Goal: Task Accomplishment & Management: Complete application form

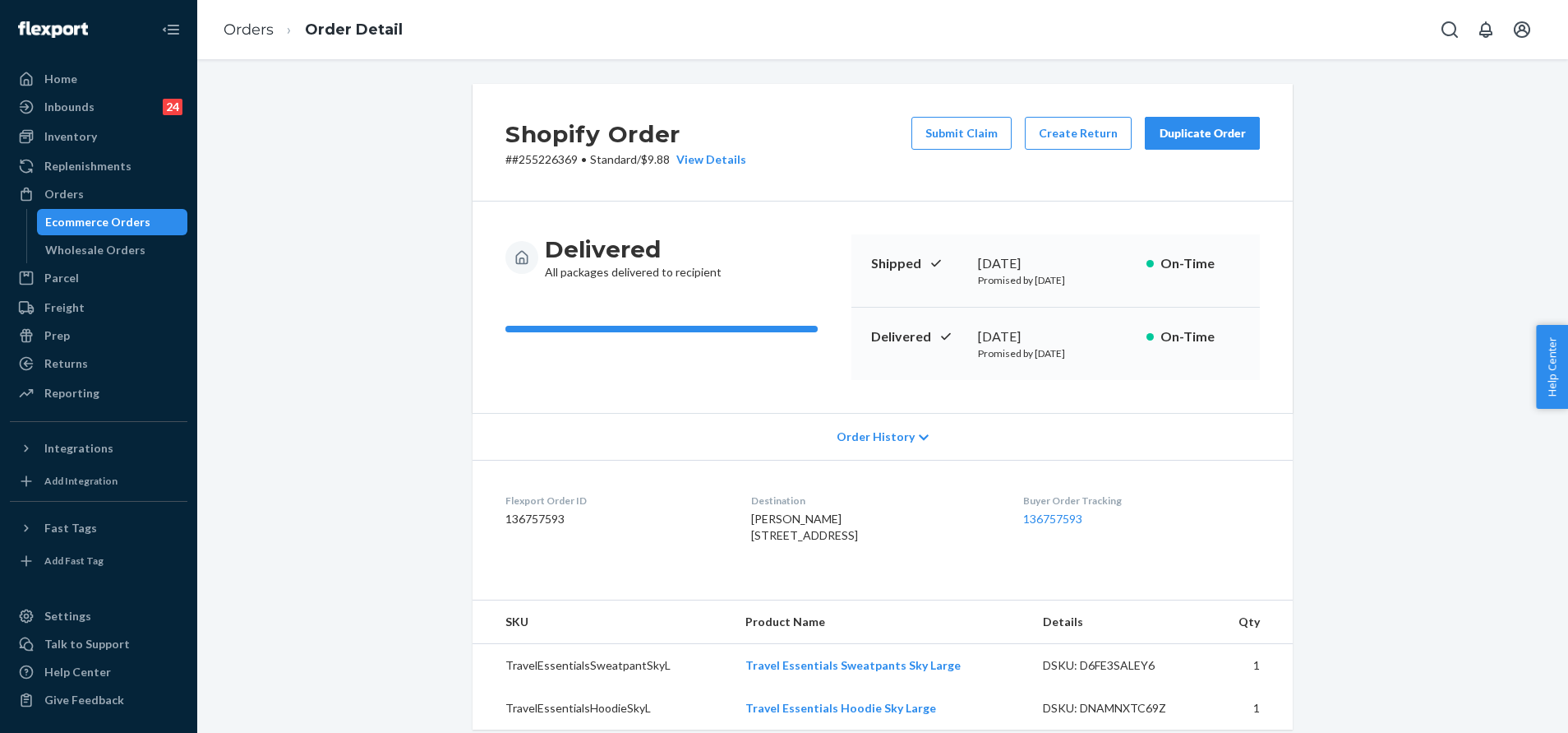
scroll to position [247, 0]
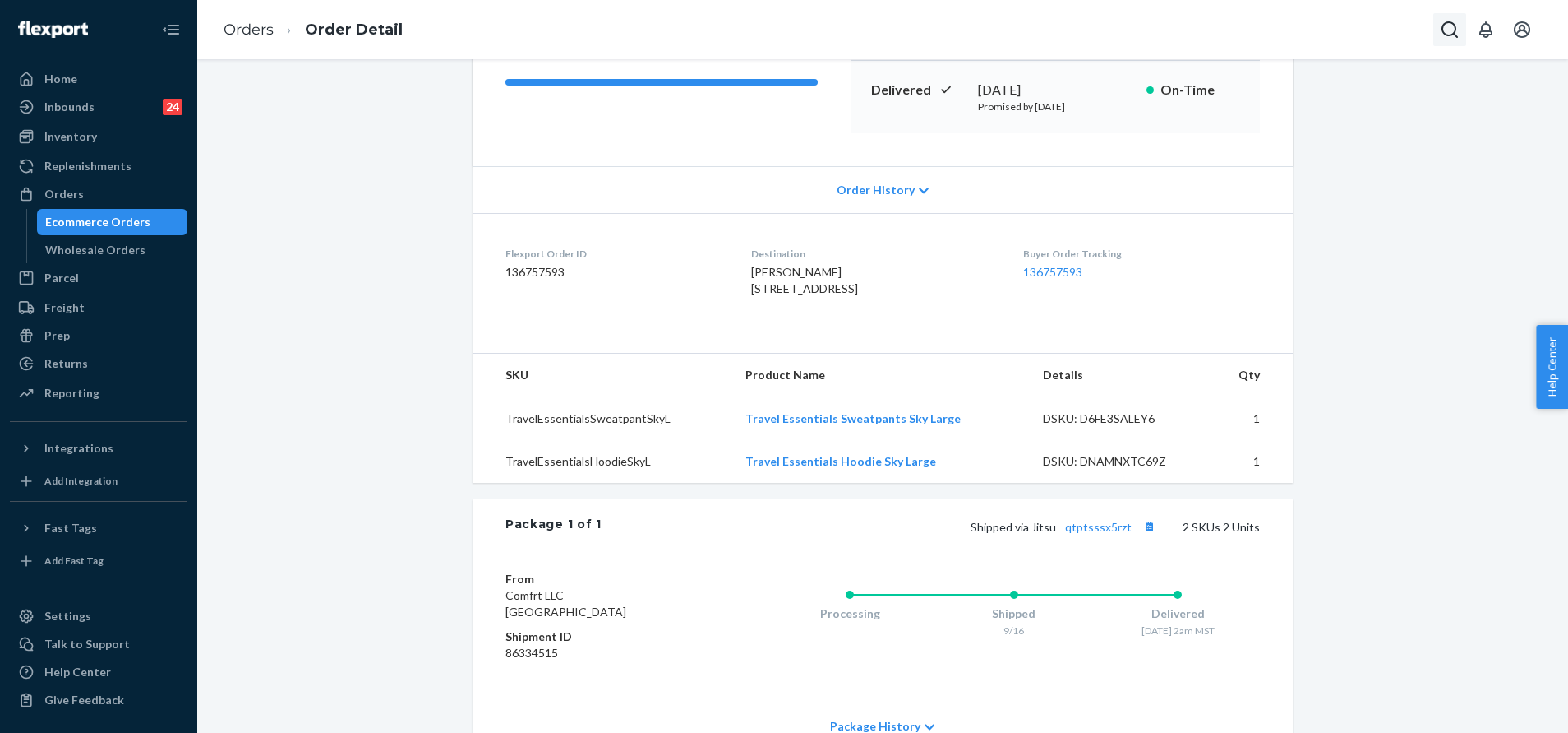
click at [1455, 38] on icon "Open Search Box" at bounding box center [1450, 29] width 20 height 20
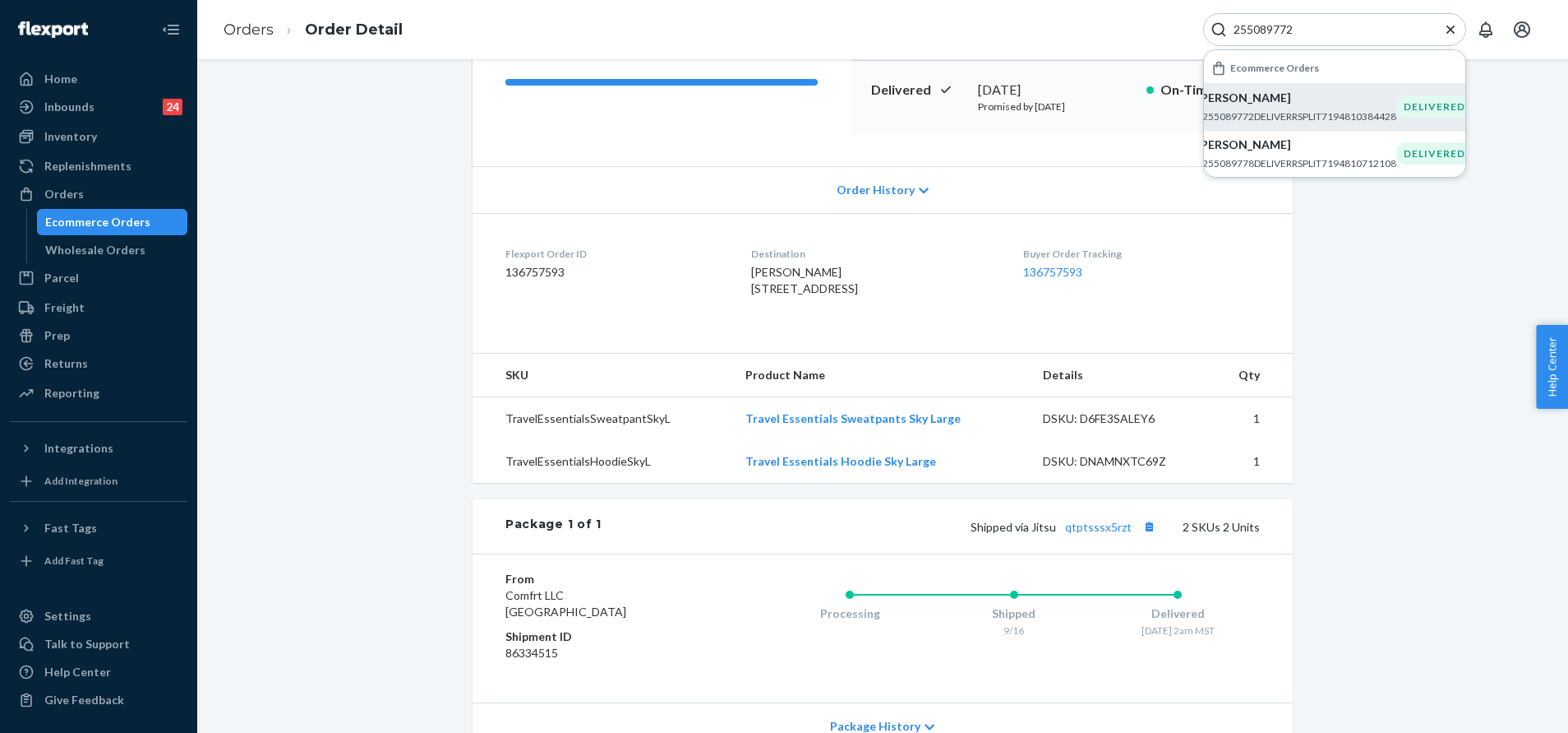
type input "255089772"
click at [1300, 108] on div "Christian McCloud #255089772DELIVERRSPLIT7194810384428" at bounding box center [1296, 107] width 200 height 33
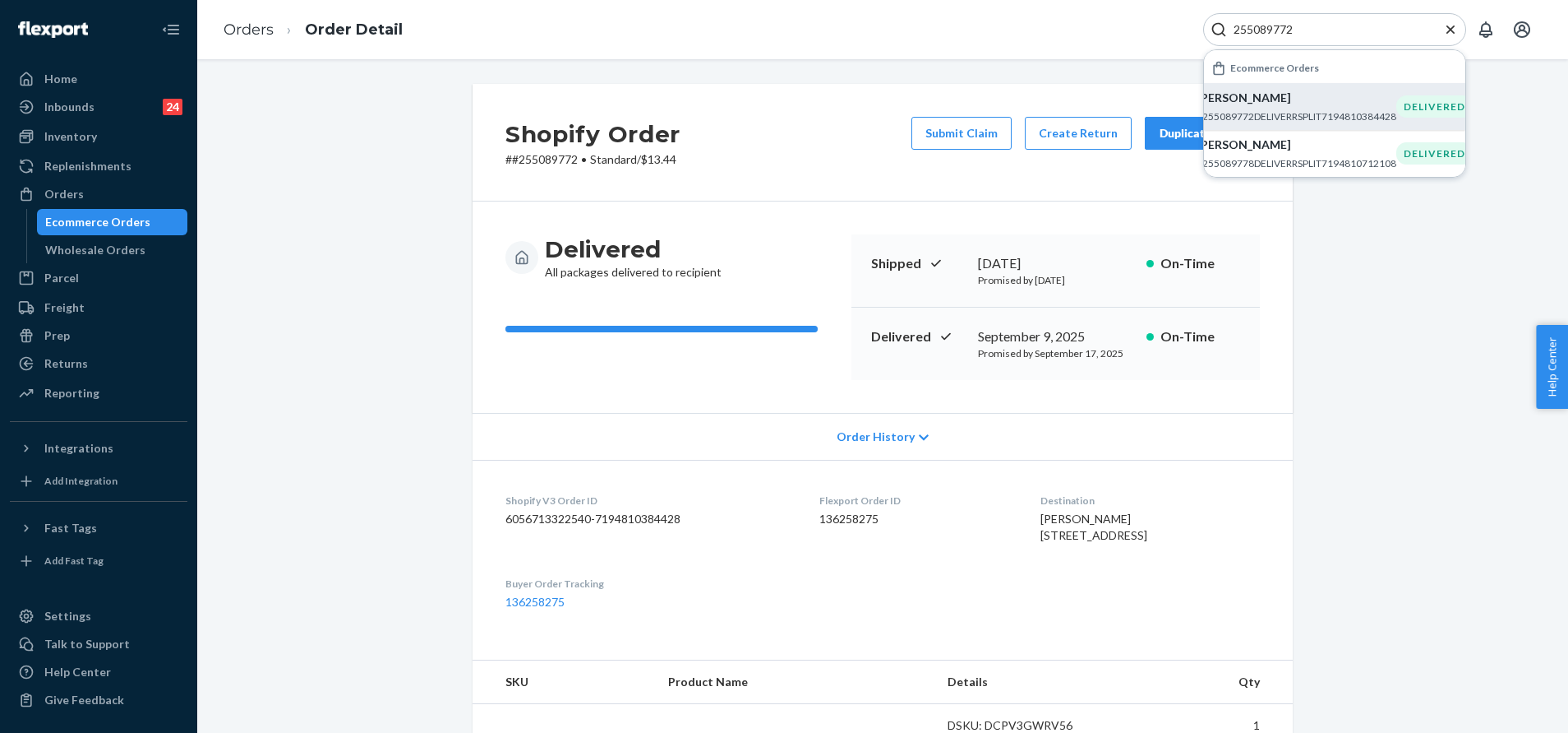
click at [789, 88] on div "Shopify Order # #255089772 • Standard / $13.44 Submit Claim Create Return Dupli…" at bounding box center [882, 143] width 820 height 117
click at [1159, 127] on div "Duplicate Order" at bounding box center [1202, 133] width 87 height 17
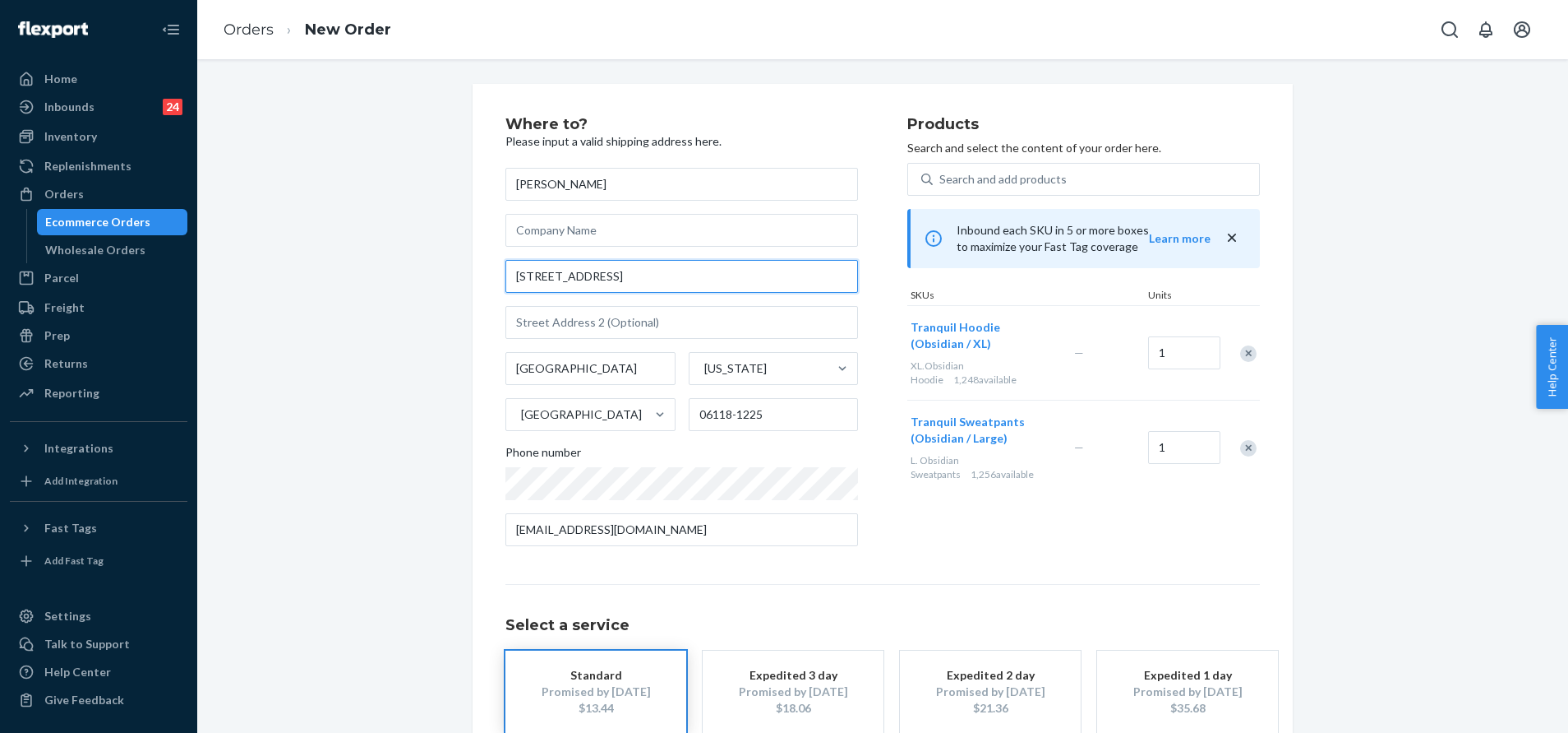
click at [650, 277] on input "200 Nutmeg Ln Apt 112" at bounding box center [682, 276] width 352 height 33
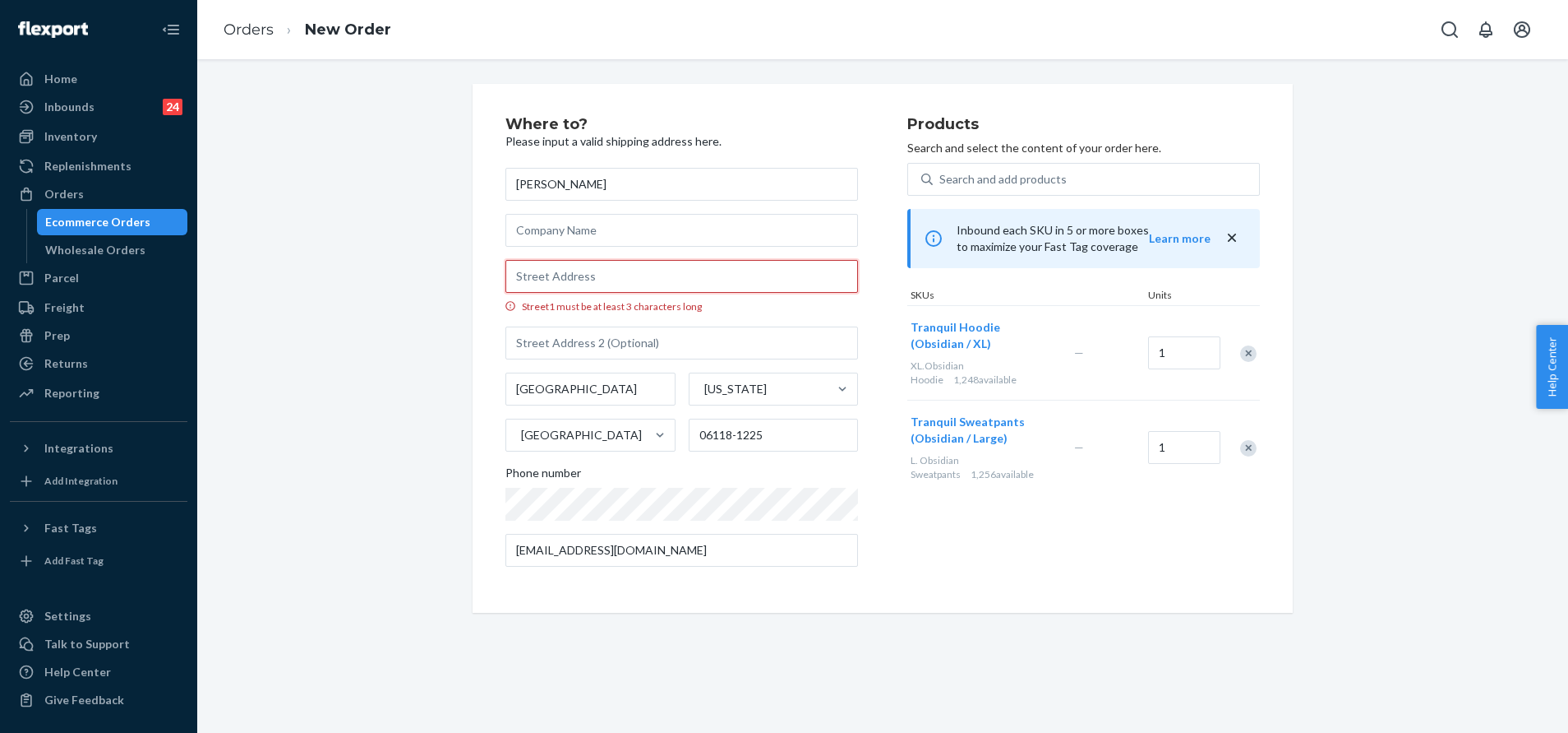
paste input "181 Nutmeg Ln"
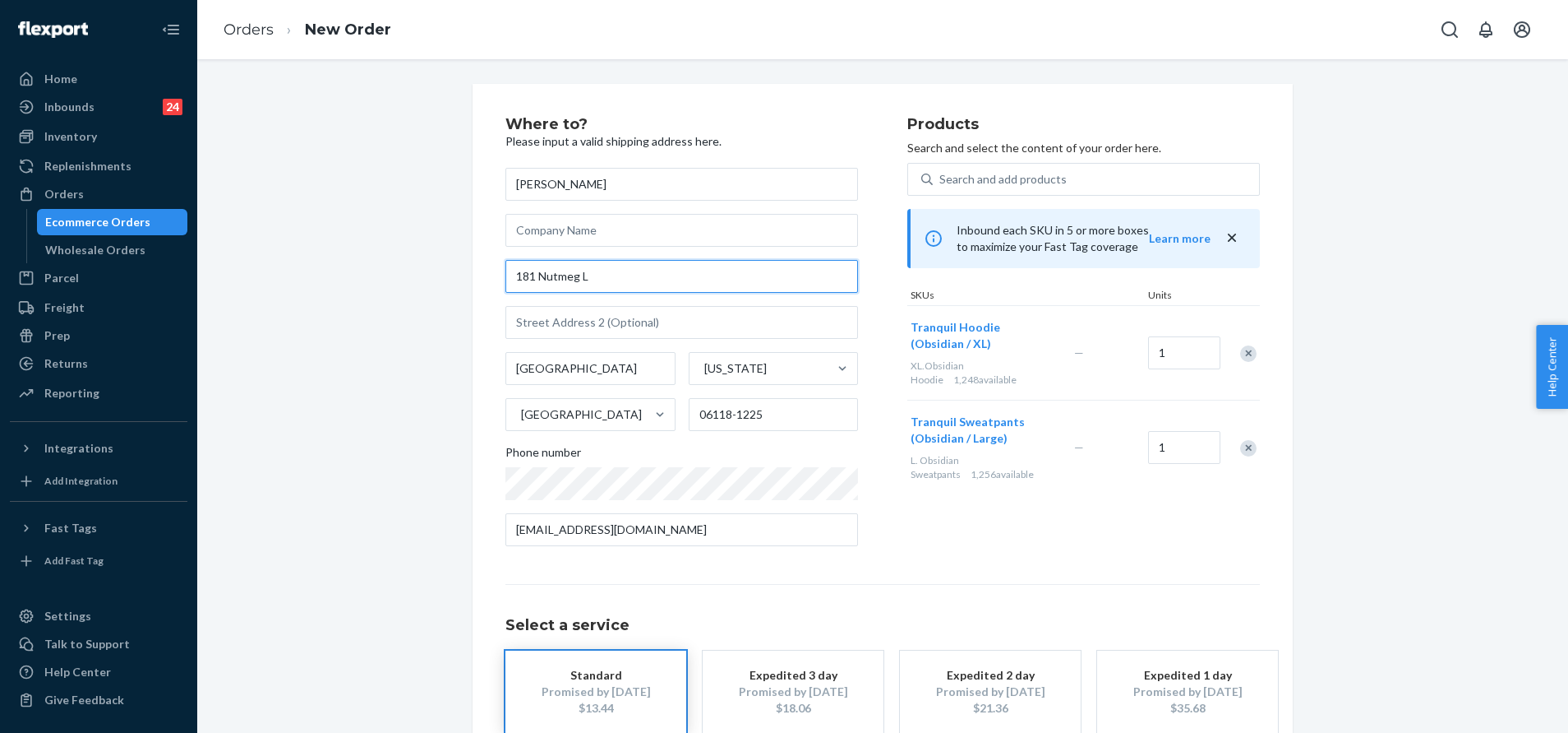
type input "181 Nutmeg Ln"
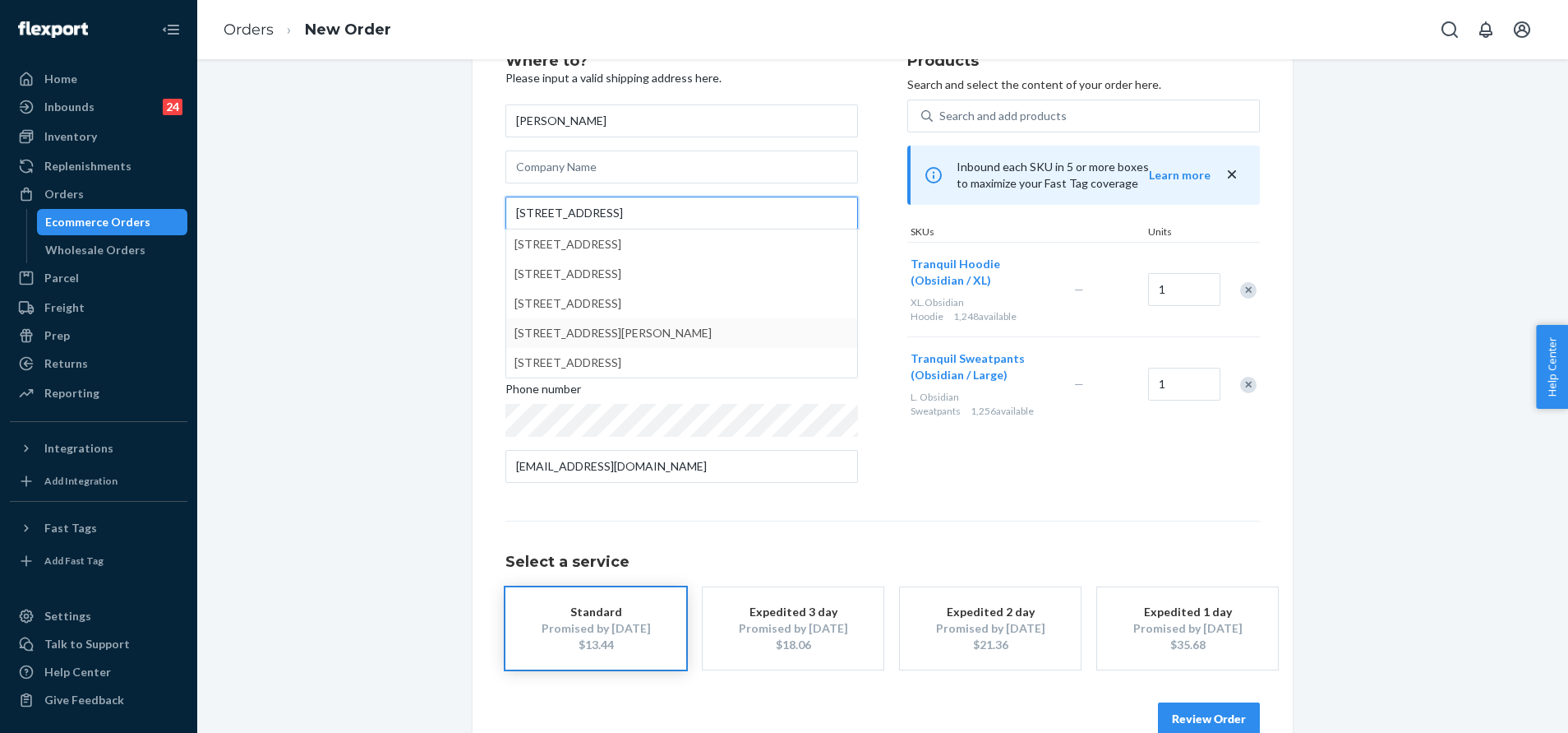
scroll to position [99, 0]
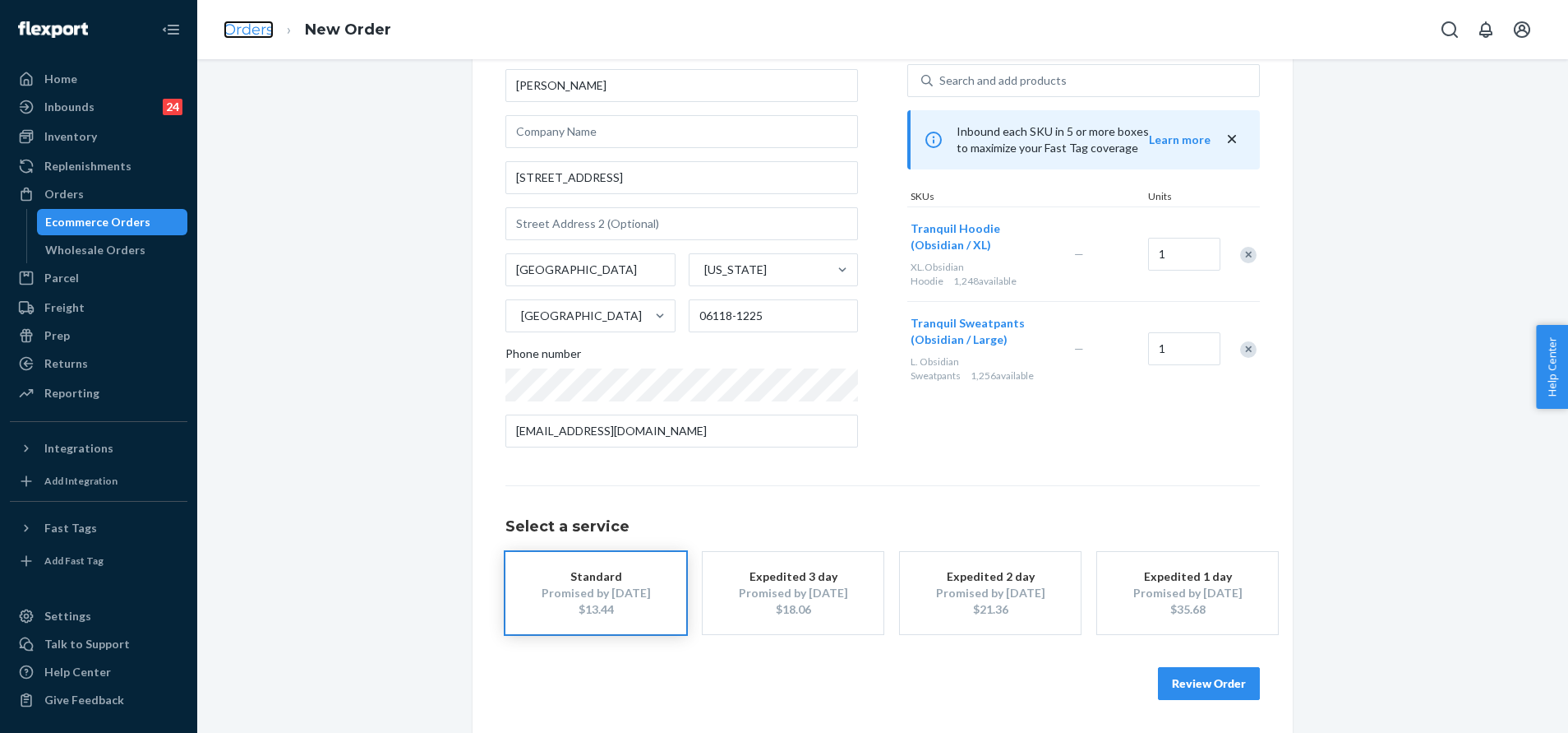
click at [249, 27] on link "Orders" at bounding box center [248, 29] width 50 height 18
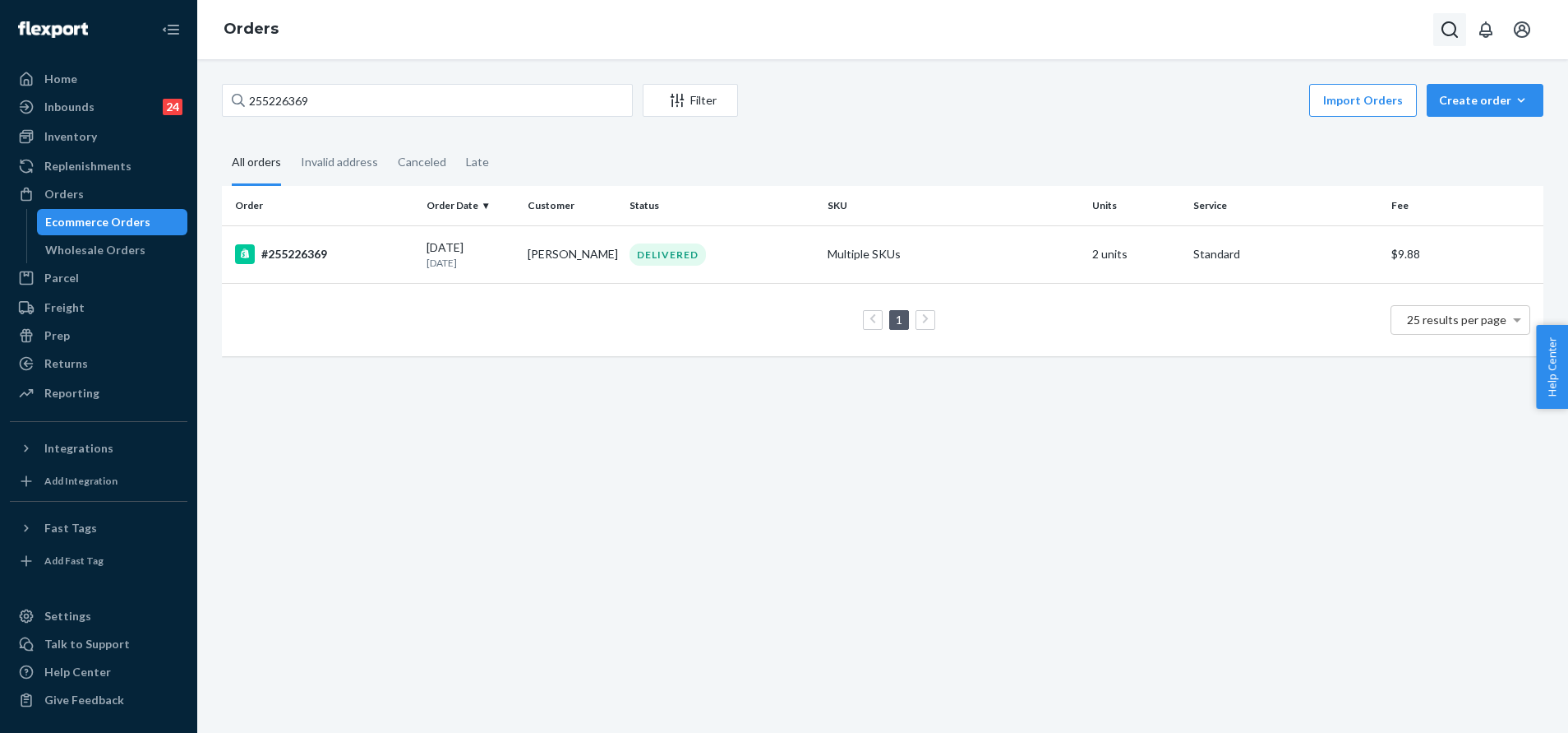
click at [1447, 33] on icon "Open Search Box" at bounding box center [1450, 29] width 20 height 20
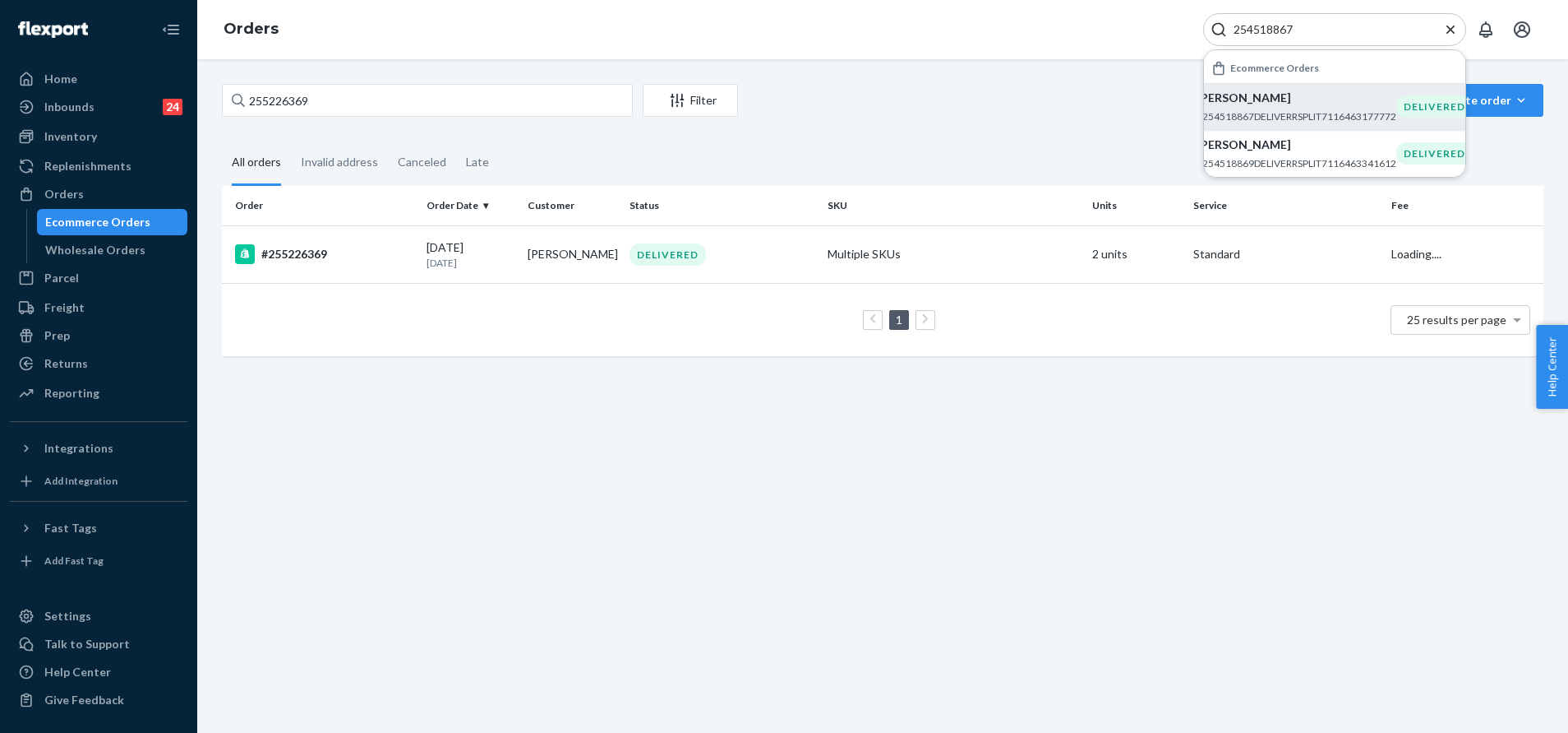
type input "254518867"
click at [1344, 115] on p "#254518867DELIVERRSPLIT7116463177772" at bounding box center [1296, 116] width 200 height 14
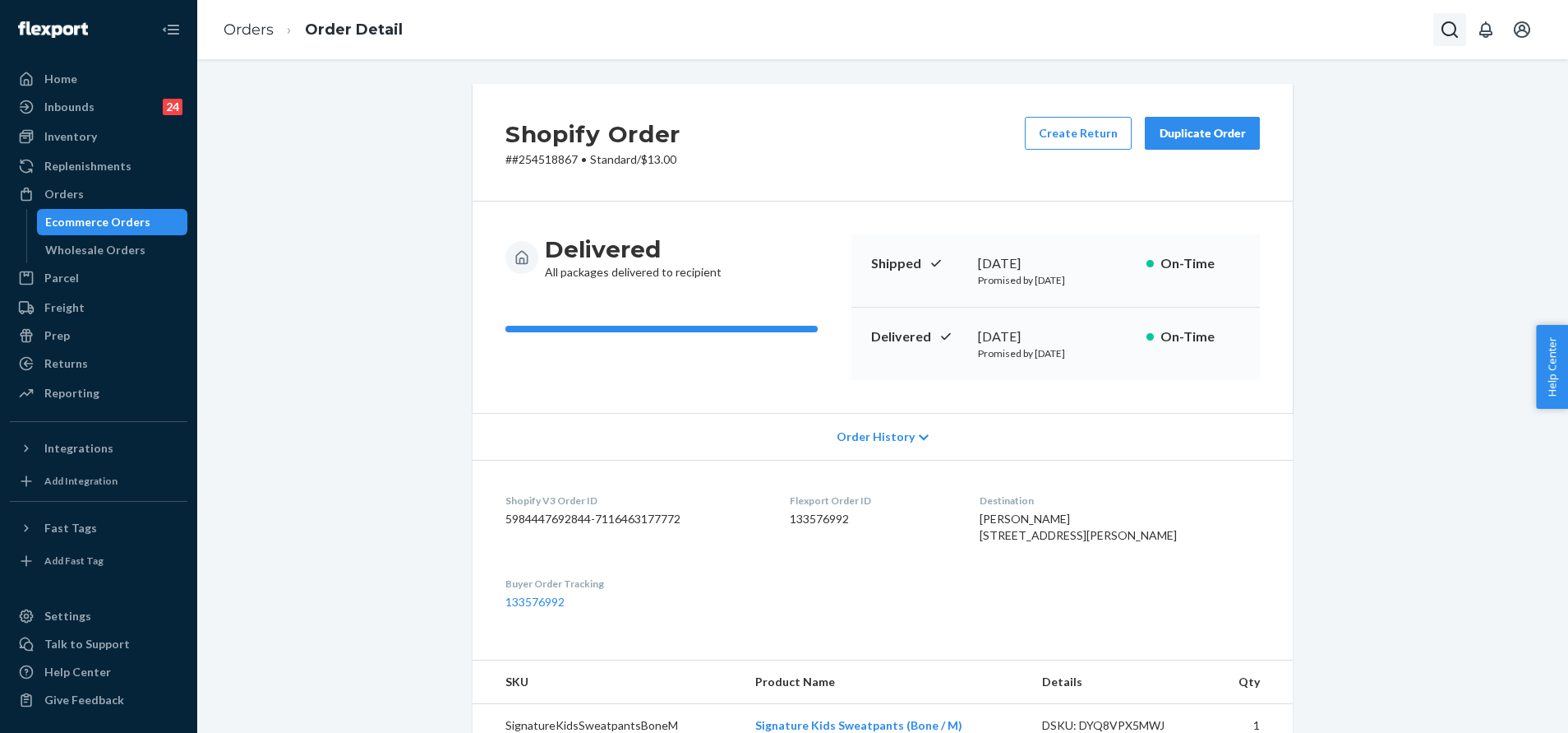
click at [1446, 34] on icon "Open Search Box" at bounding box center [1450, 29] width 17 height 17
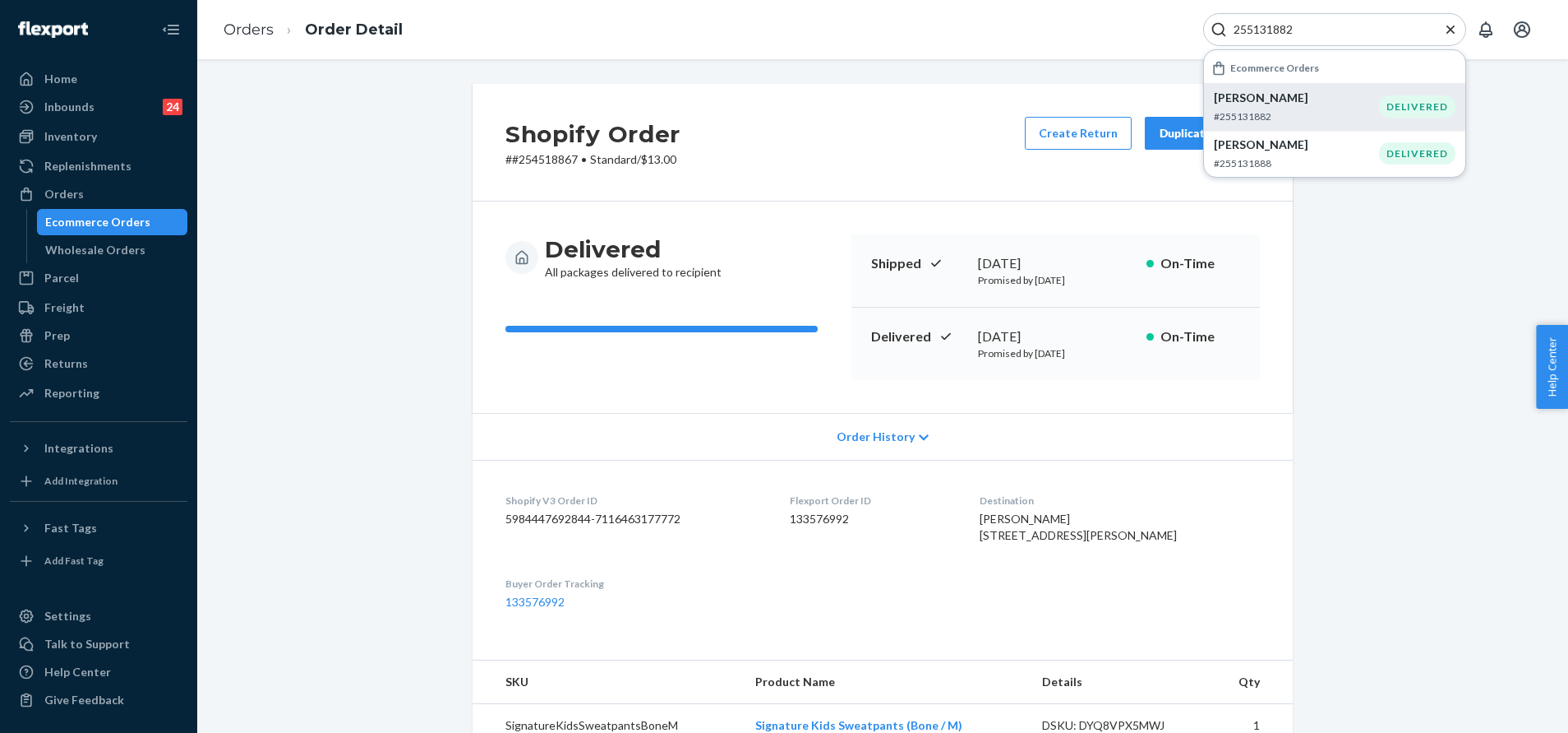
type input "255131882"
click at [1312, 115] on p "#255131882" at bounding box center [1296, 116] width 165 height 14
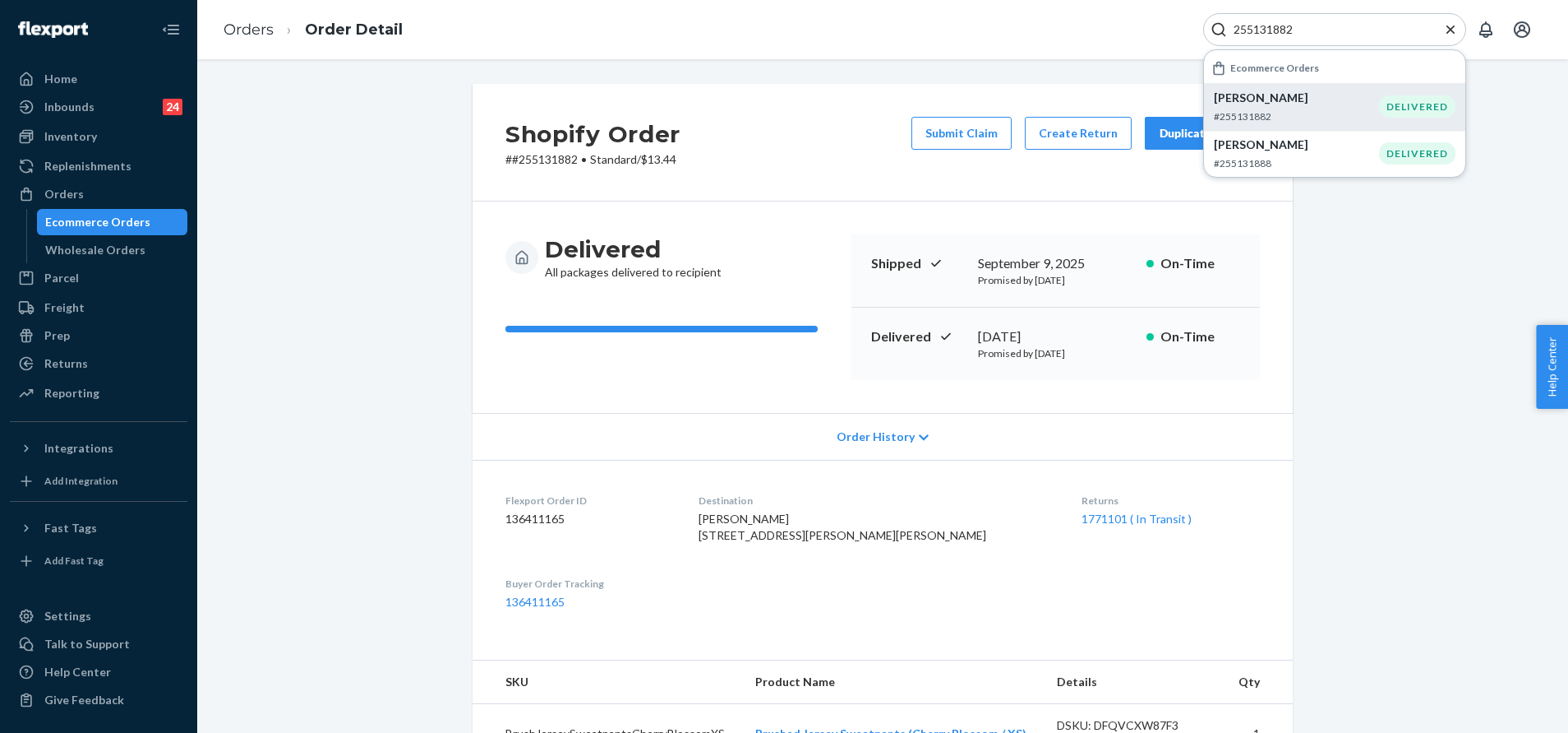
click at [1159, 129] on div "Duplicate Order" at bounding box center [1202, 133] width 87 height 17
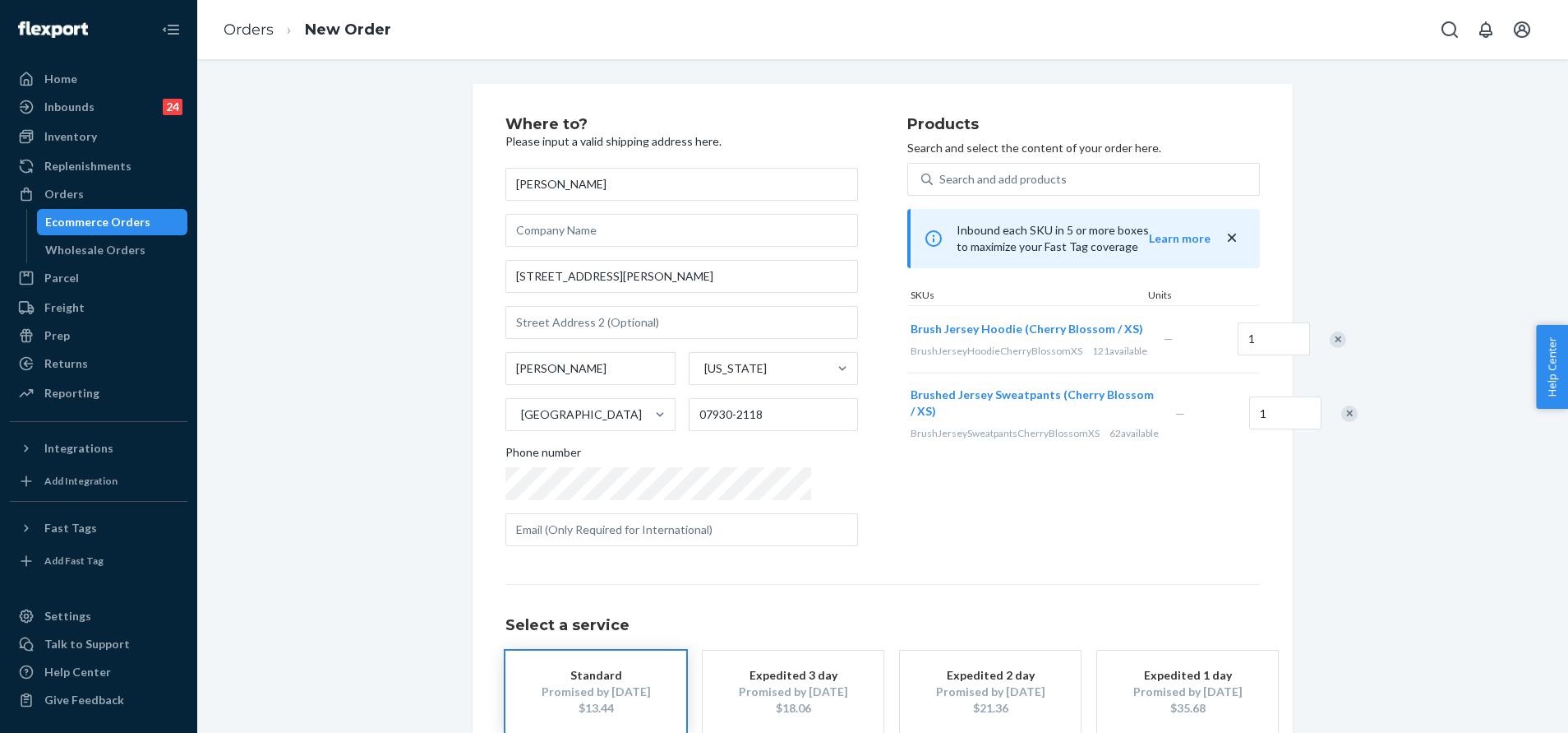
click at [1341, 422] on div "Remove Item" at bounding box center [1349, 413] width 17 height 17
click at [635, 265] on input "12 Pleasant Hill Rd" at bounding box center [682, 276] width 352 height 33
paste input ", Chester, NJ, 07930, United States"
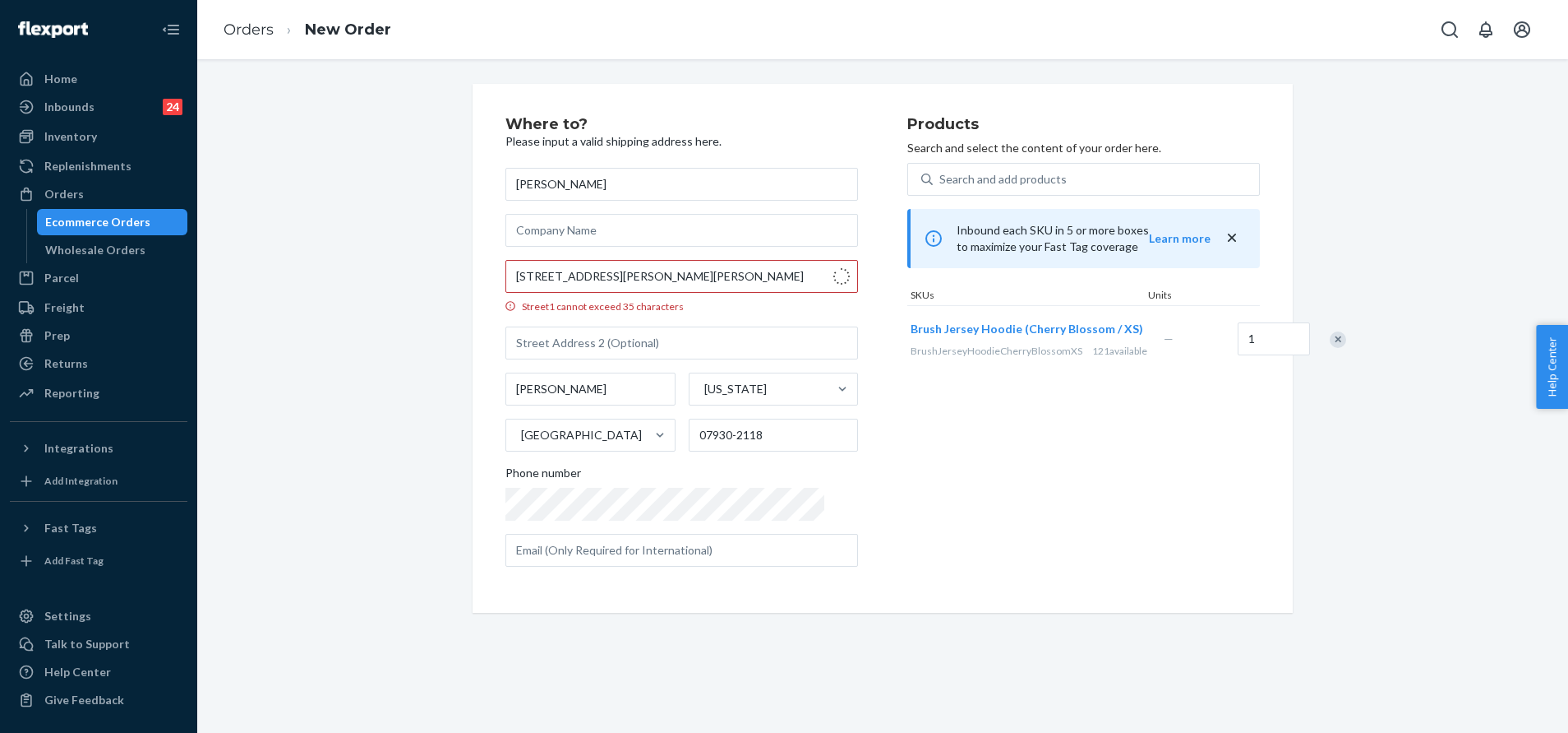
type input "12 Pleasant Hill Rd"
type input "07930"
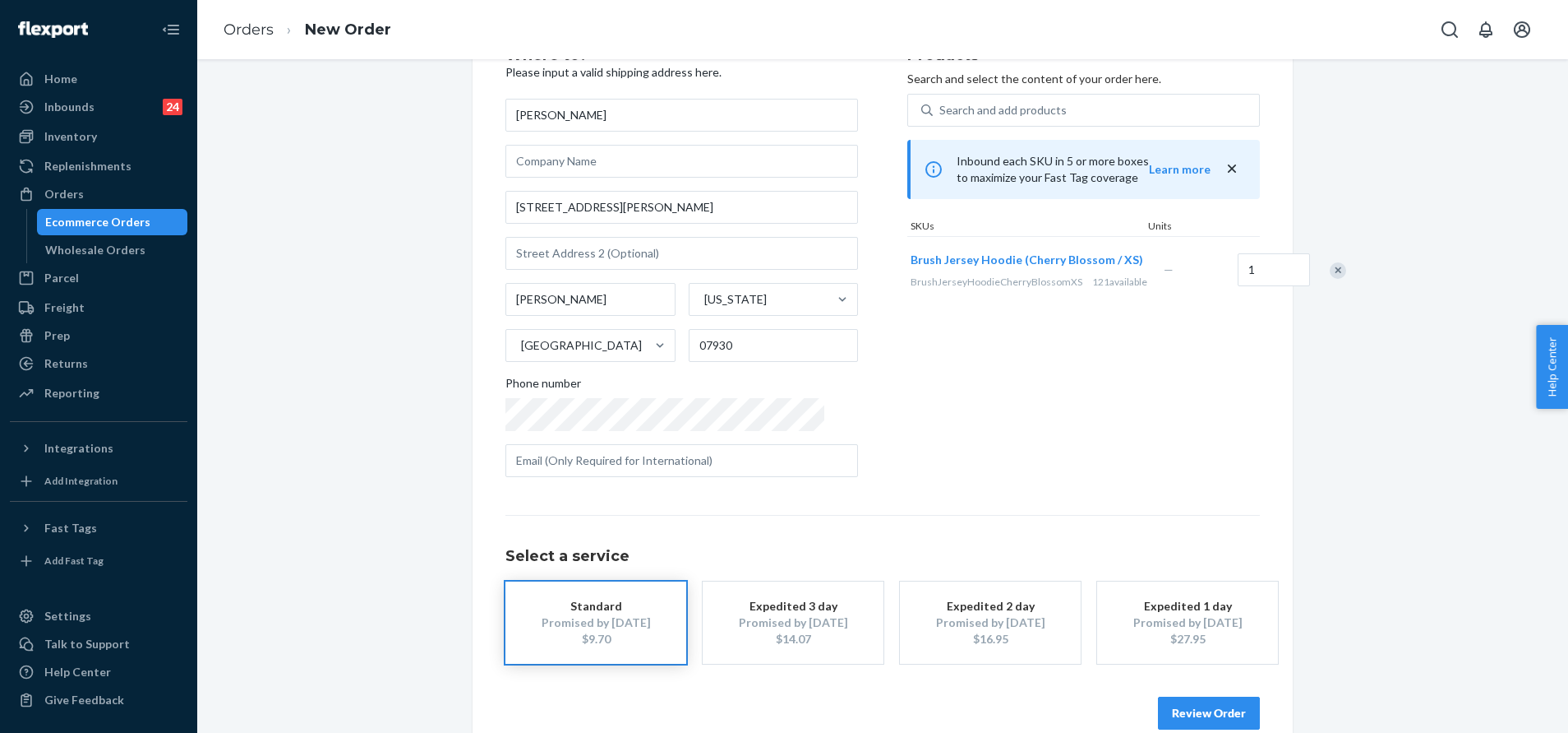
scroll to position [99, 0]
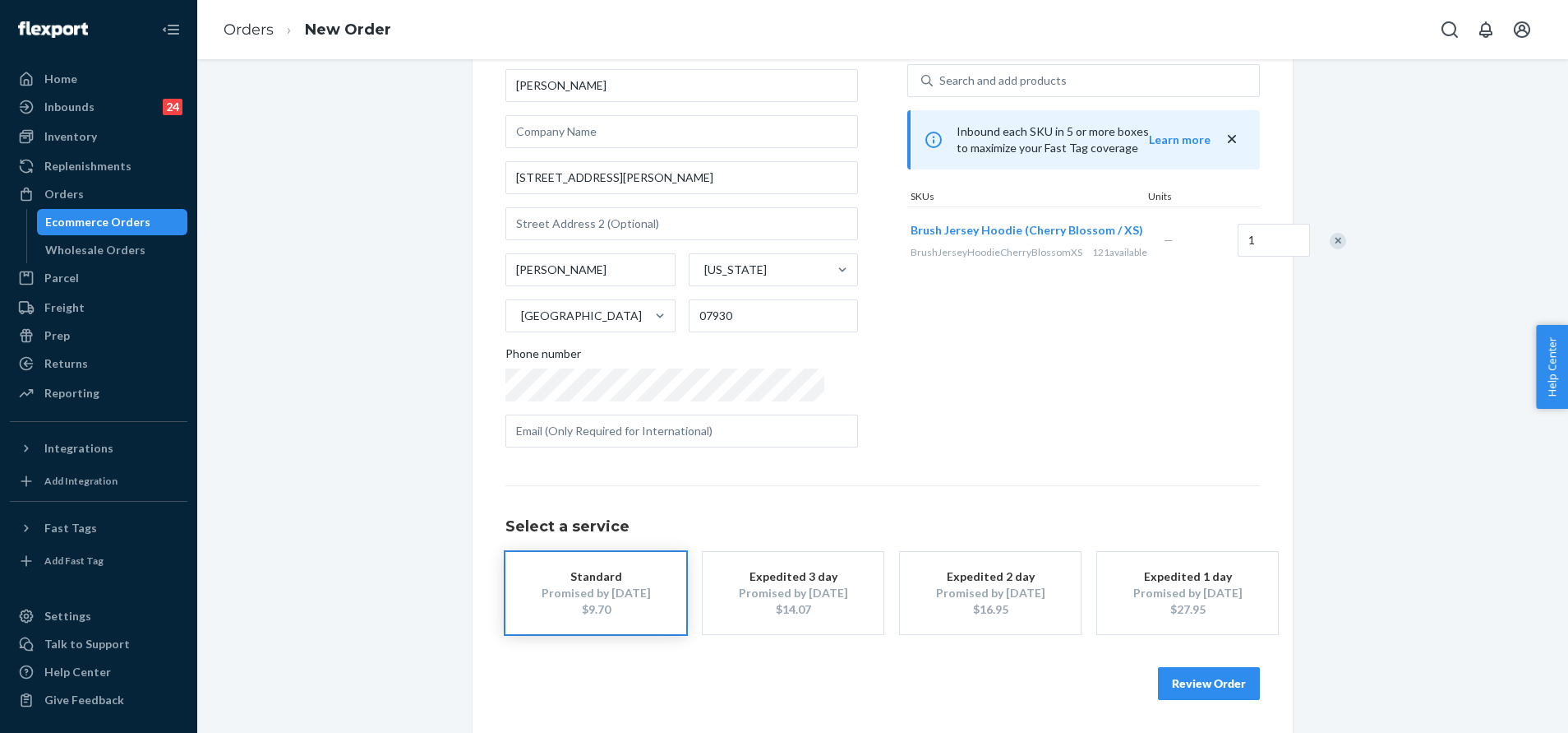
click at [1188, 687] on button "Review Order" at bounding box center [1209, 683] width 102 height 33
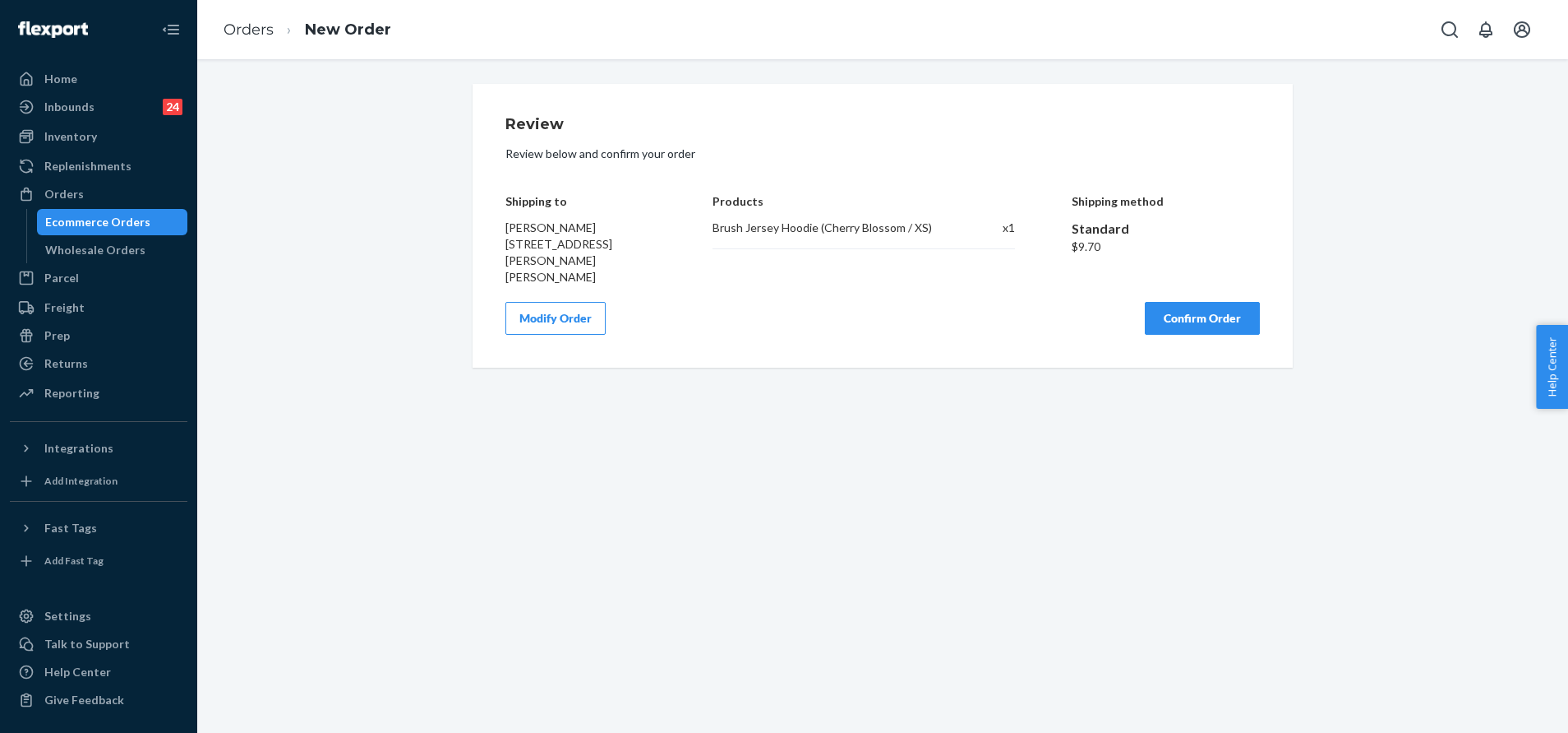
scroll to position [0, 0]
click at [1175, 301] on button "Confirm Order" at bounding box center [1202, 318] width 115 height 33
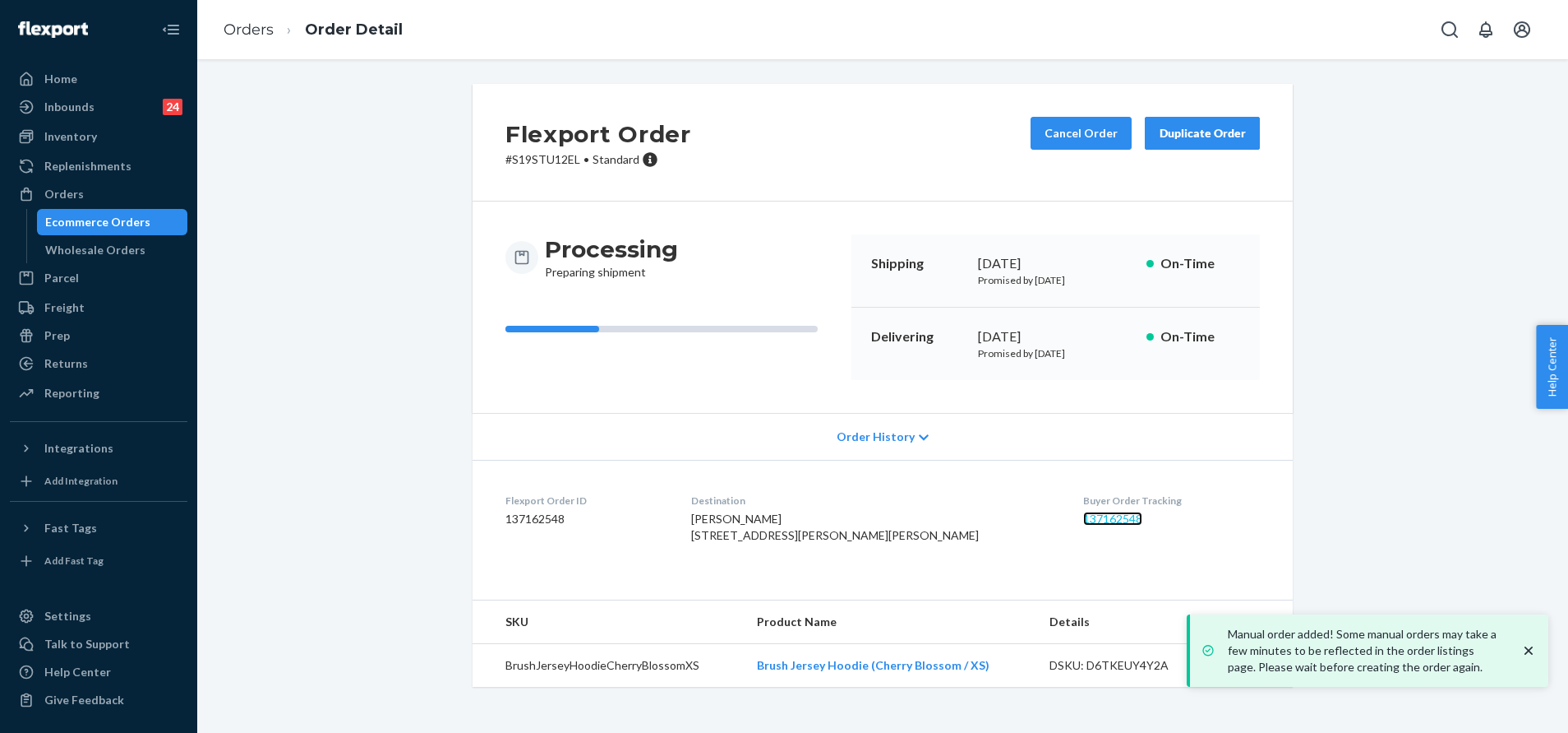
click at [1083, 513] on link "137162548" at bounding box center [1112, 519] width 59 height 14
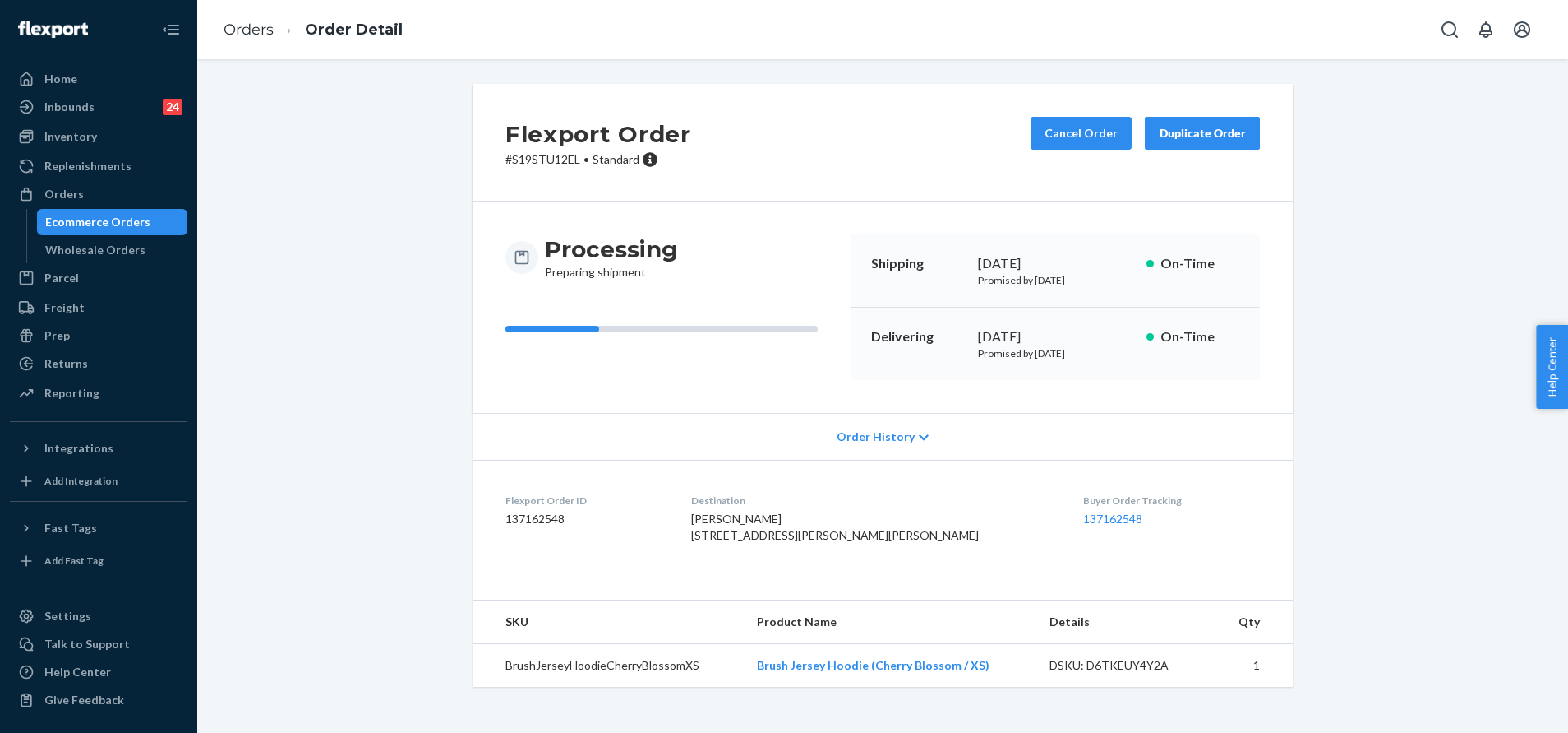
click at [562, 2] on div "Orders Order Detail" at bounding box center [882, 29] width 1370 height 59
click at [1450, 32] on icon "Open Search Box" at bounding box center [1450, 29] width 20 height 20
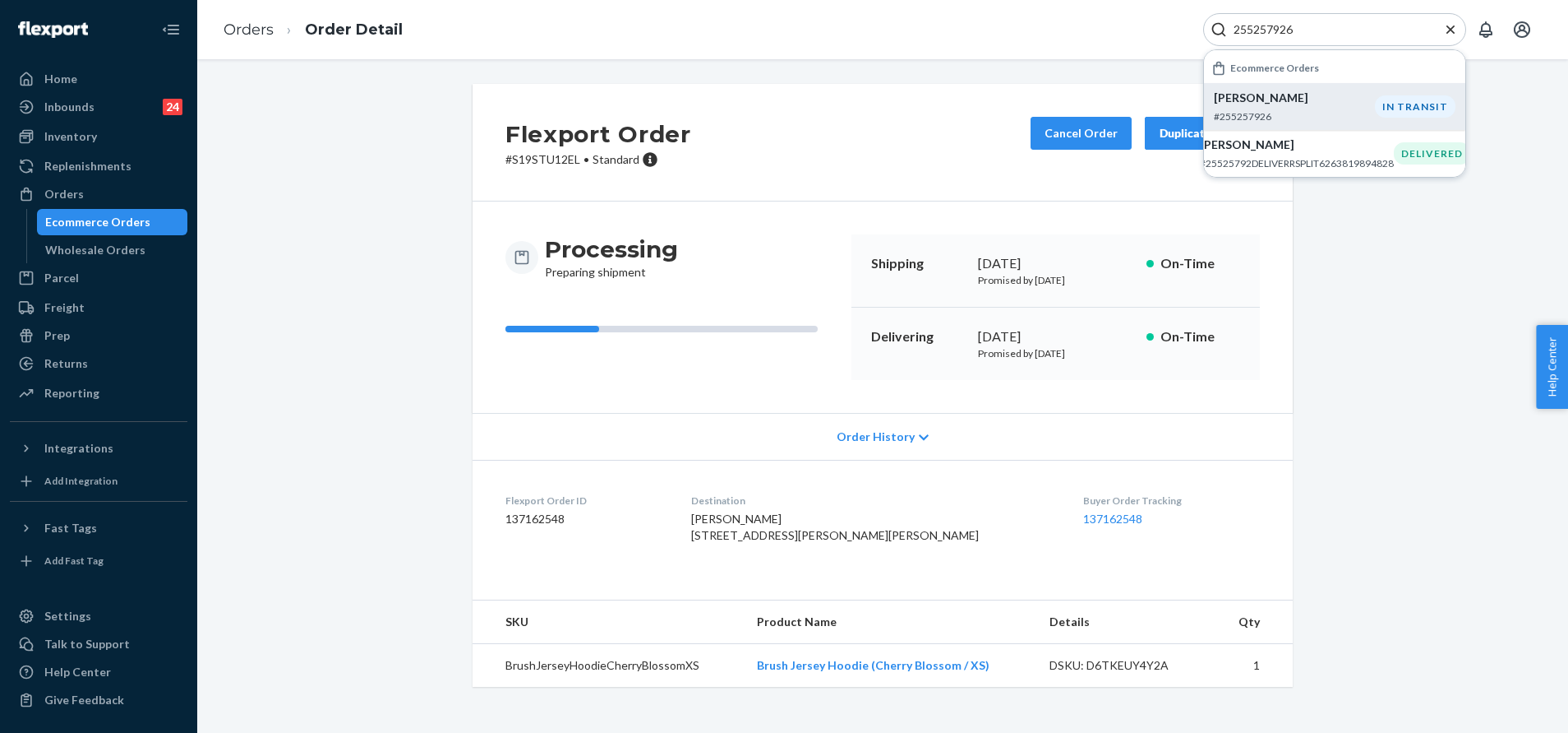
click at [1286, 104] on p "Erin LoPresti" at bounding box center [1294, 98] width 161 height 17
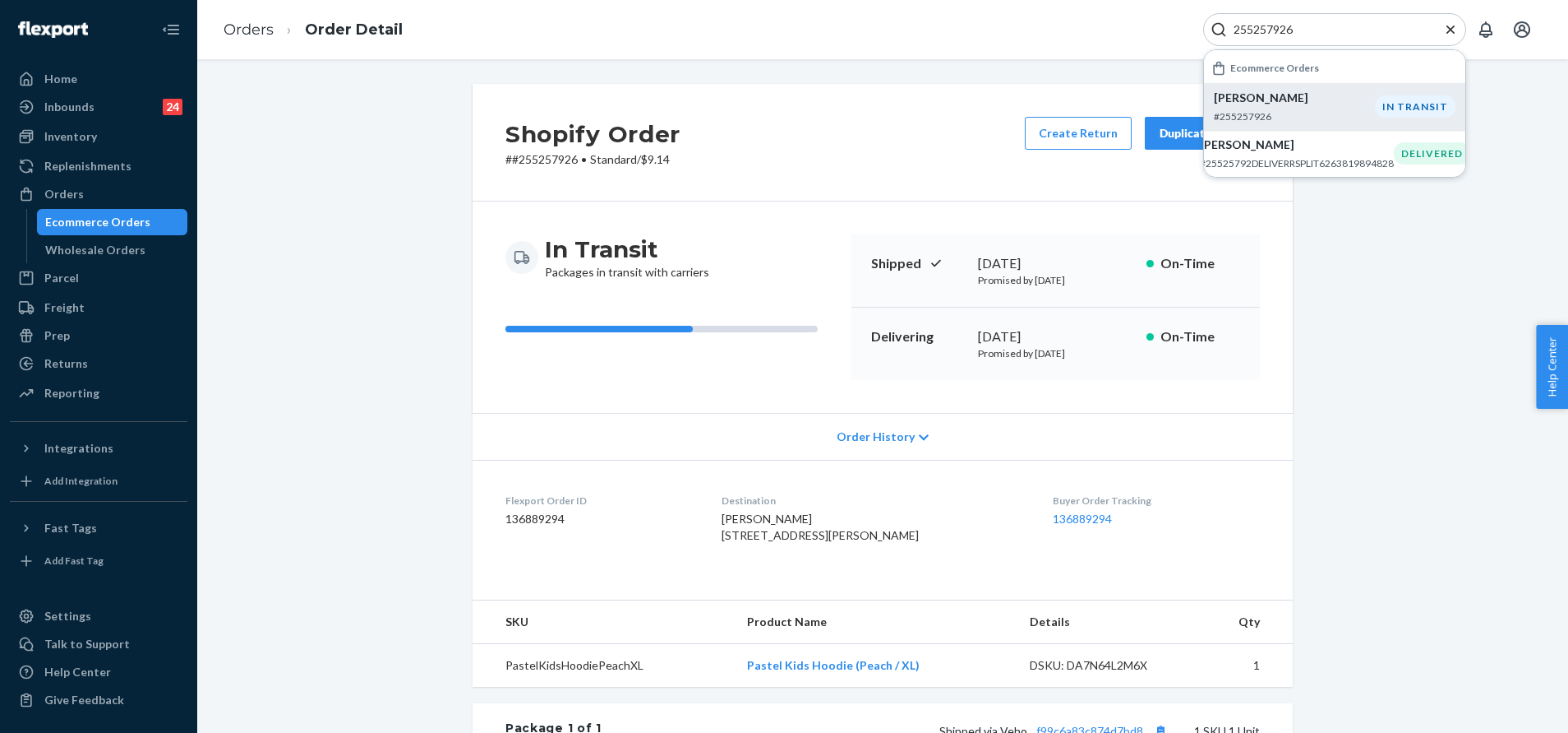
scroll to position [123, 0]
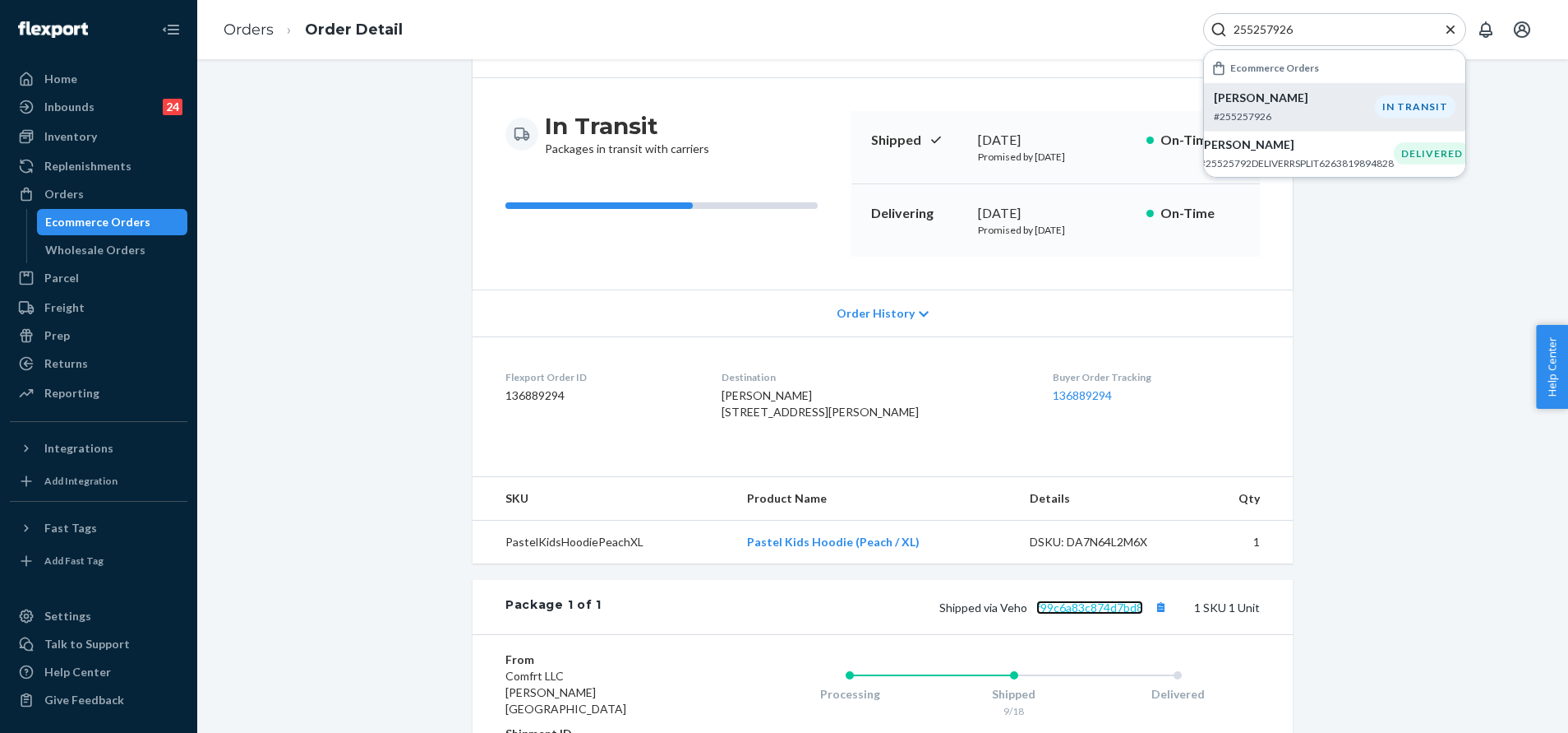
click at [1067, 615] on link "f99c6a83c874d7bd8" at bounding box center [1089, 607] width 107 height 14
click at [1343, 31] on input "255257926" at bounding box center [1327, 29] width 202 height 17
paste input "4544460"
type input "254544460"
click at [1287, 109] on div "Courtney Hibbs #254544460DELIVERRSPLIT7119349121068" at bounding box center [1296, 107] width 200 height 33
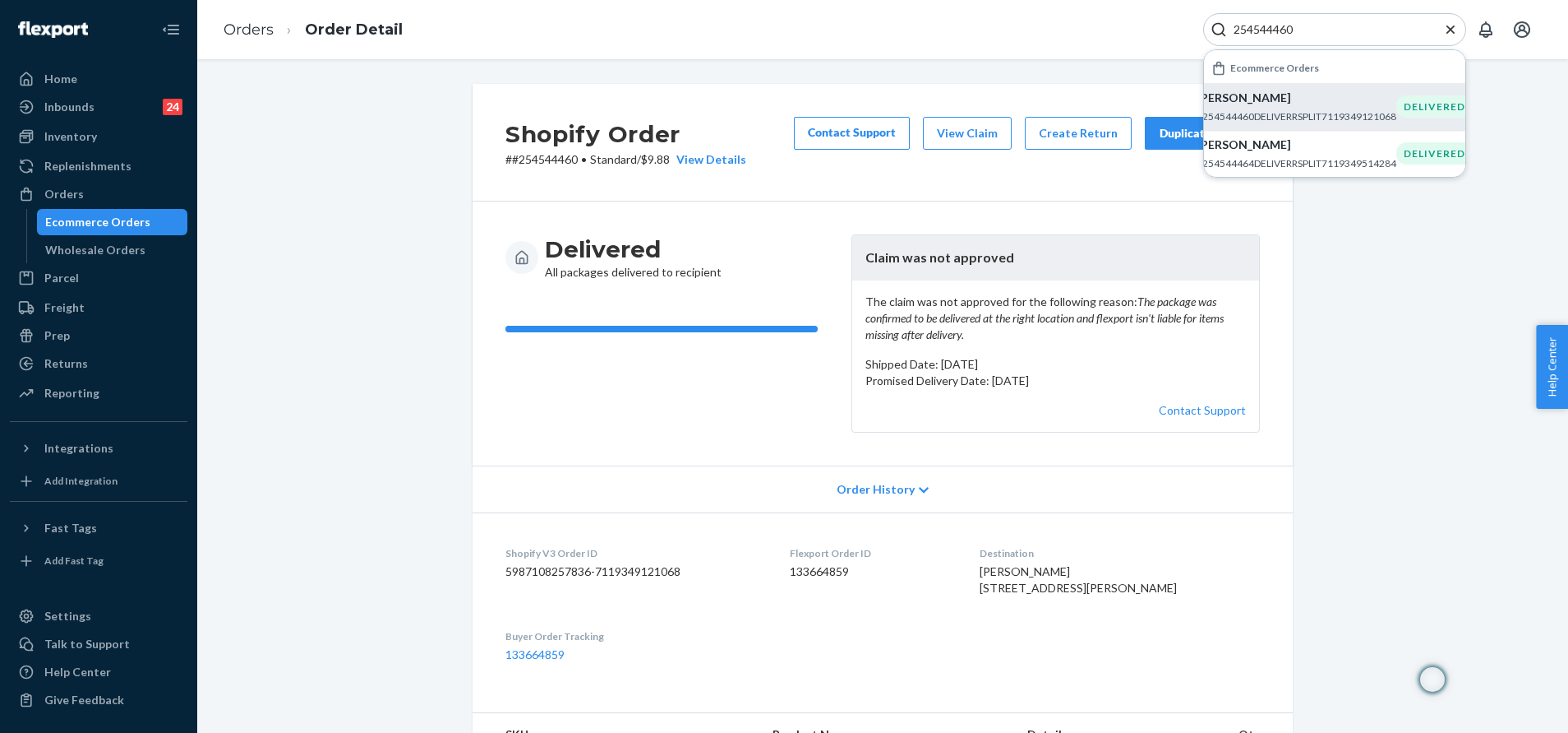
click at [1453, 24] on icon "Close Search" at bounding box center [1450, 29] width 17 height 17
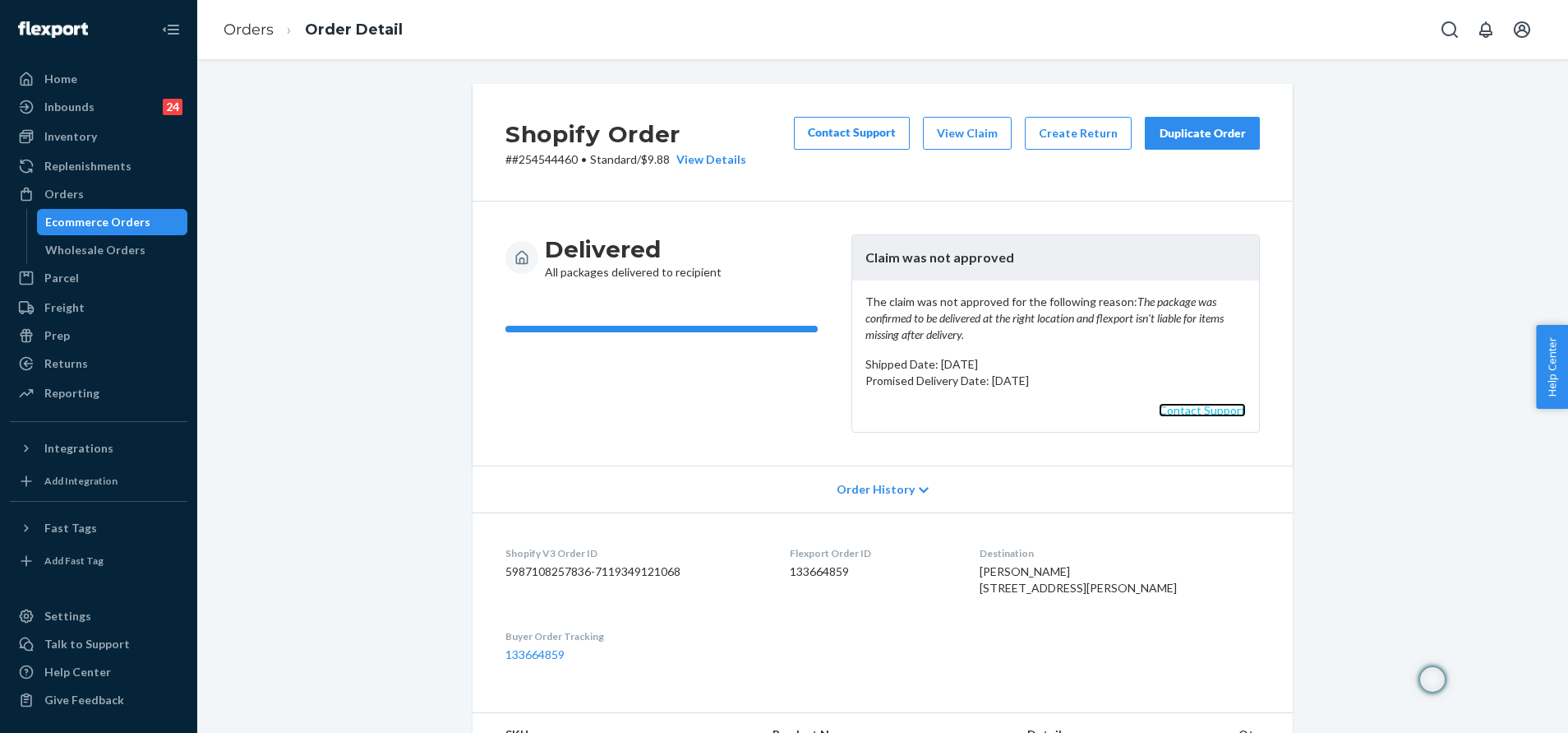
click at [1216, 417] on link "Contact Support" at bounding box center [1202, 410] width 87 height 14
click at [944, 127] on button "View Claim" at bounding box center [966, 133] width 89 height 33
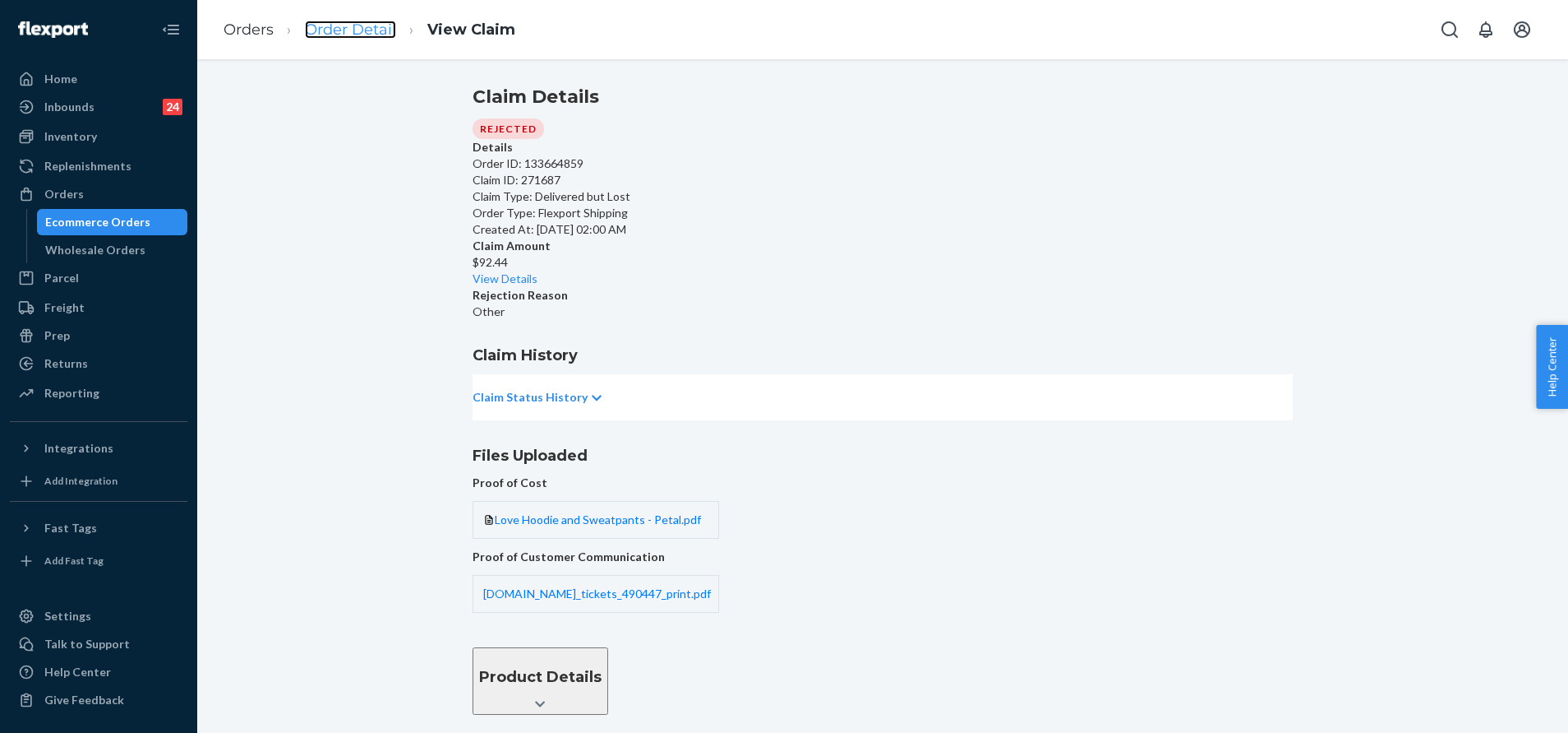
click at [356, 26] on link "Order Detail" at bounding box center [350, 29] width 91 height 18
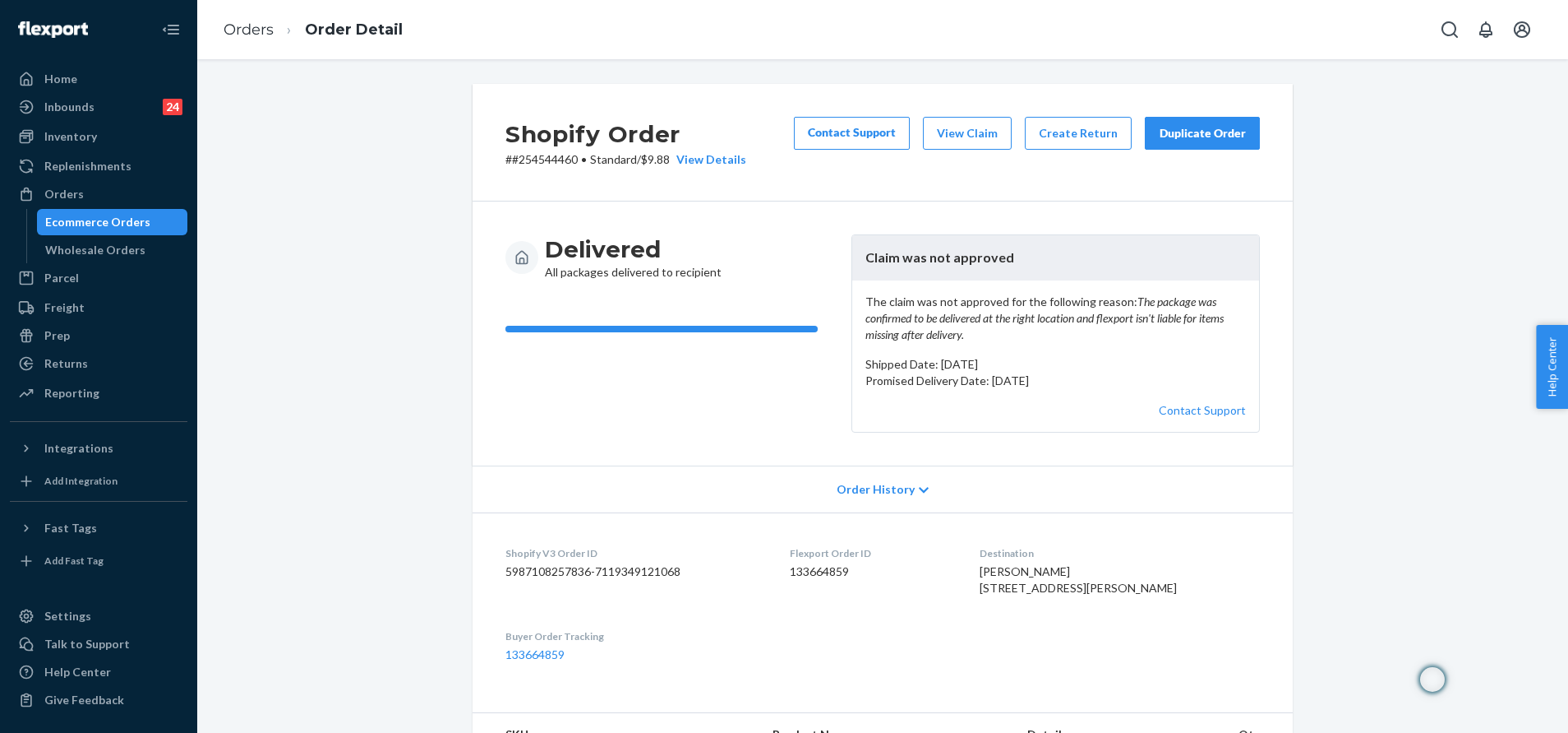
scroll to position [123, 0]
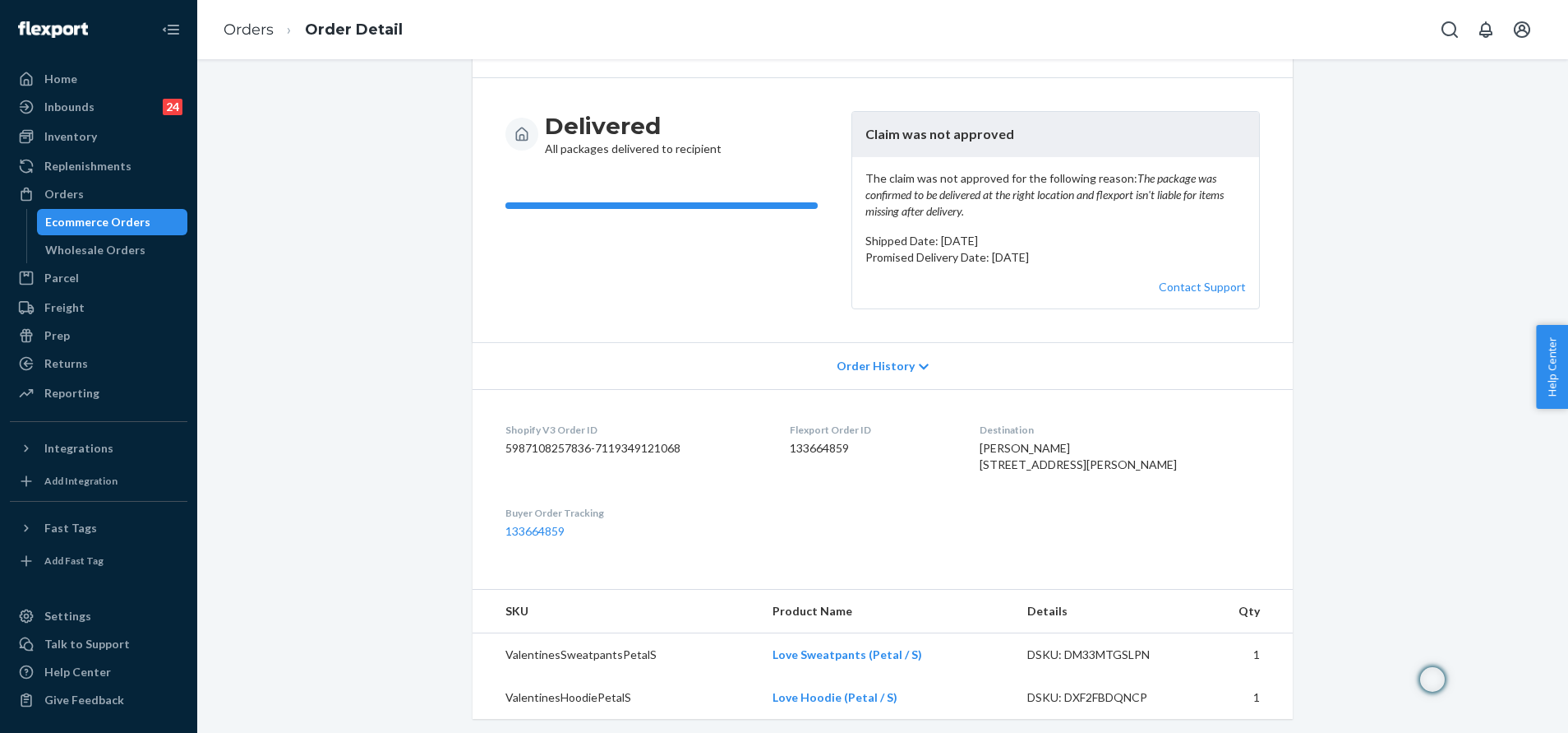
click at [843, 456] on dd "133664859" at bounding box center [872, 447] width 164 height 17
copy dd "133664859"
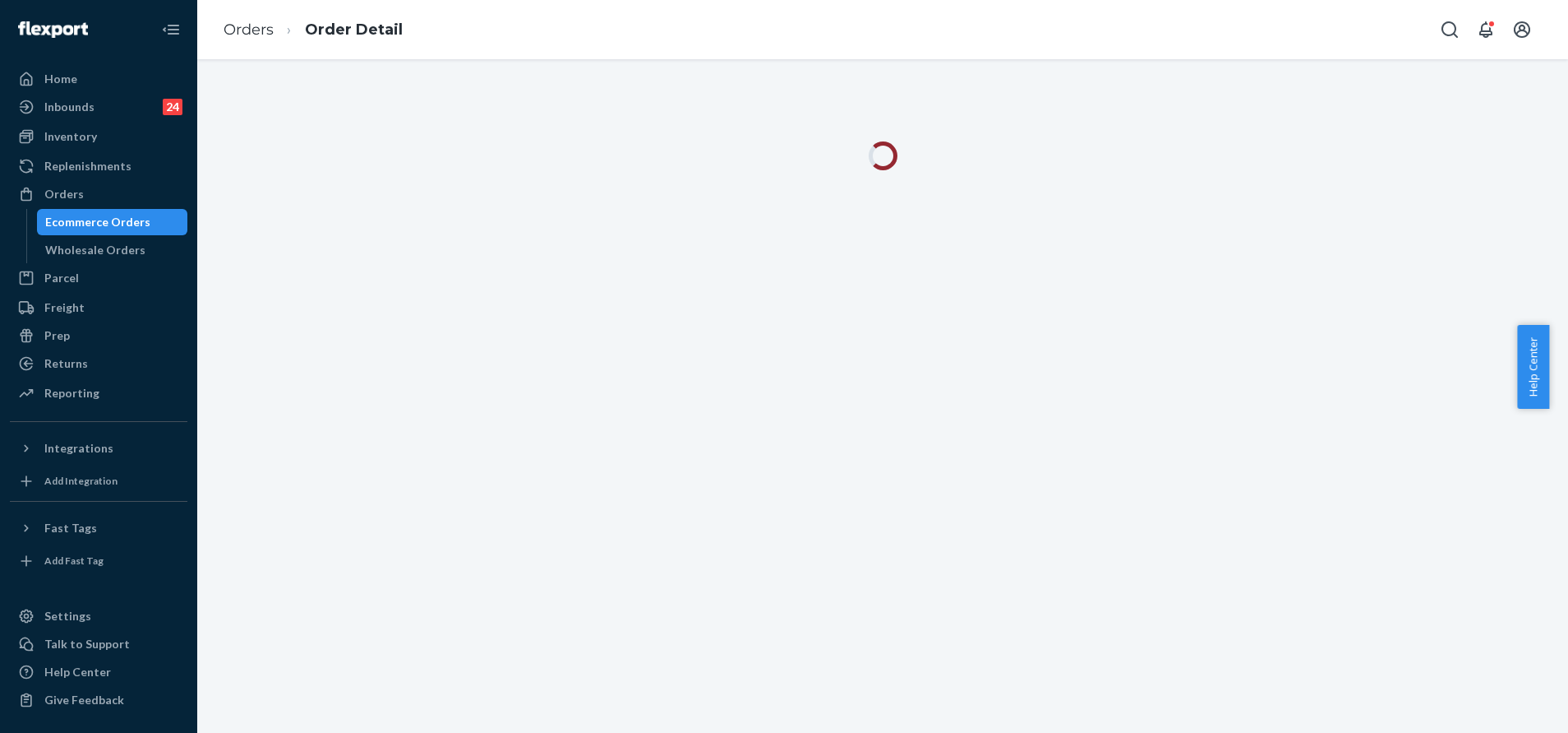
click at [1152, 439] on div at bounding box center [882, 395] width 1370 height 673
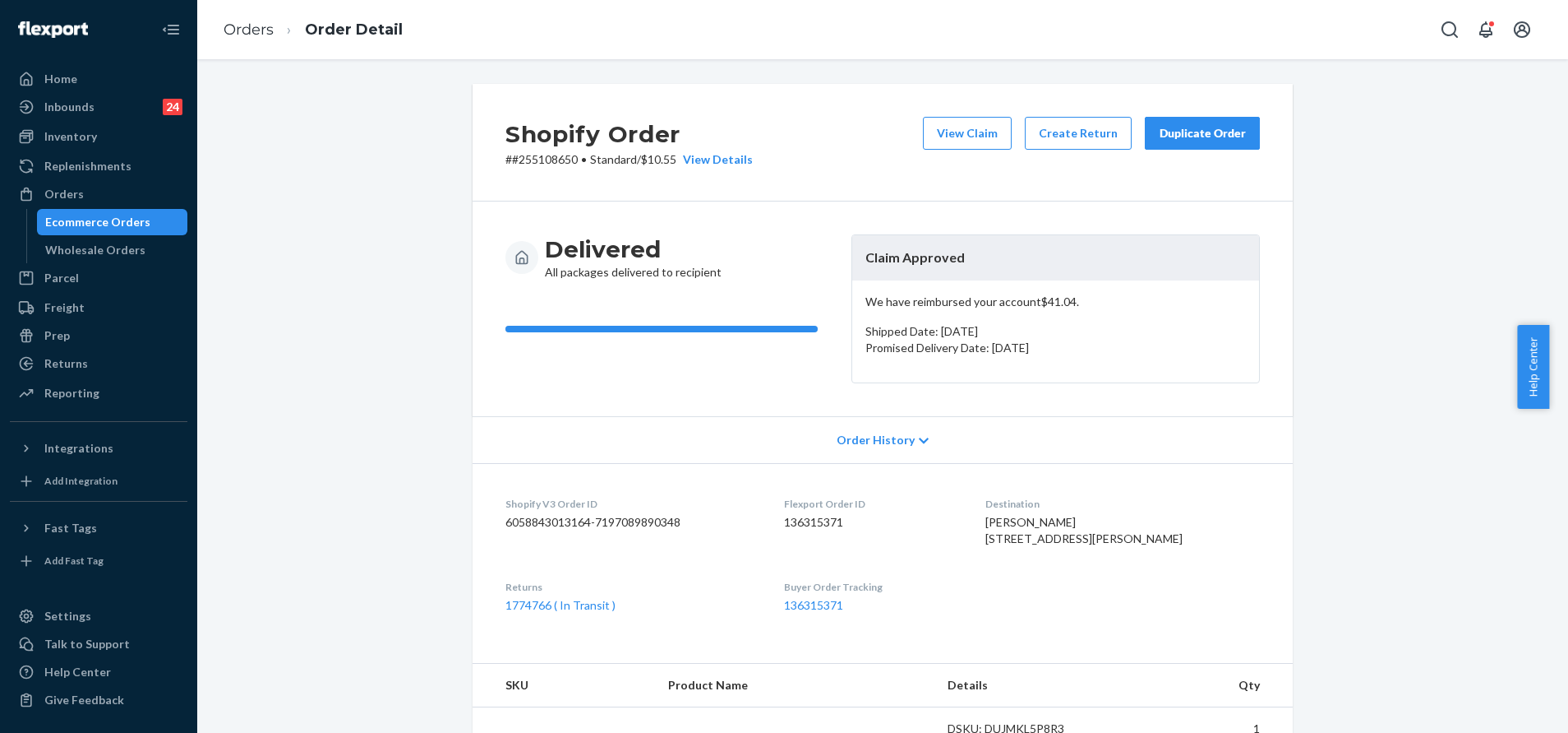
click at [1187, 133] on div "Duplicate Order" at bounding box center [1202, 133] width 87 height 17
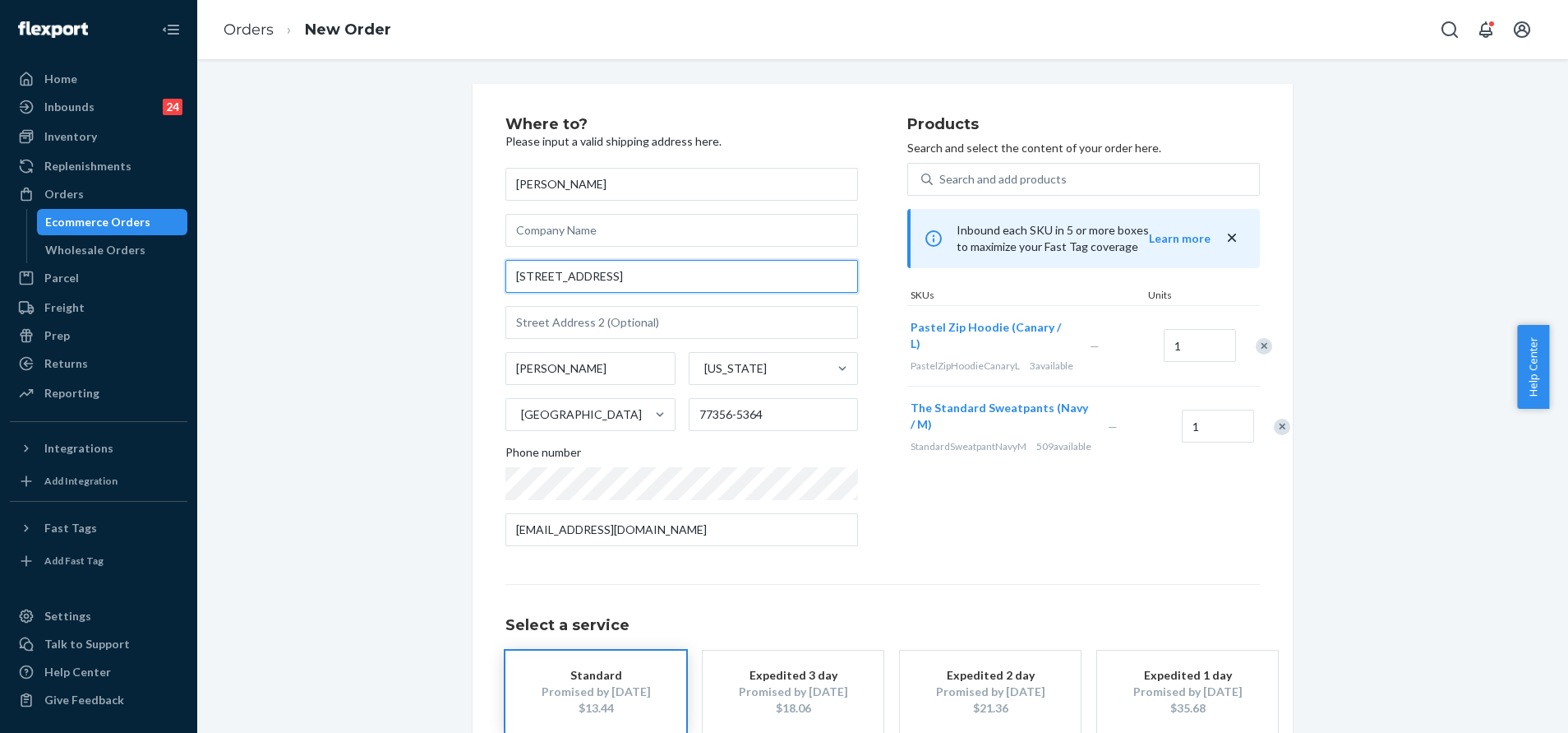
click at [687, 286] on input "67 La Jolla Cir" at bounding box center [682, 276] width 352 height 33
paste input "cle, Montgomery, TX, 77356, United States"
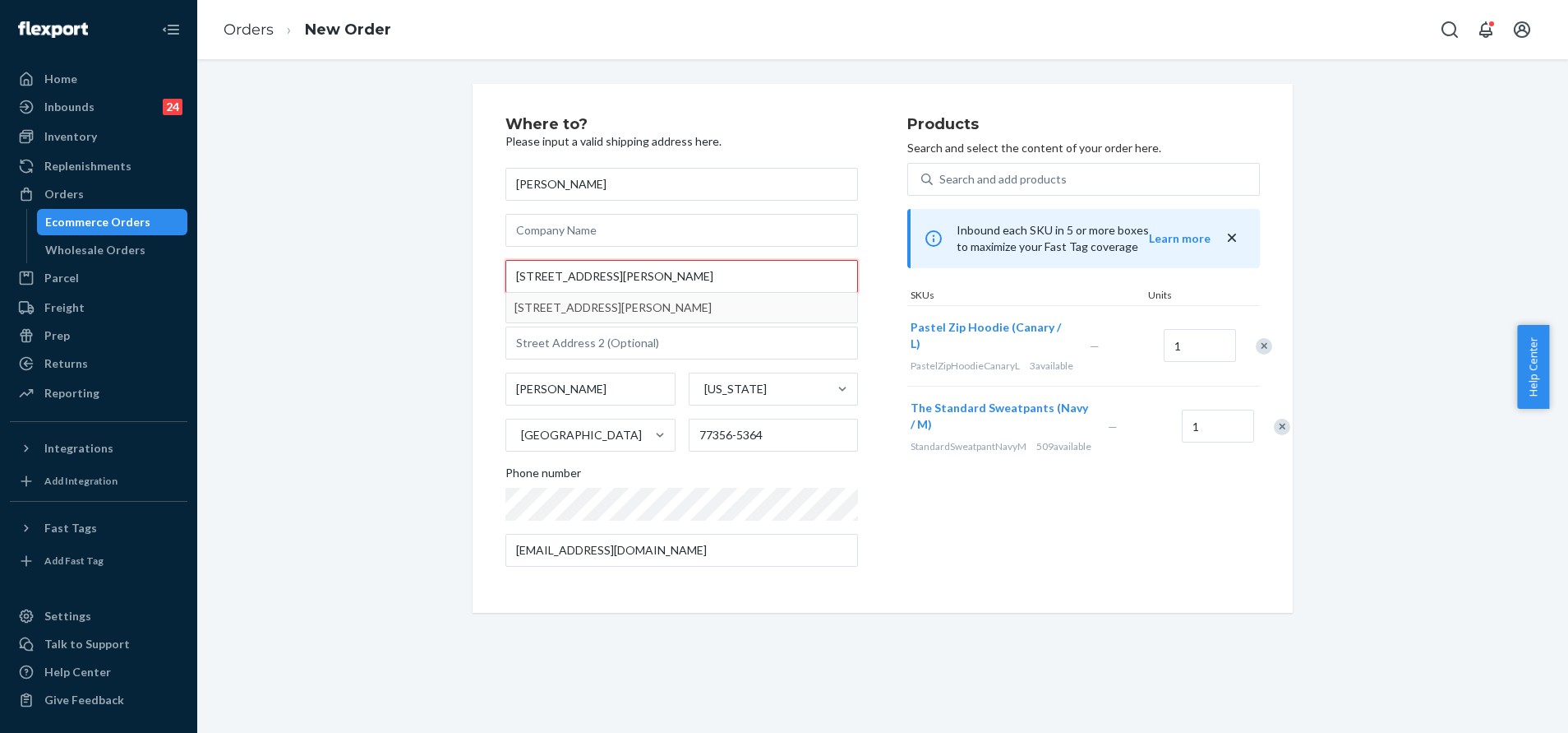
type input "67 La Jolla Circle, Montgomery, TX, 77356, United States"
type input "77356"
type input "67 La Jolla Cir"
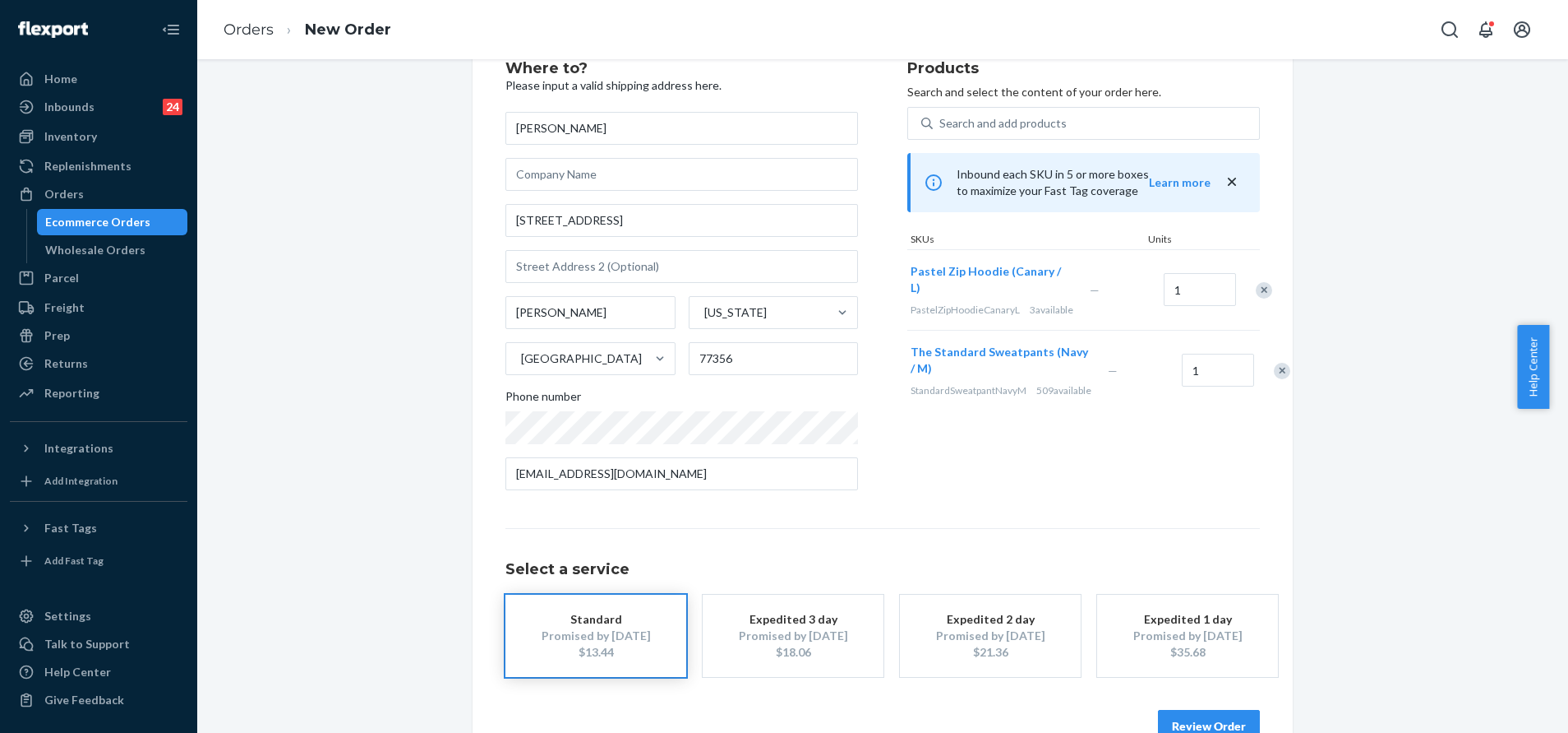
scroll to position [99, 0]
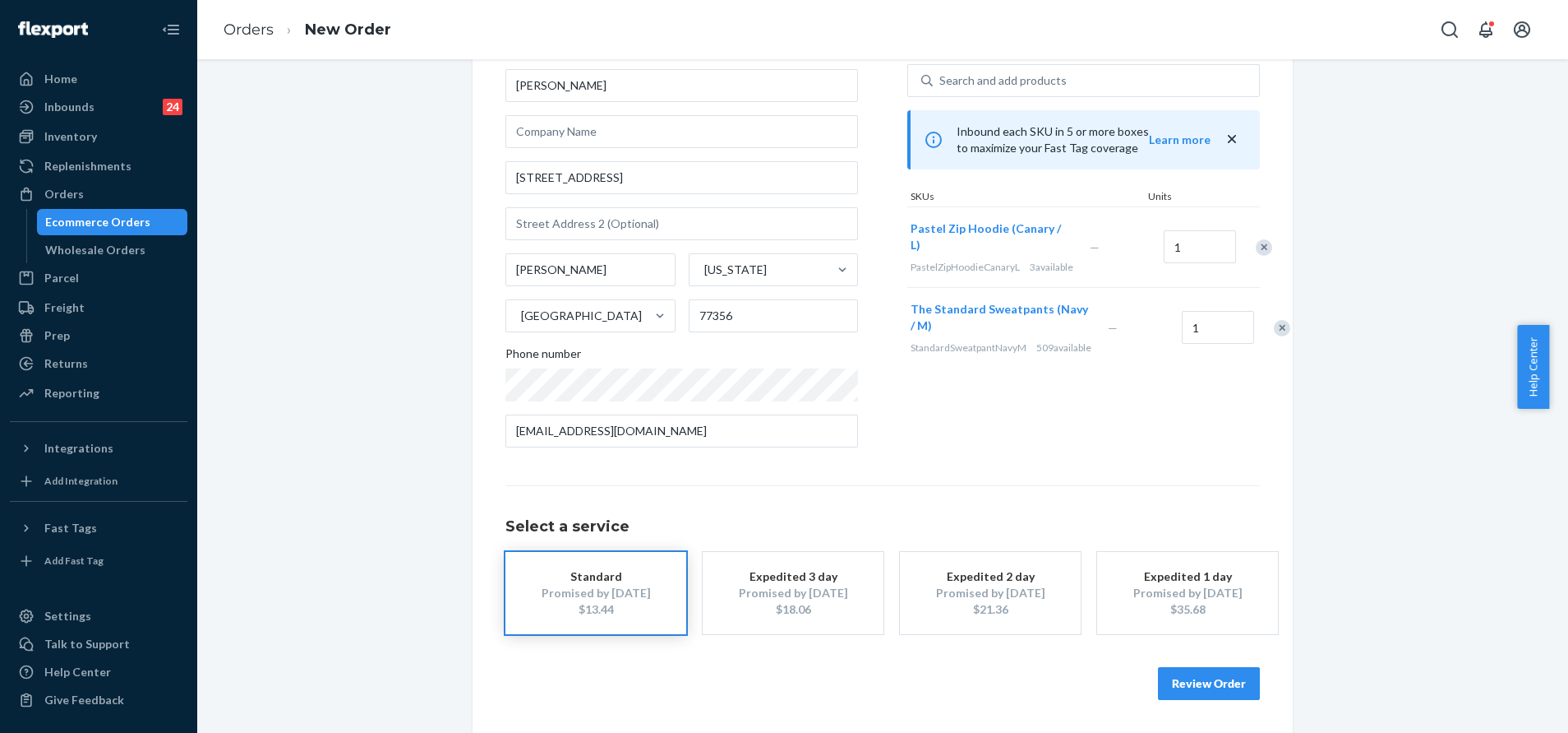
click at [1202, 692] on button "Review Order" at bounding box center [1209, 683] width 102 height 33
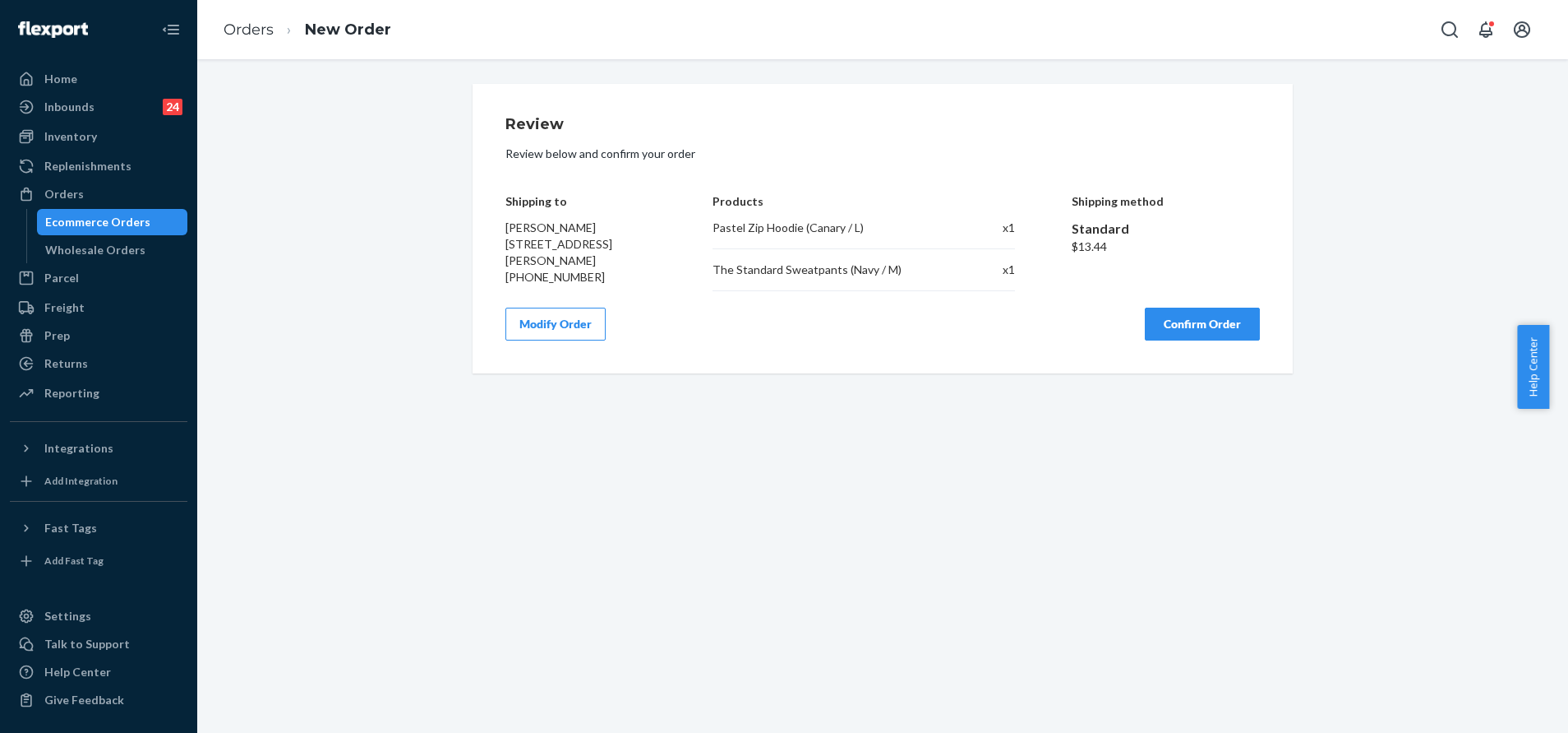
scroll to position [0, 0]
click at [1179, 337] on button "Confirm Order" at bounding box center [1202, 324] width 115 height 33
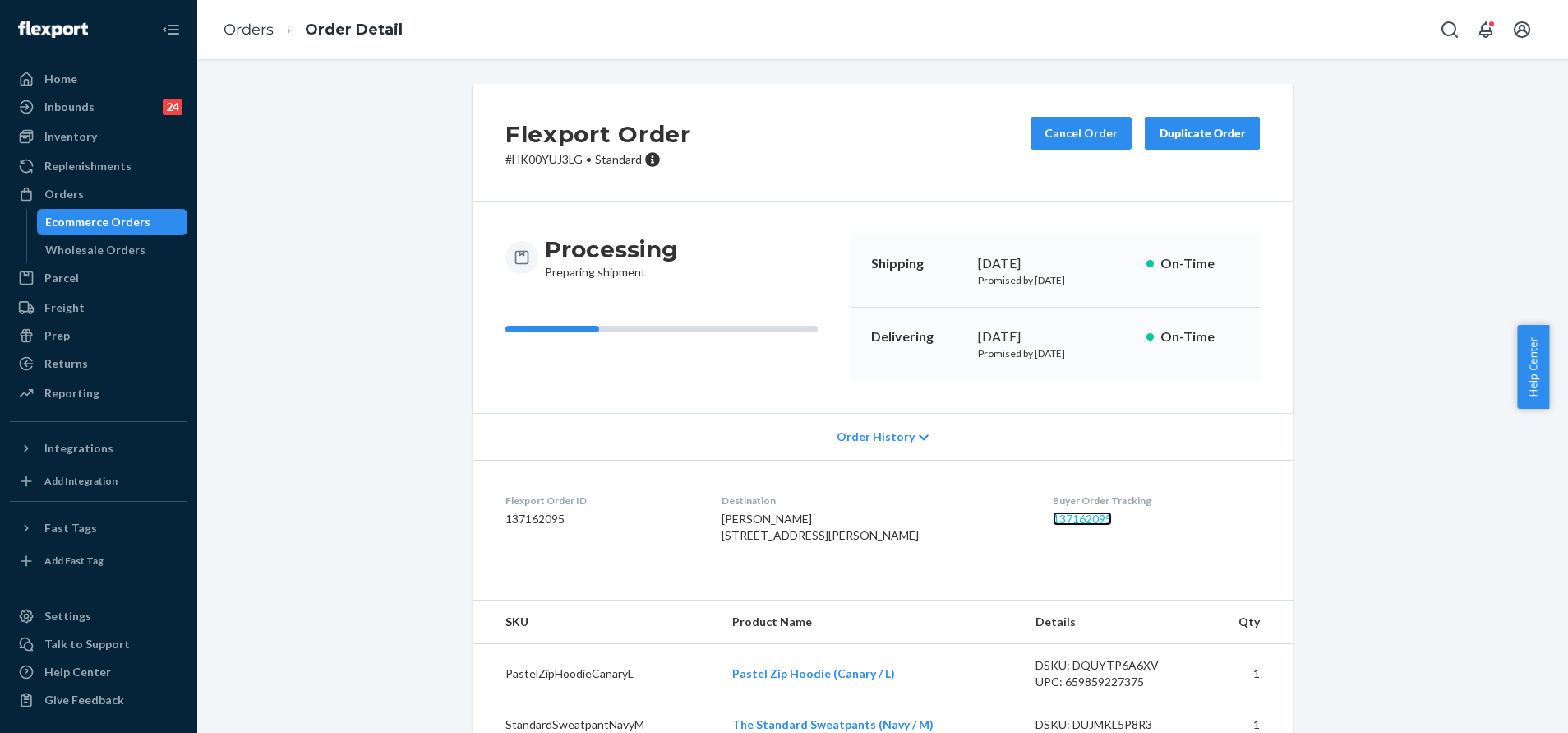
click at [1061, 517] on link "137162095" at bounding box center [1082, 519] width 59 height 14
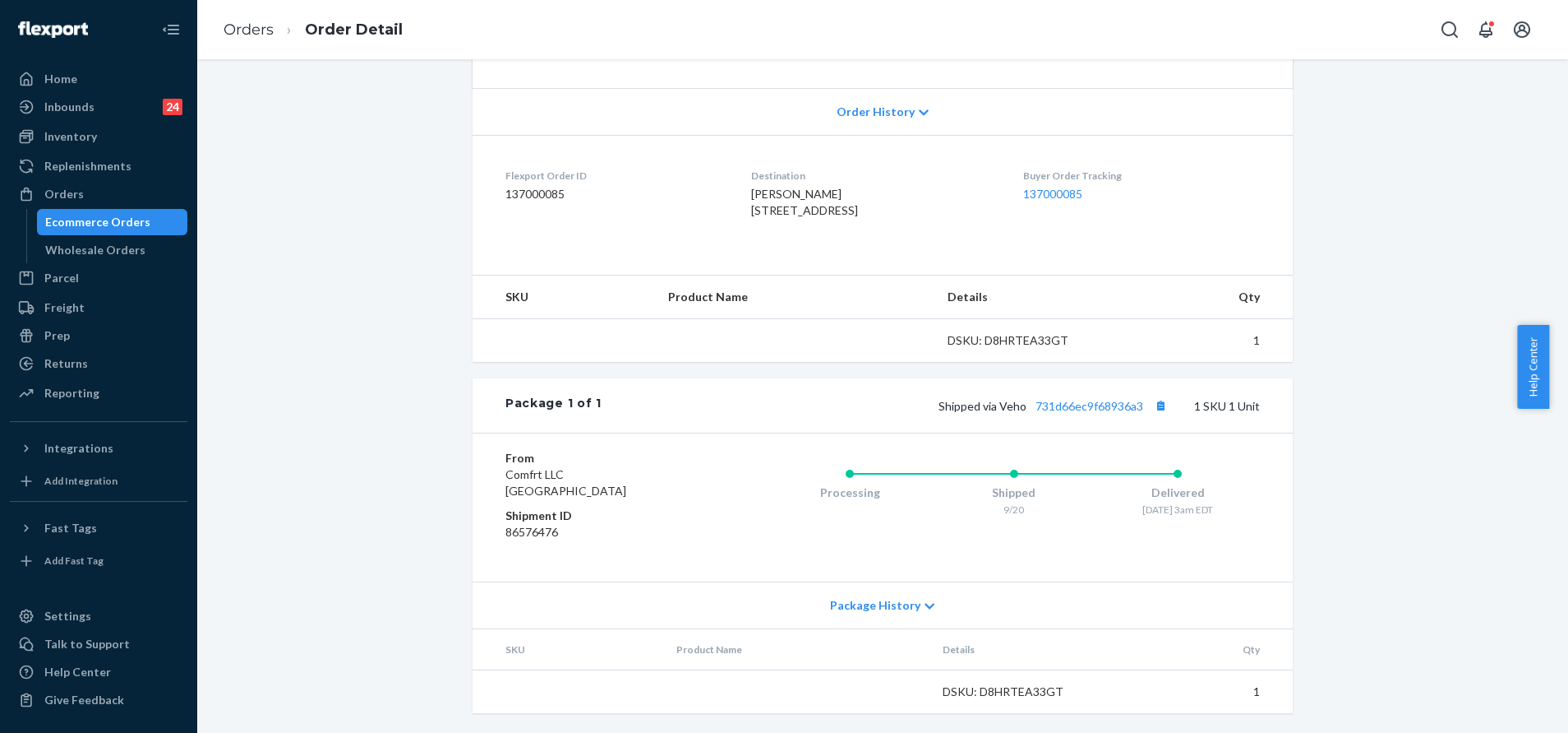
scroll to position [357, 0]
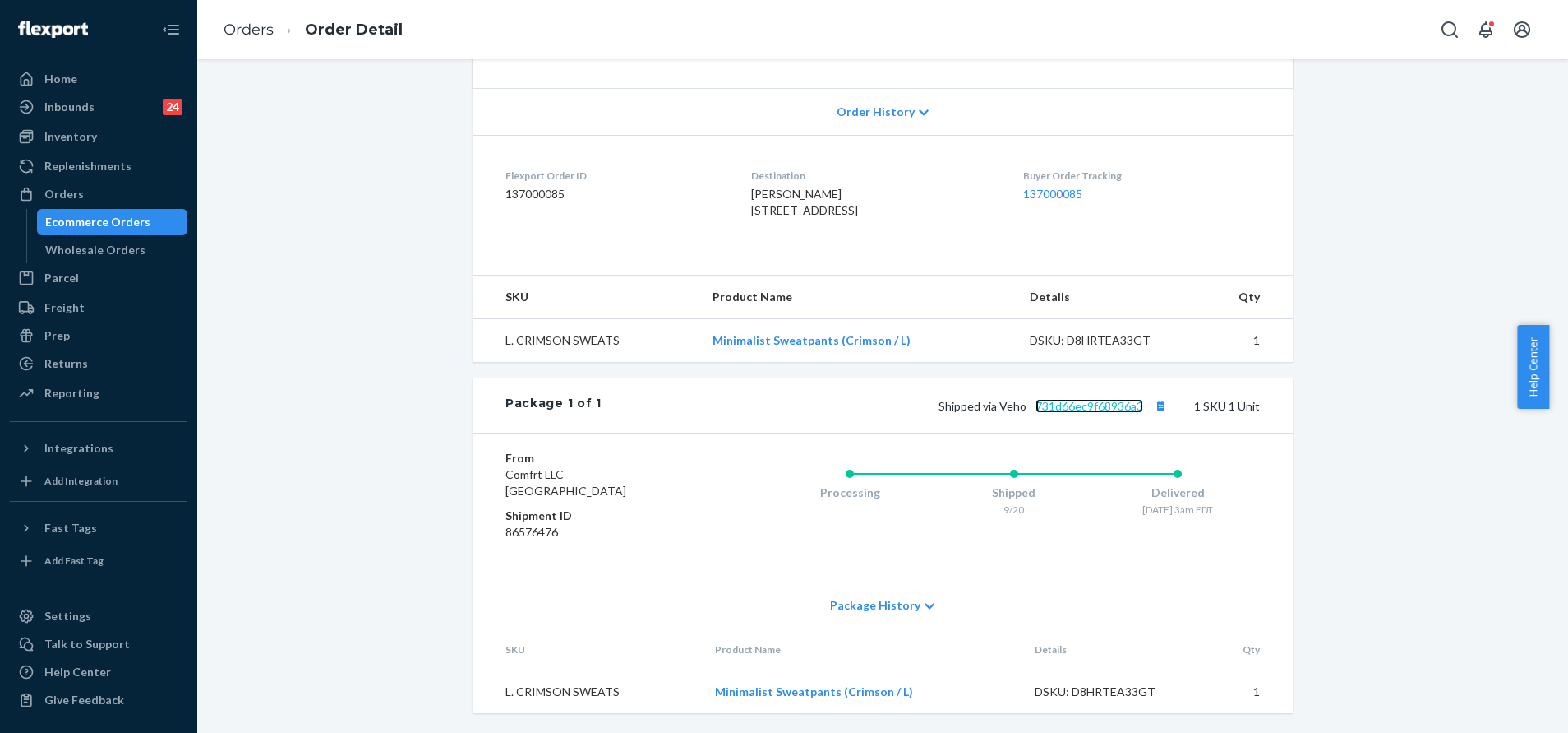
click at [1074, 409] on link "731d66ec9f68936a3" at bounding box center [1090, 405] width 108 height 14
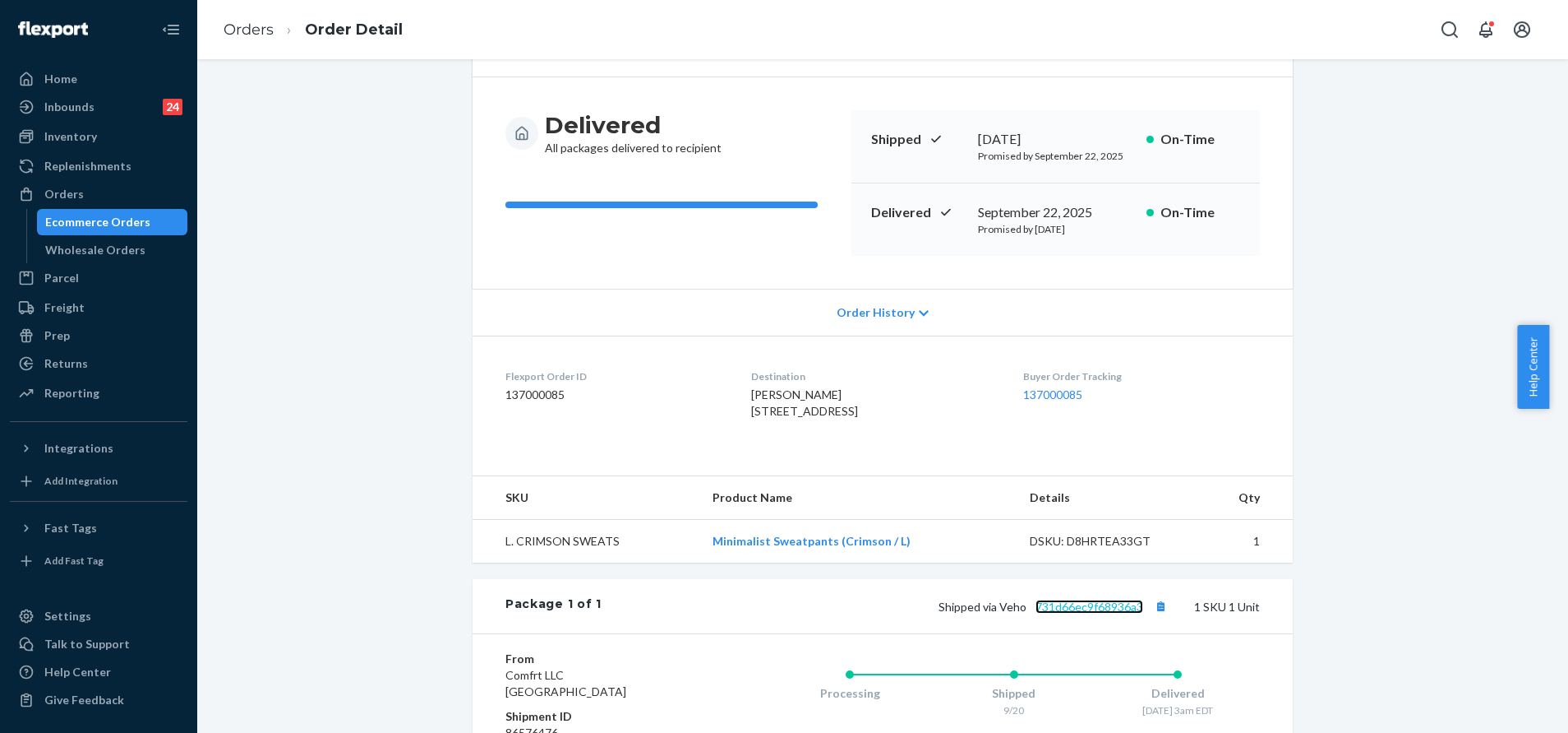
scroll to position [0, 0]
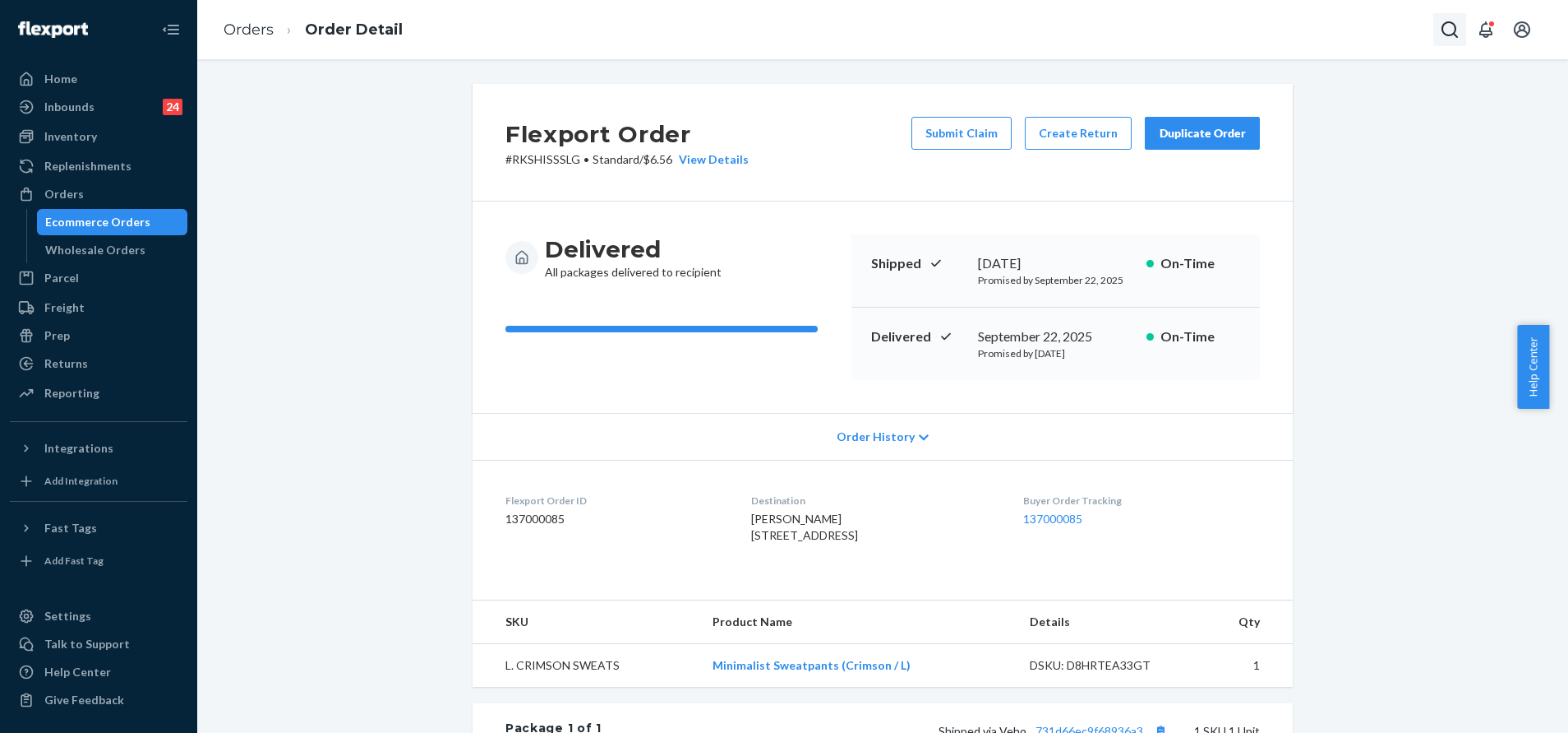
click at [1447, 32] on icon "Open Search Box" at bounding box center [1450, 29] width 20 height 20
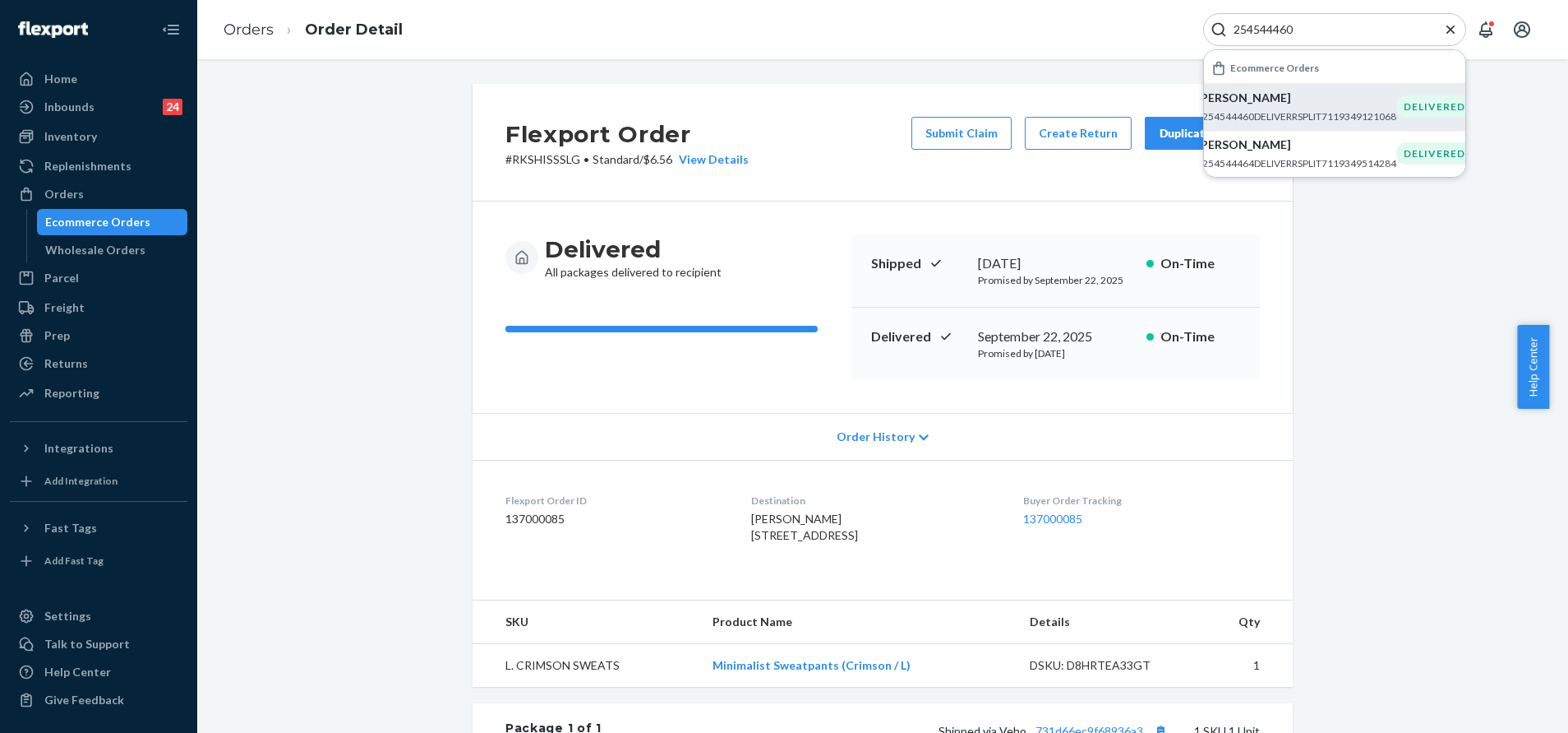
type input "254544460"
click at [1350, 95] on p "Courtney Hibbs" at bounding box center [1296, 98] width 200 height 17
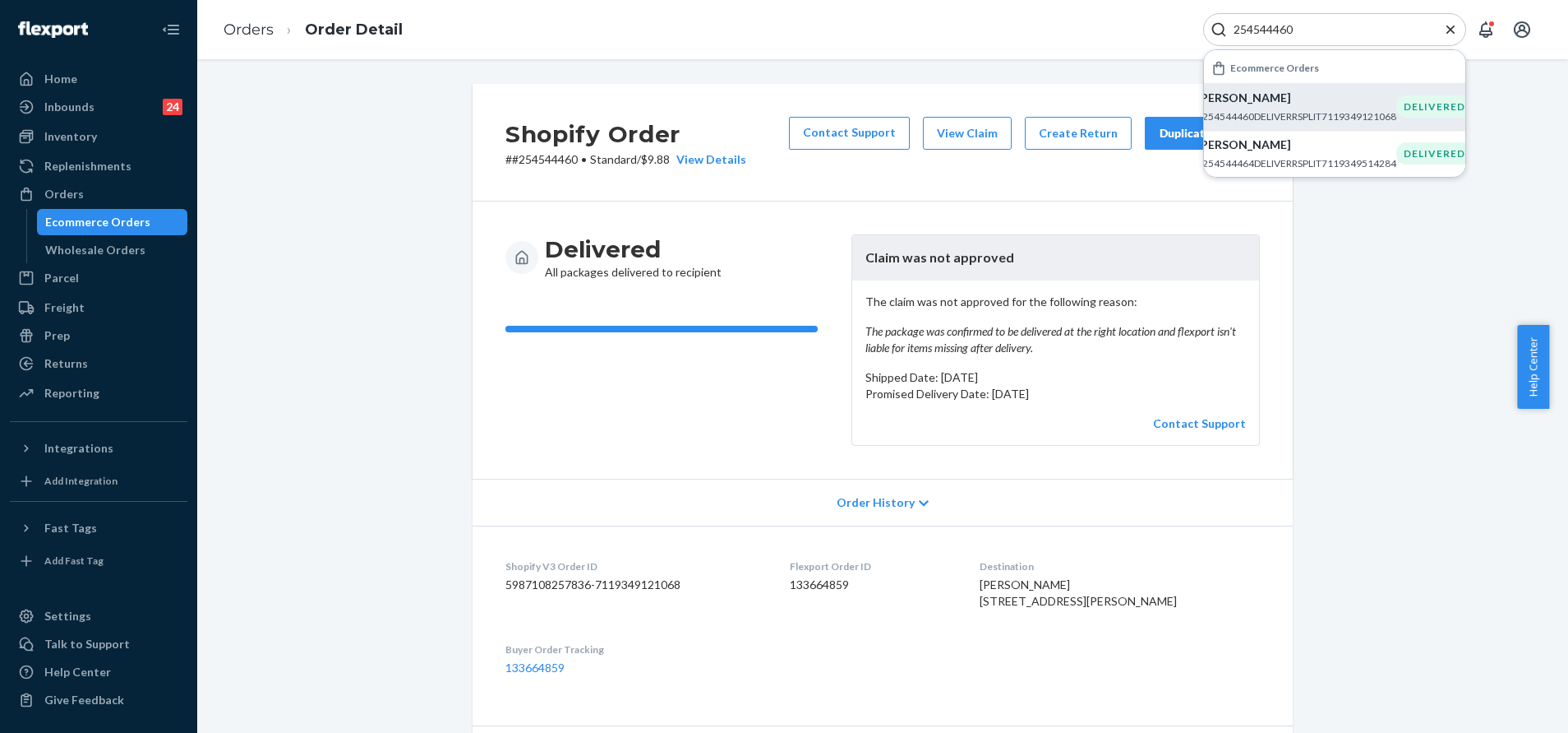
click at [1452, 29] on icon "Close Search" at bounding box center [1450, 29] width 17 height 17
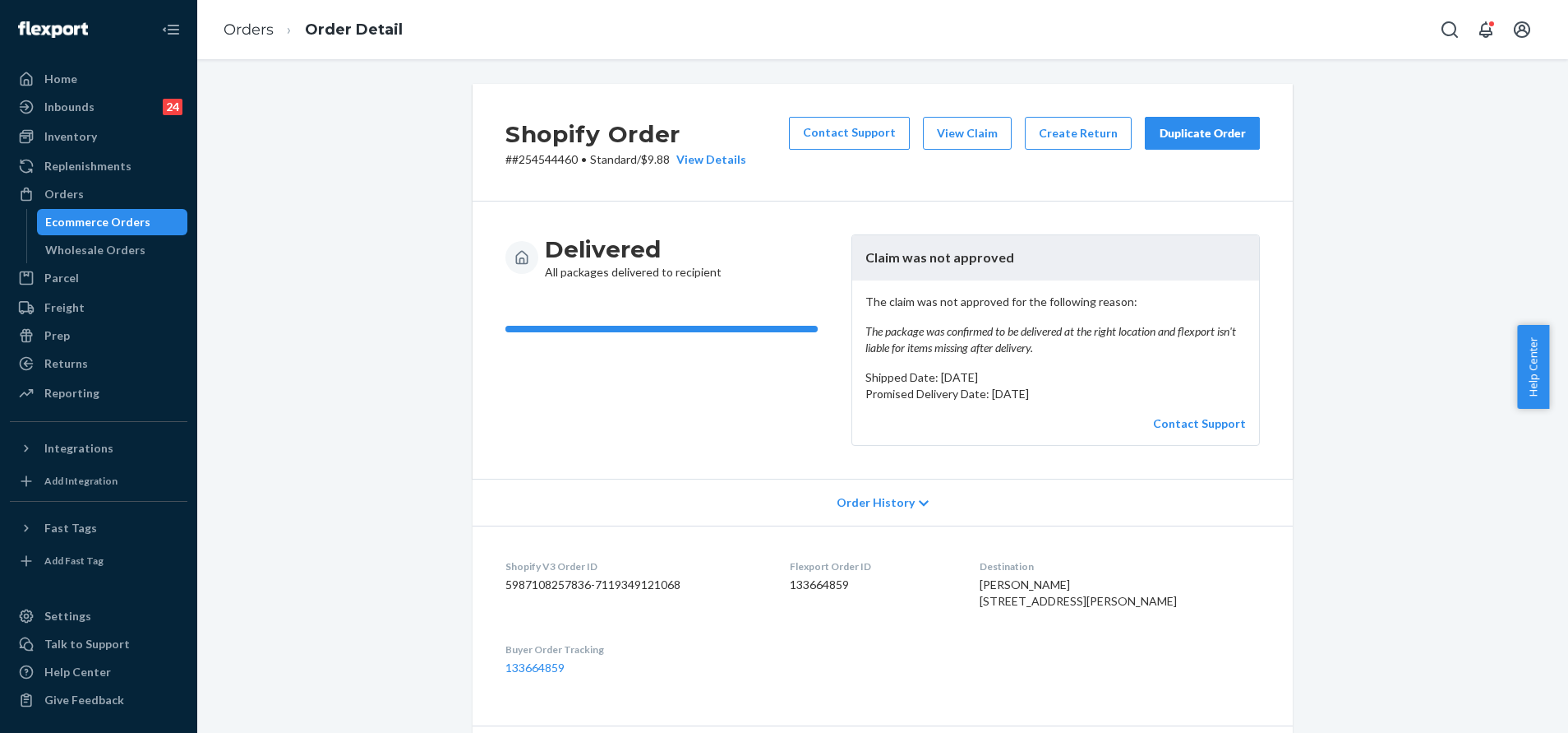
click at [1174, 120] on button "Duplicate Order" at bounding box center [1202, 133] width 115 height 33
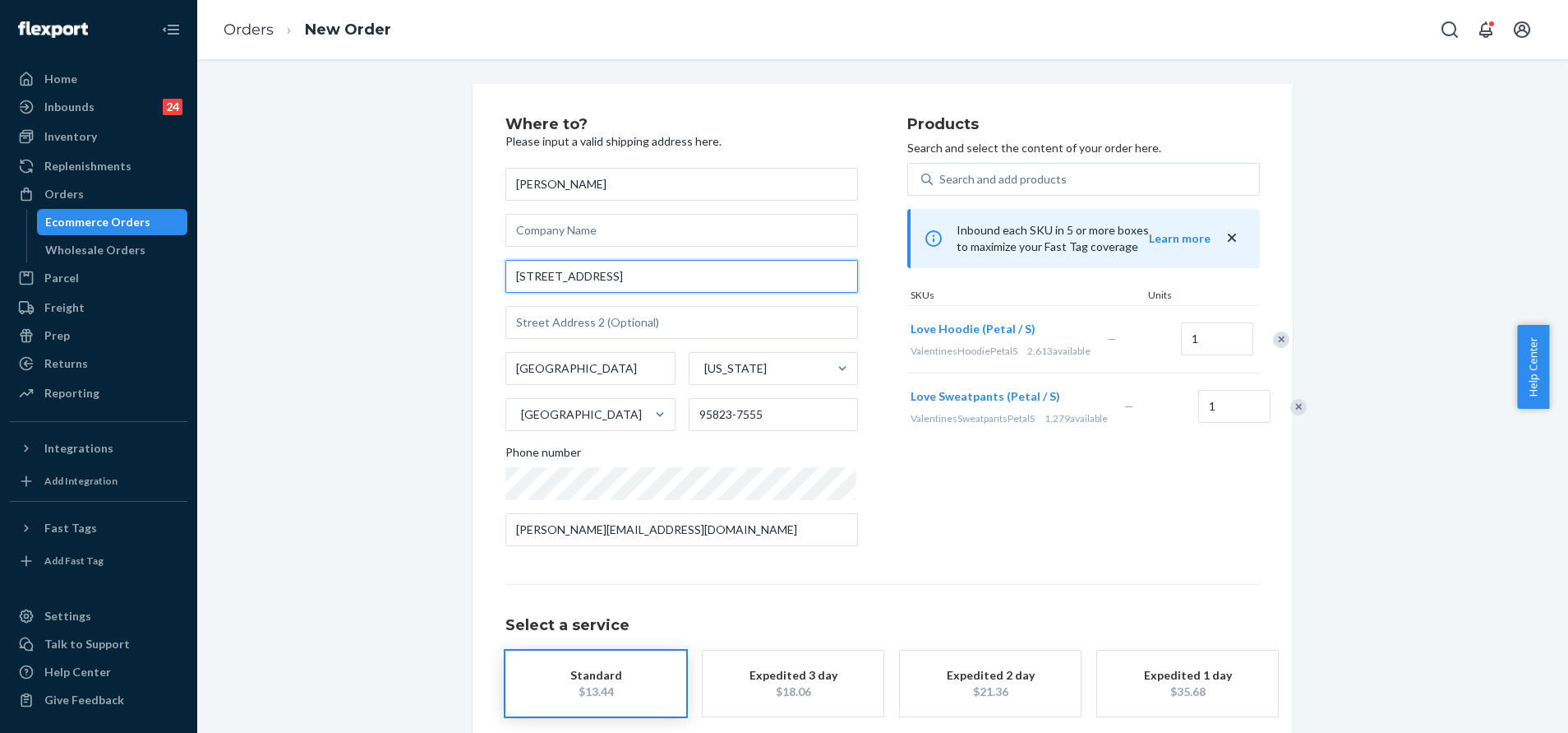
click at [660, 286] on input "7200 Jacinto Ave" at bounding box center [682, 276] width 352 height 33
click at [660, 280] on input "7200 Jacinto Ave" at bounding box center [682, 276] width 352 height 33
paste input "111 White Torpedo Way"
type input "111 White Torpedo Wy"
type input "Lexington"
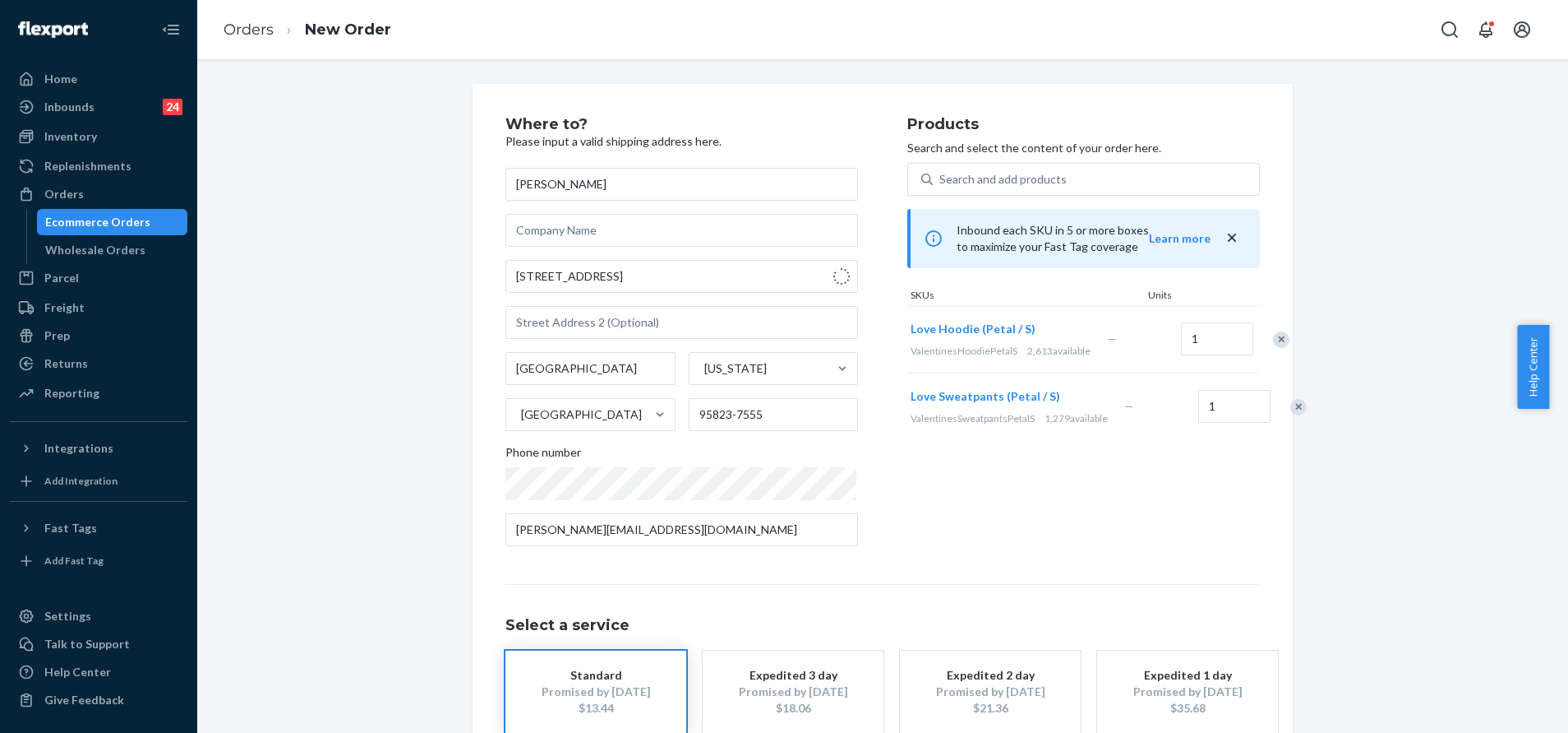
type input "29072"
click at [649, 273] on input "111 White Torpedo Wy" at bounding box center [682, 276] width 352 height 33
click at [1351, 382] on div "Where to? Please input a valid shipping address here. Courtney Hibbs 111 White …" at bounding box center [882, 458] width 1346 height 748
click at [741, 423] on input "29072" at bounding box center [774, 415] width 170 height 33
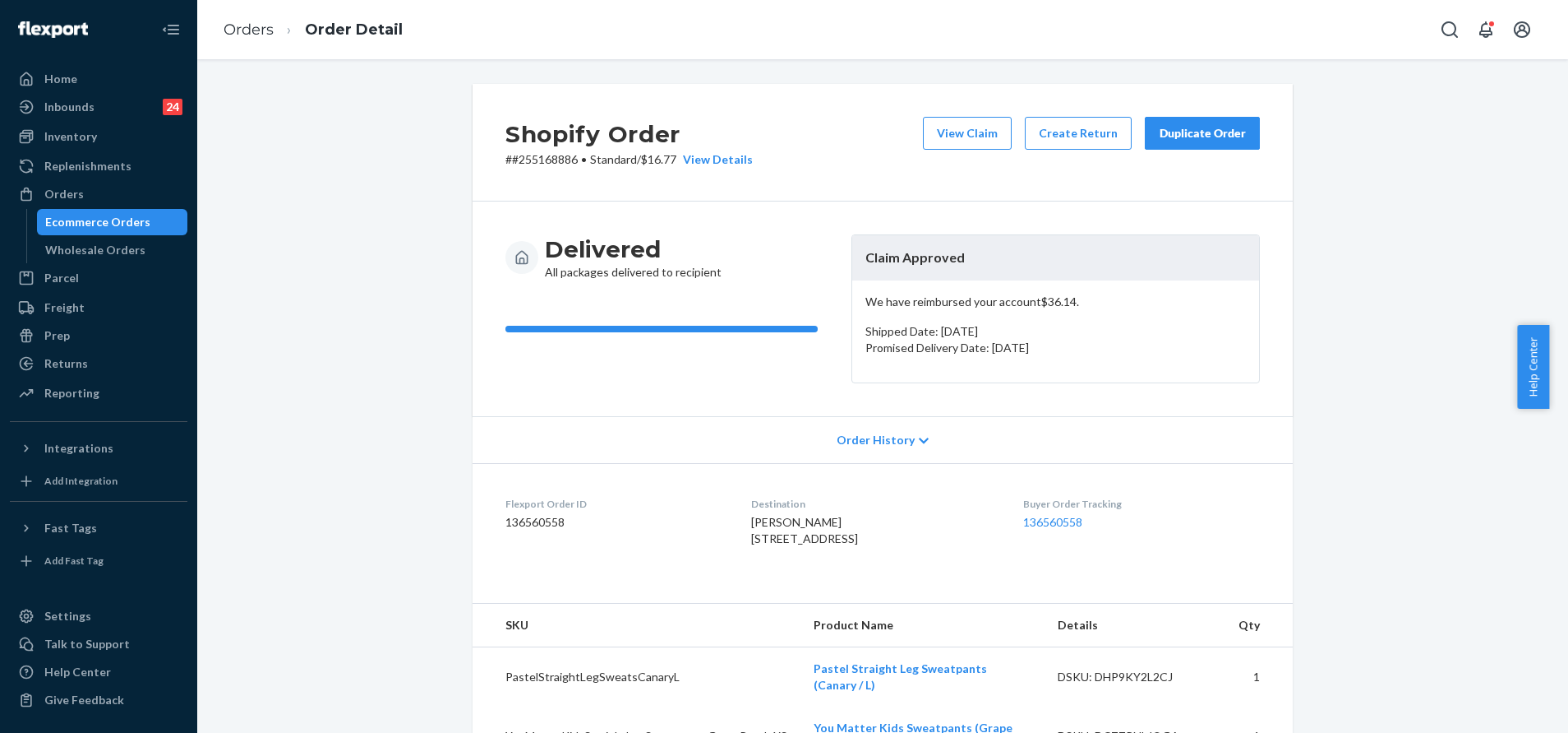
click at [1172, 133] on div "Duplicate Order" at bounding box center [1202, 133] width 87 height 17
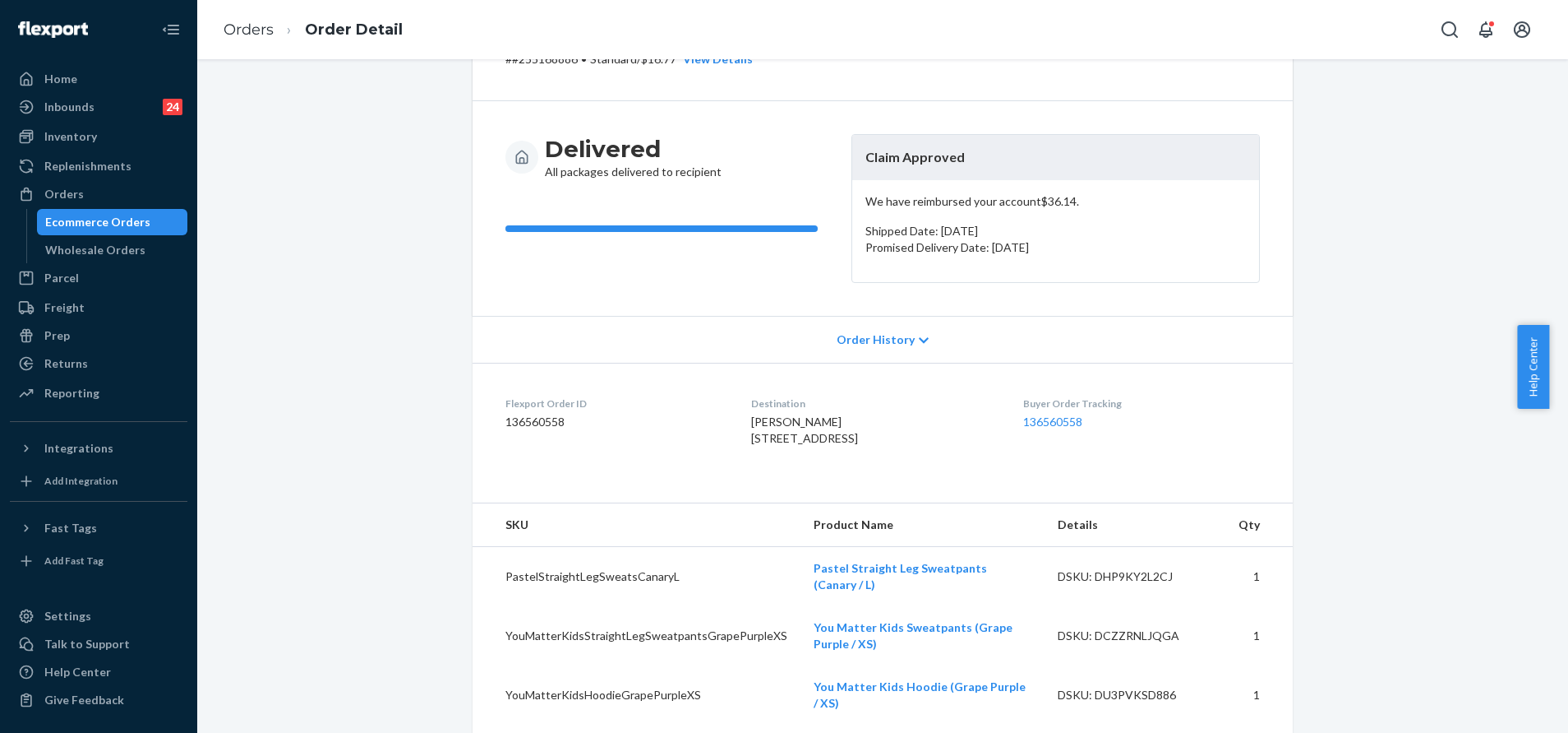
scroll to position [247, 0]
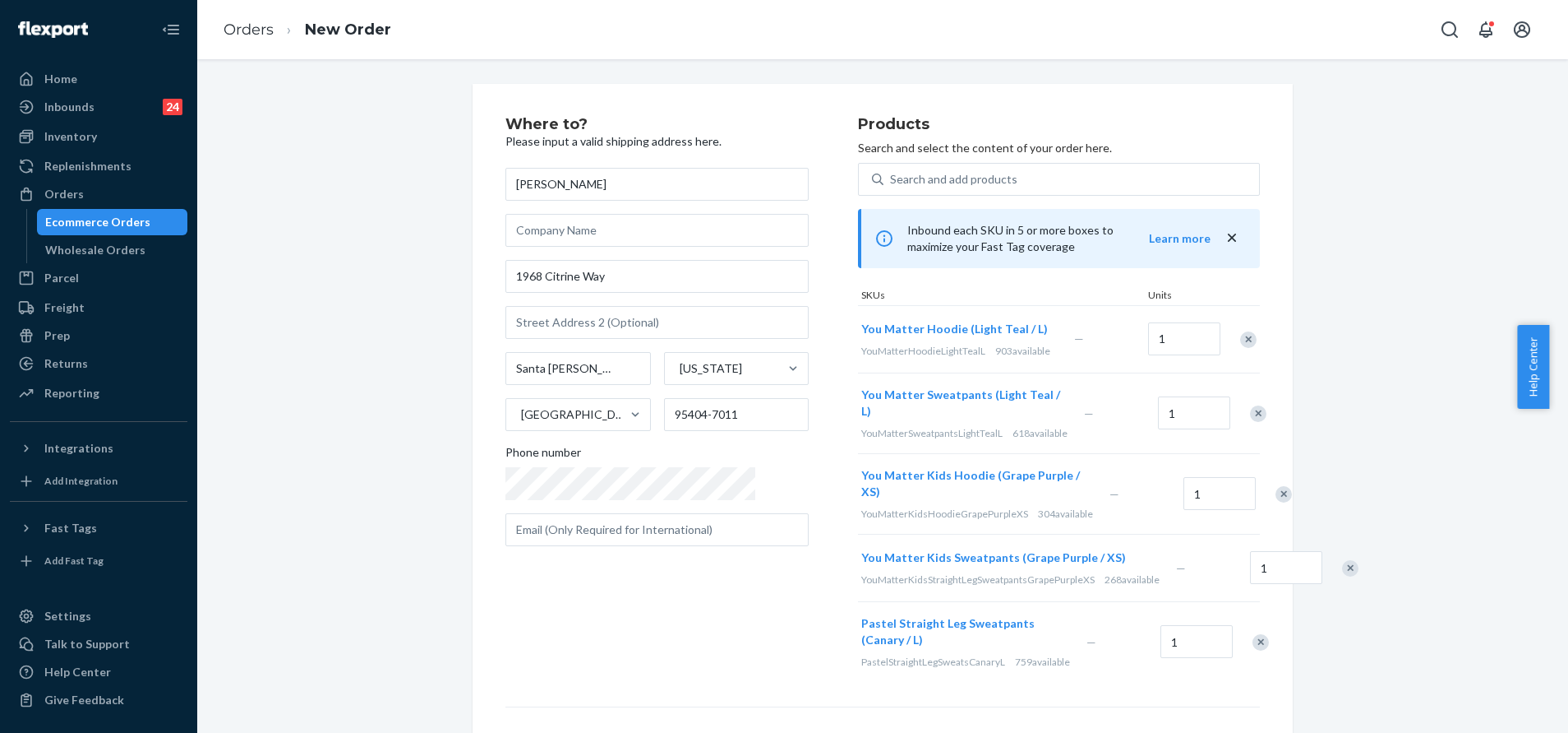
click at [1276, 486] on div "Remove Item" at bounding box center [1283, 494] width 17 height 17
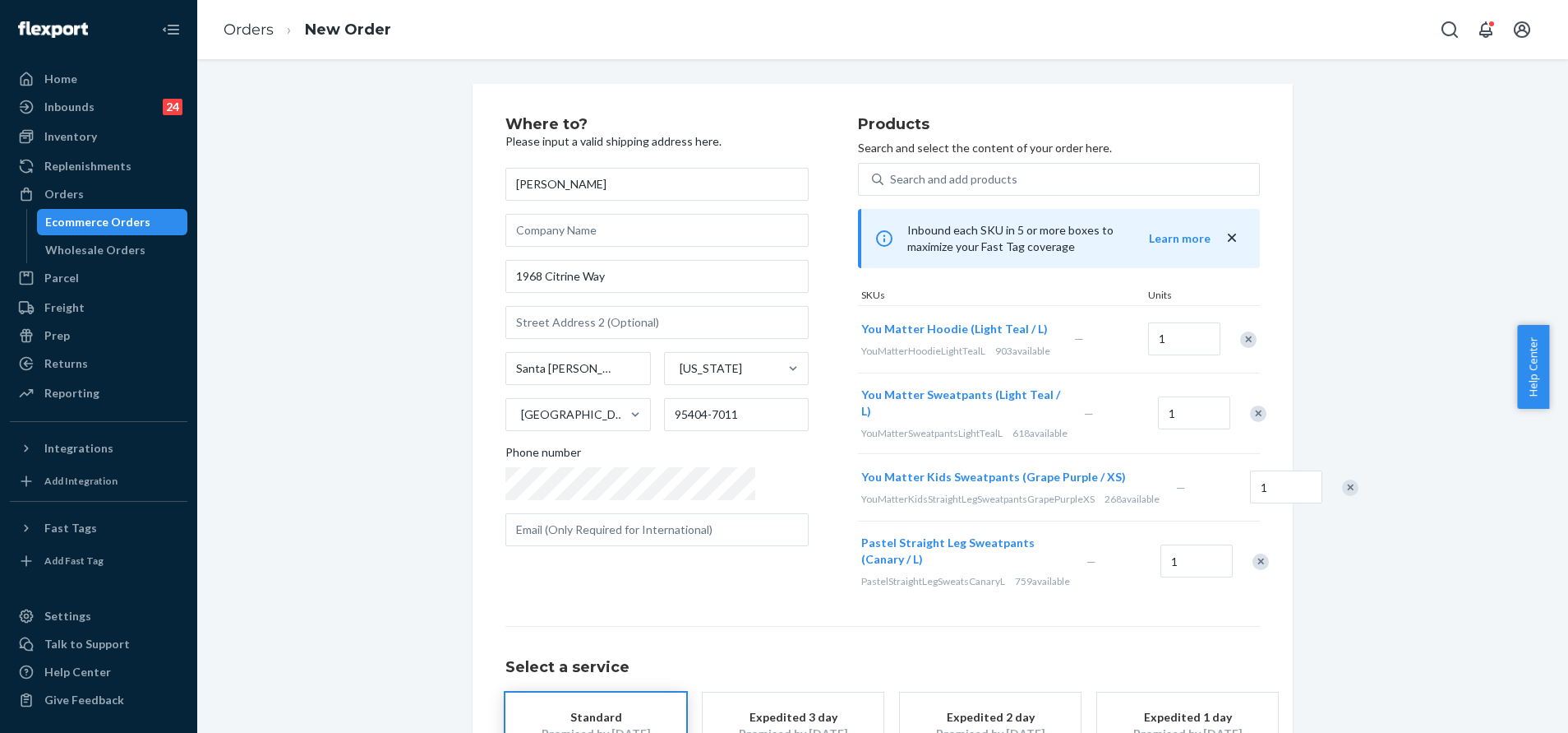
click at [1250, 409] on div "Remove Item" at bounding box center [1258, 413] width 17 height 17
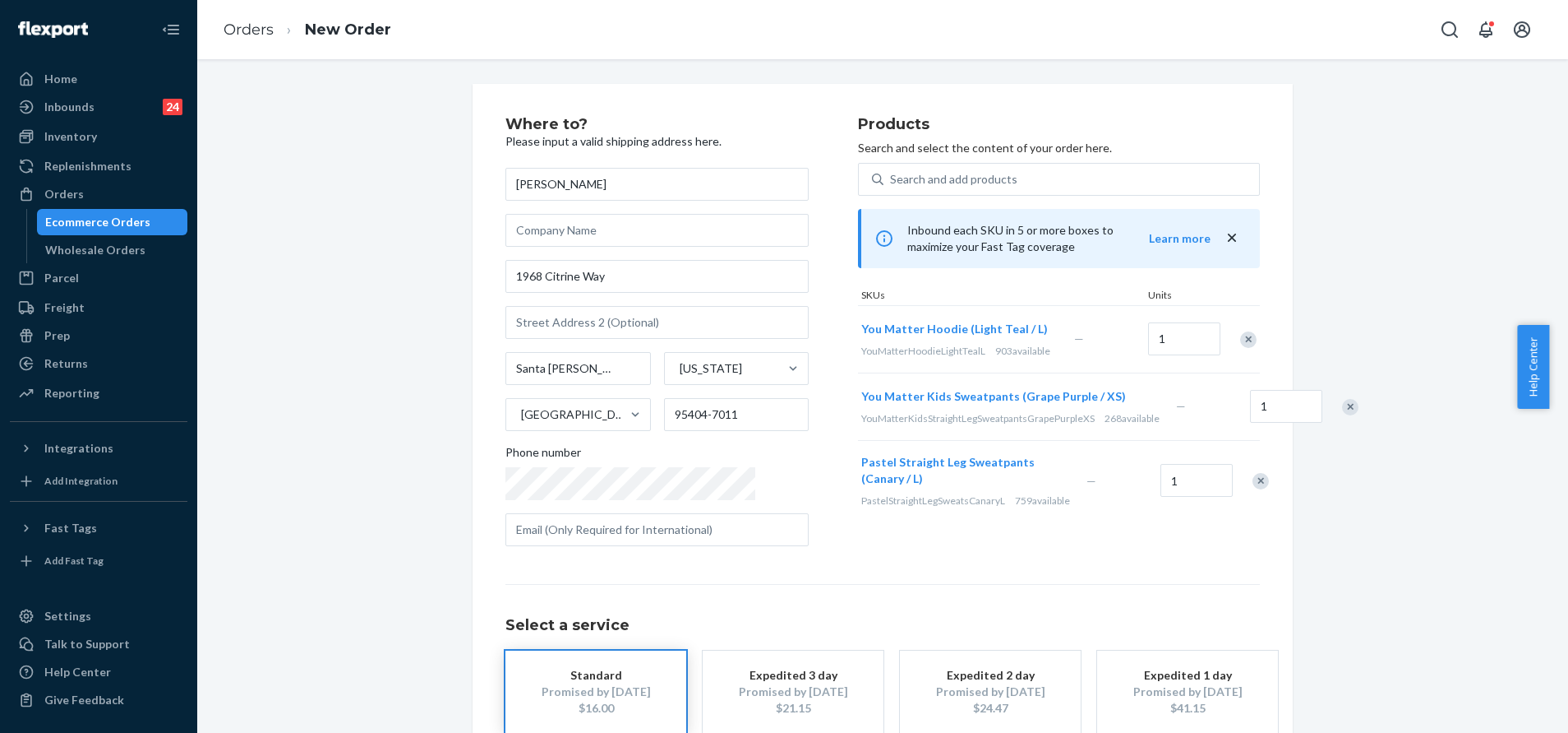
click at [1240, 344] on div "Remove Item" at bounding box center [1248, 340] width 17 height 17
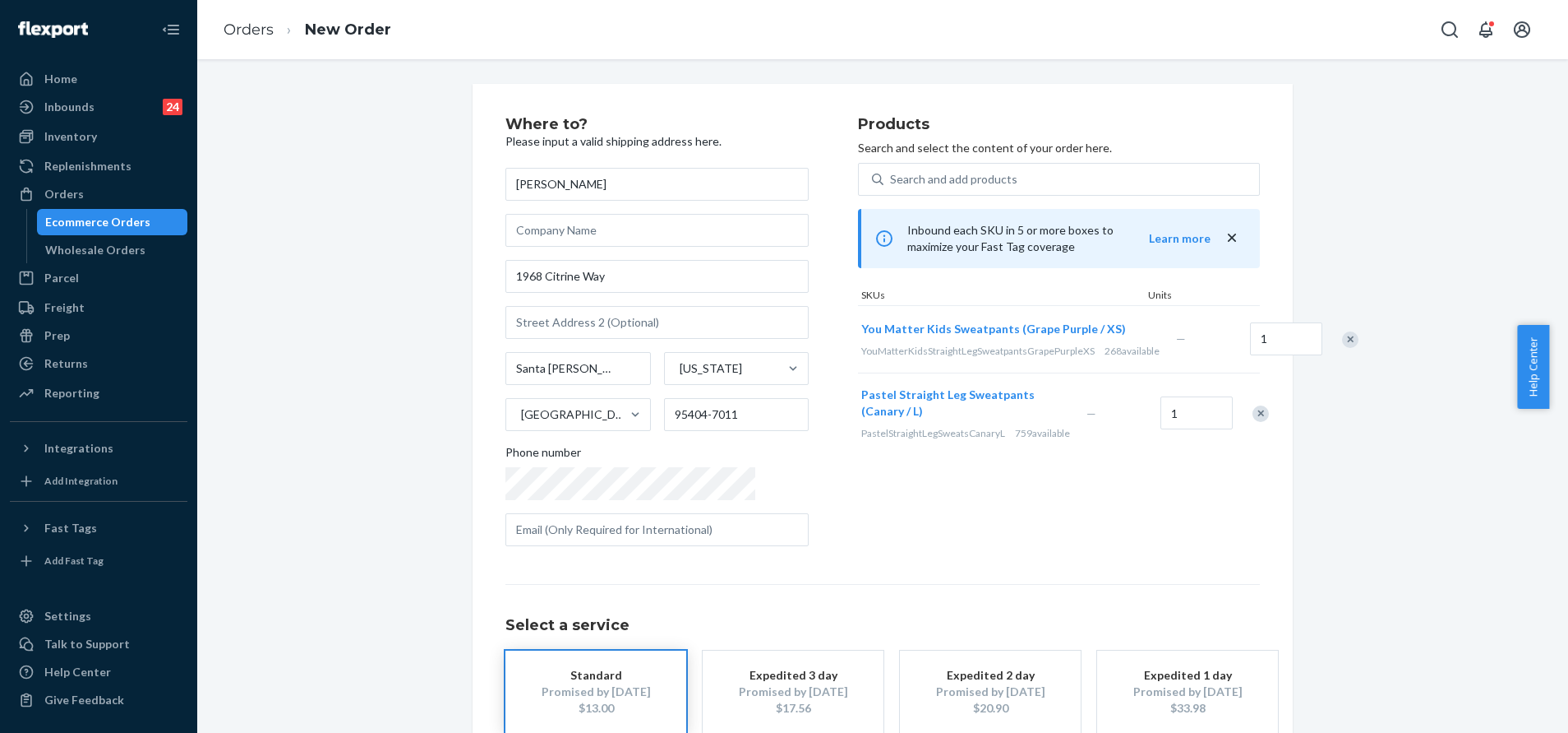
click at [1252, 421] on div "Remove Item" at bounding box center [1260, 413] width 17 height 17
click at [613, 280] on input "1968 Citrine Way" at bounding box center [657, 276] width 303 height 33
paste input "Santa Rosa Ca 95404"
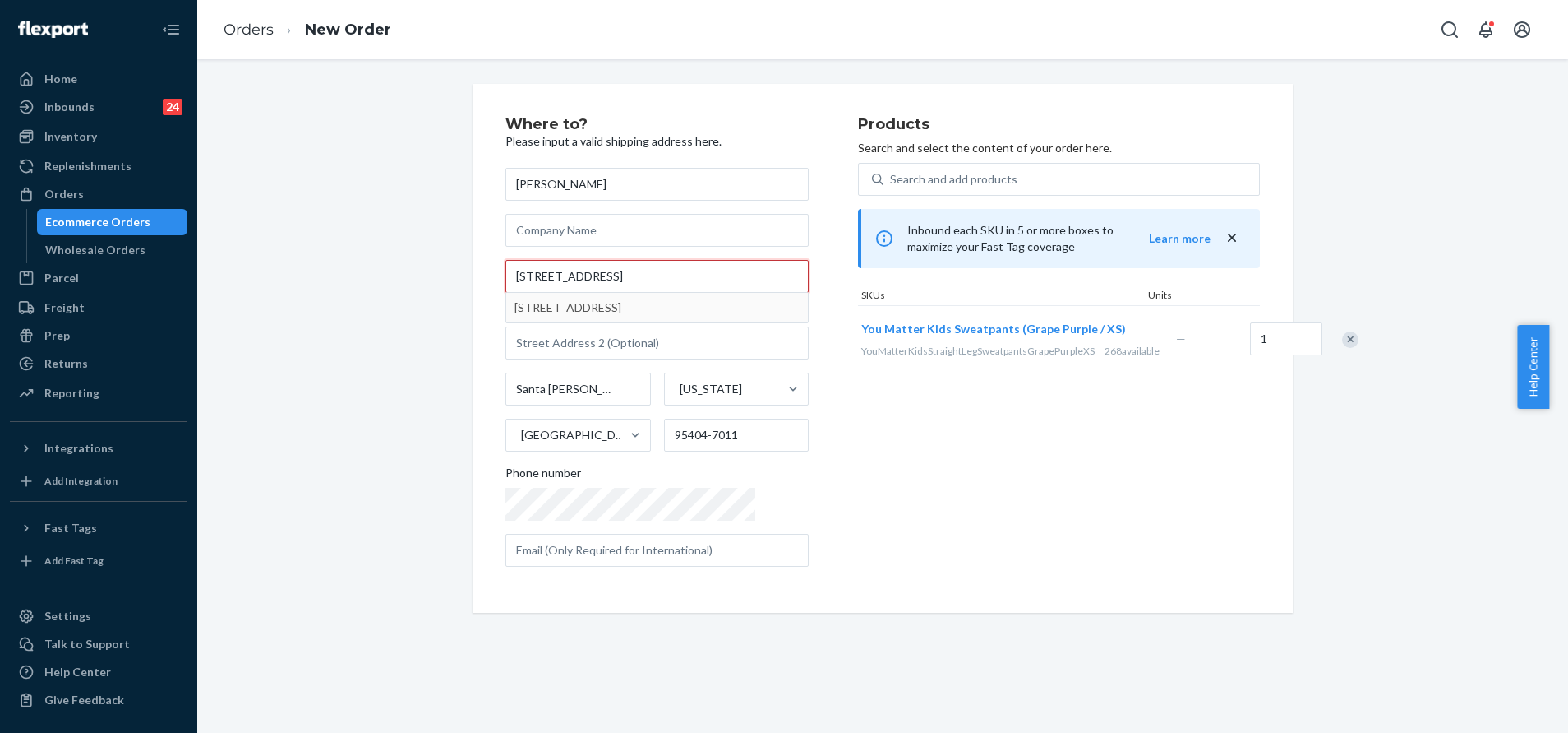
type input "1968 Citrine Way Santa Rosa Ca 95404"
type input "95404"
type input "1968 Citrine Way"
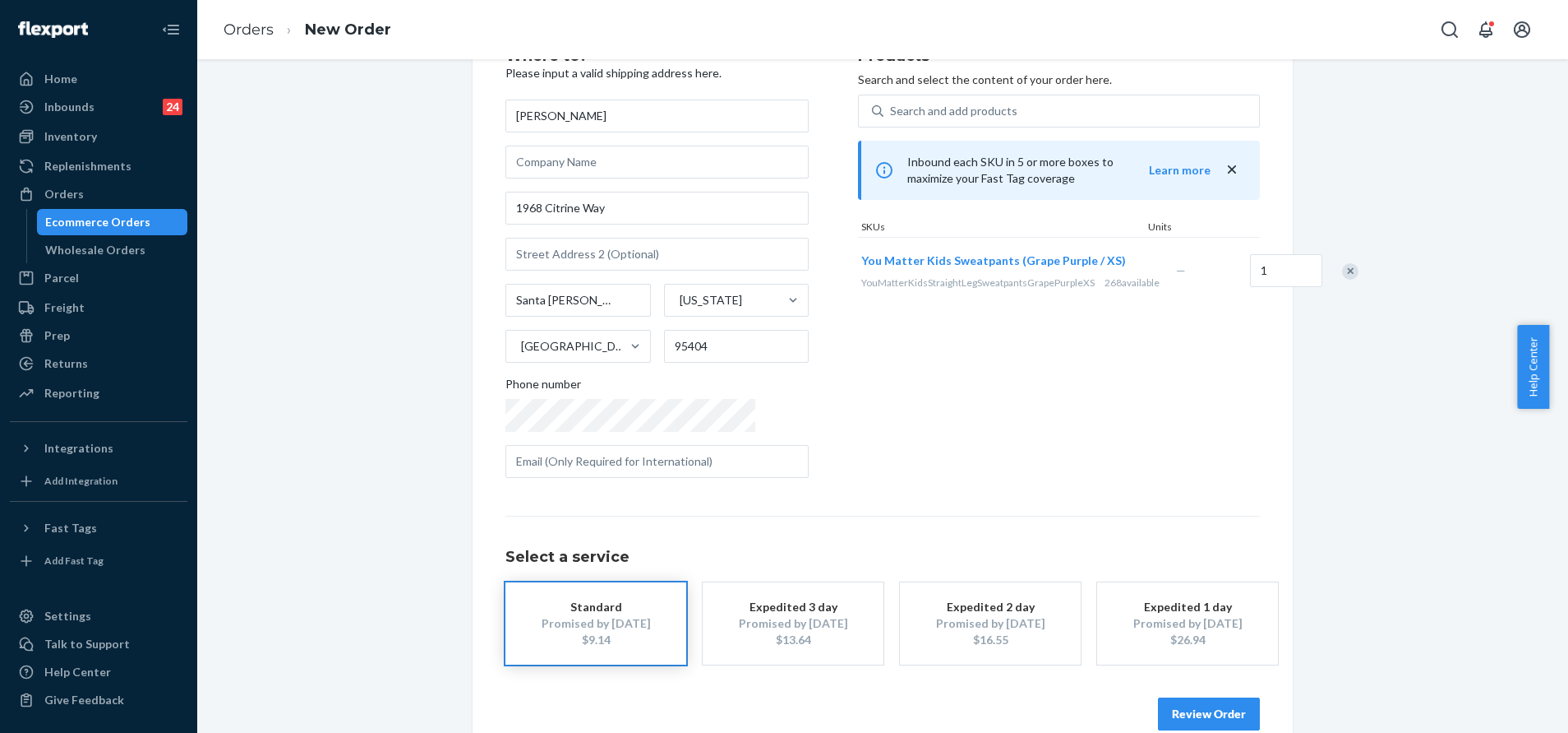
scroll to position [99, 0]
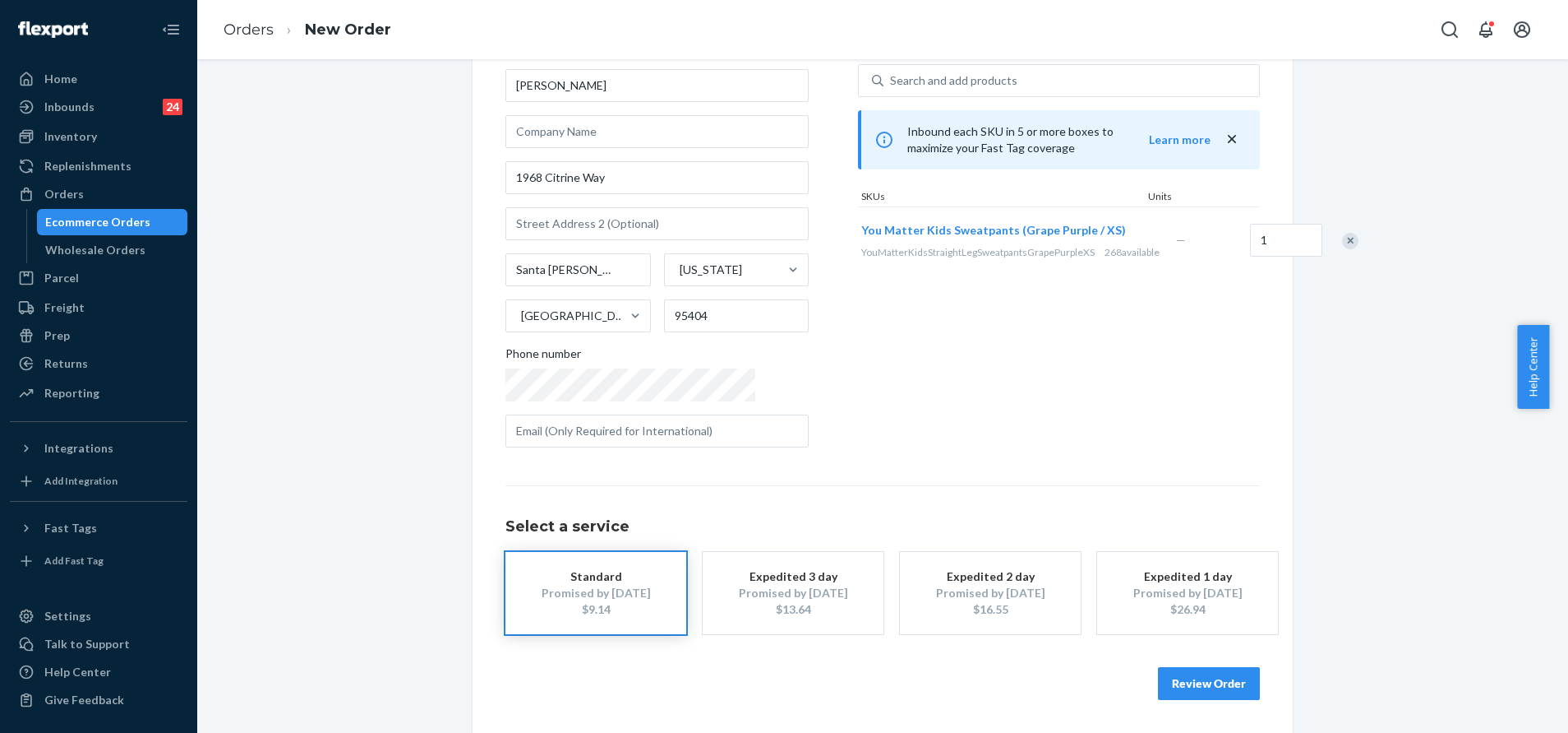
click at [1202, 690] on button "Review Order" at bounding box center [1209, 683] width 102 height 33
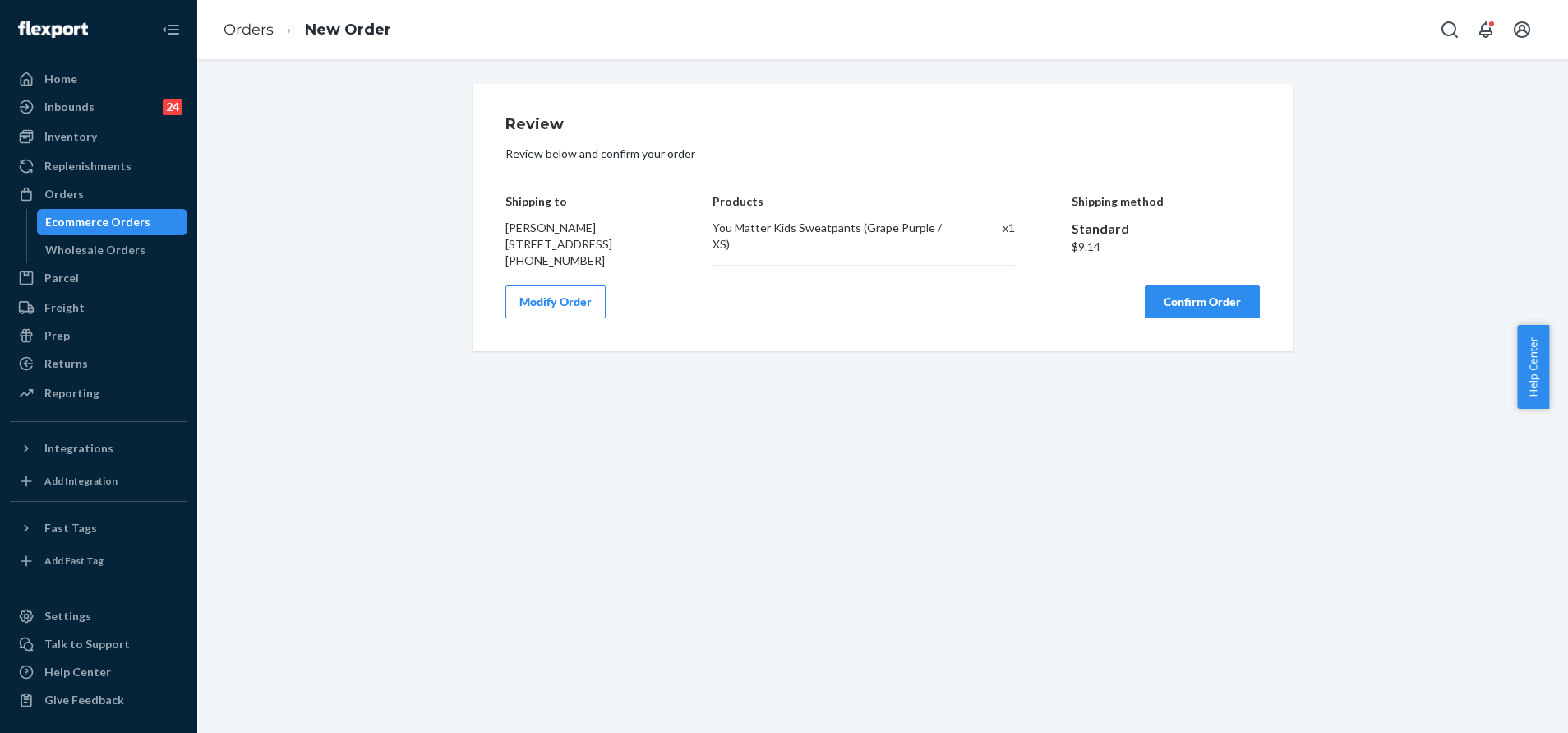
scroll to position [0, 0]
click at [1194, 314] on button "Confirm Order" at bounding box center [1202, 302] width 115 height 33
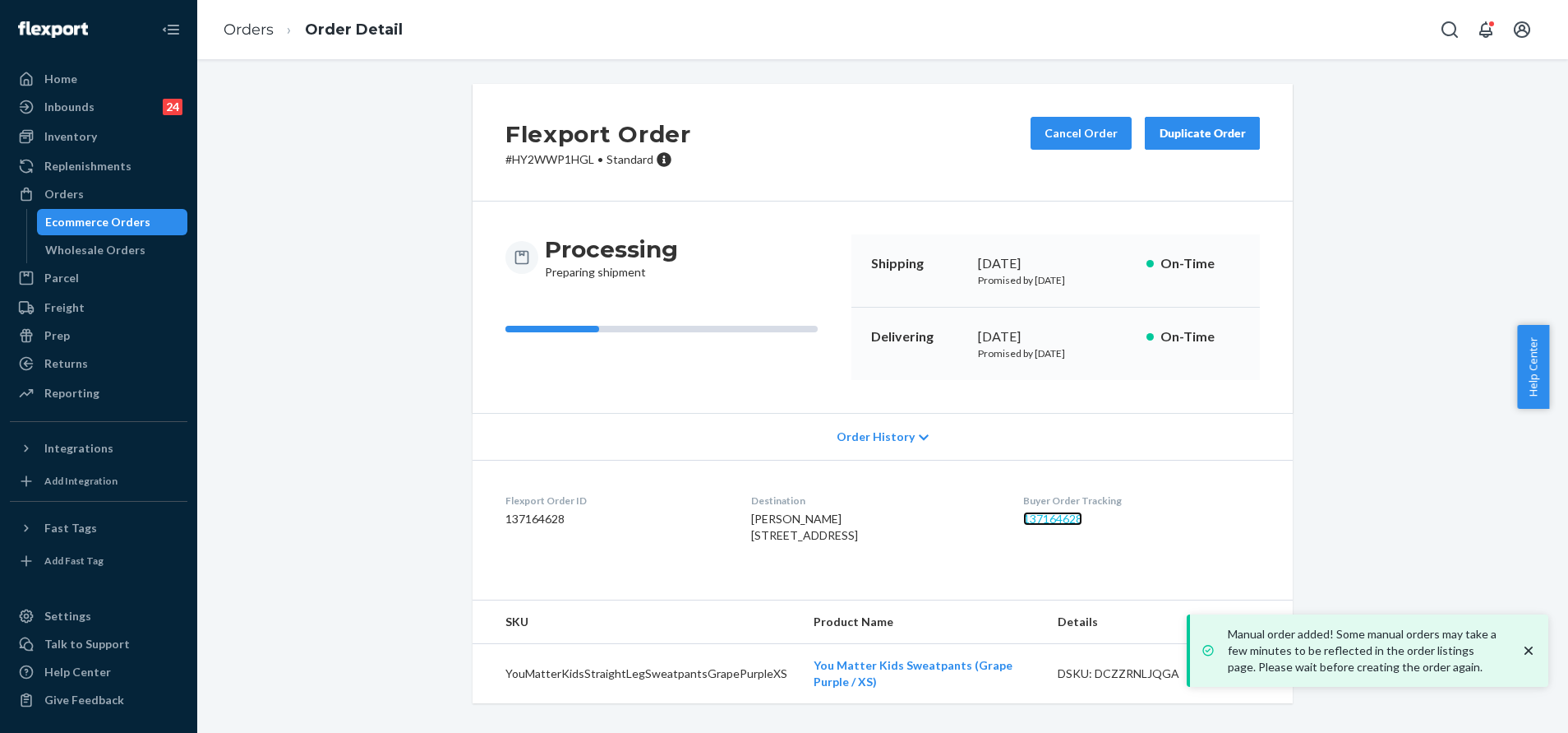
click at [1061, 514] on link "137164628" at bounding box center [1053, 519] width 59 height 14
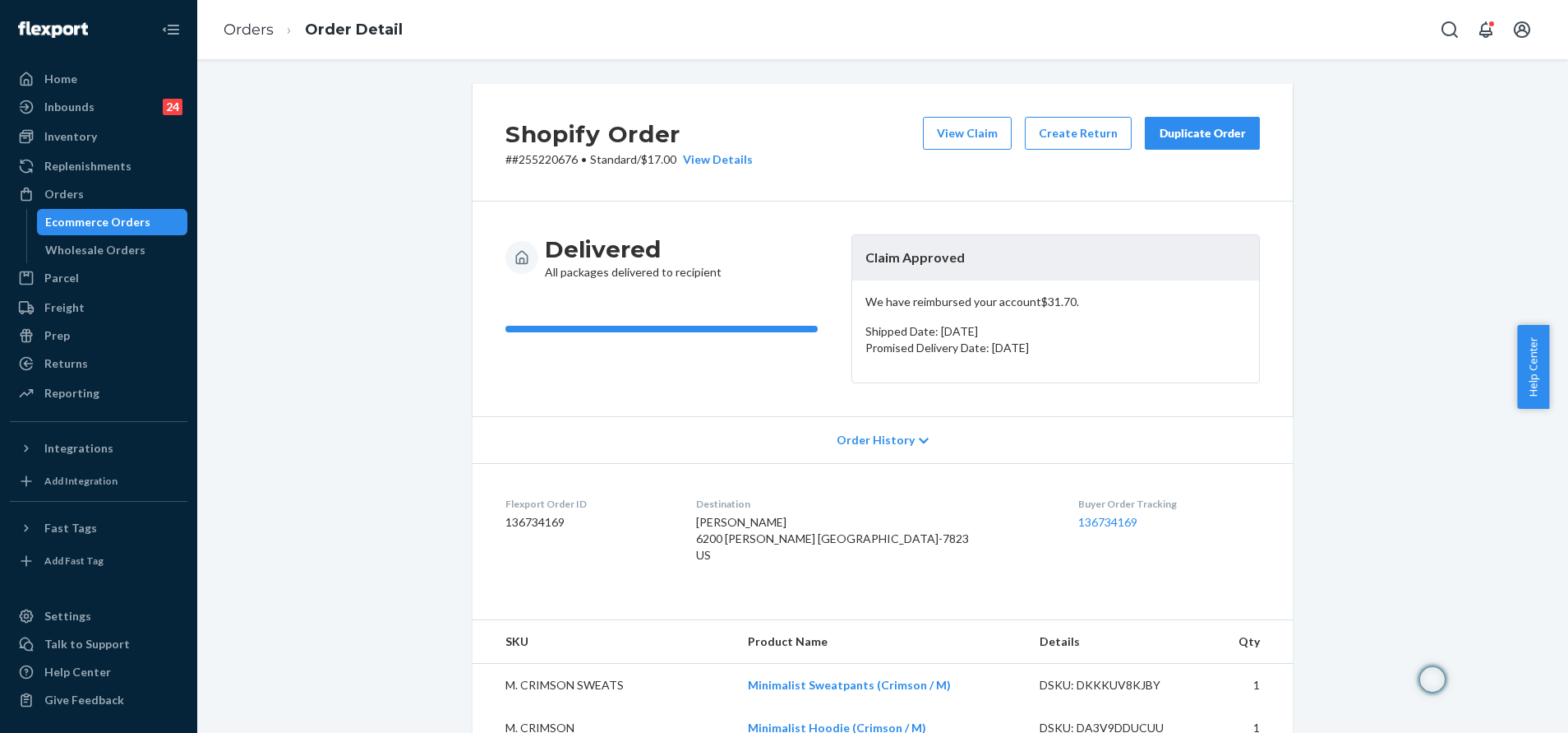
click at [1210, 136] on div "Duplicate Order" at bounding box center [1202, 133] width 87 height 17
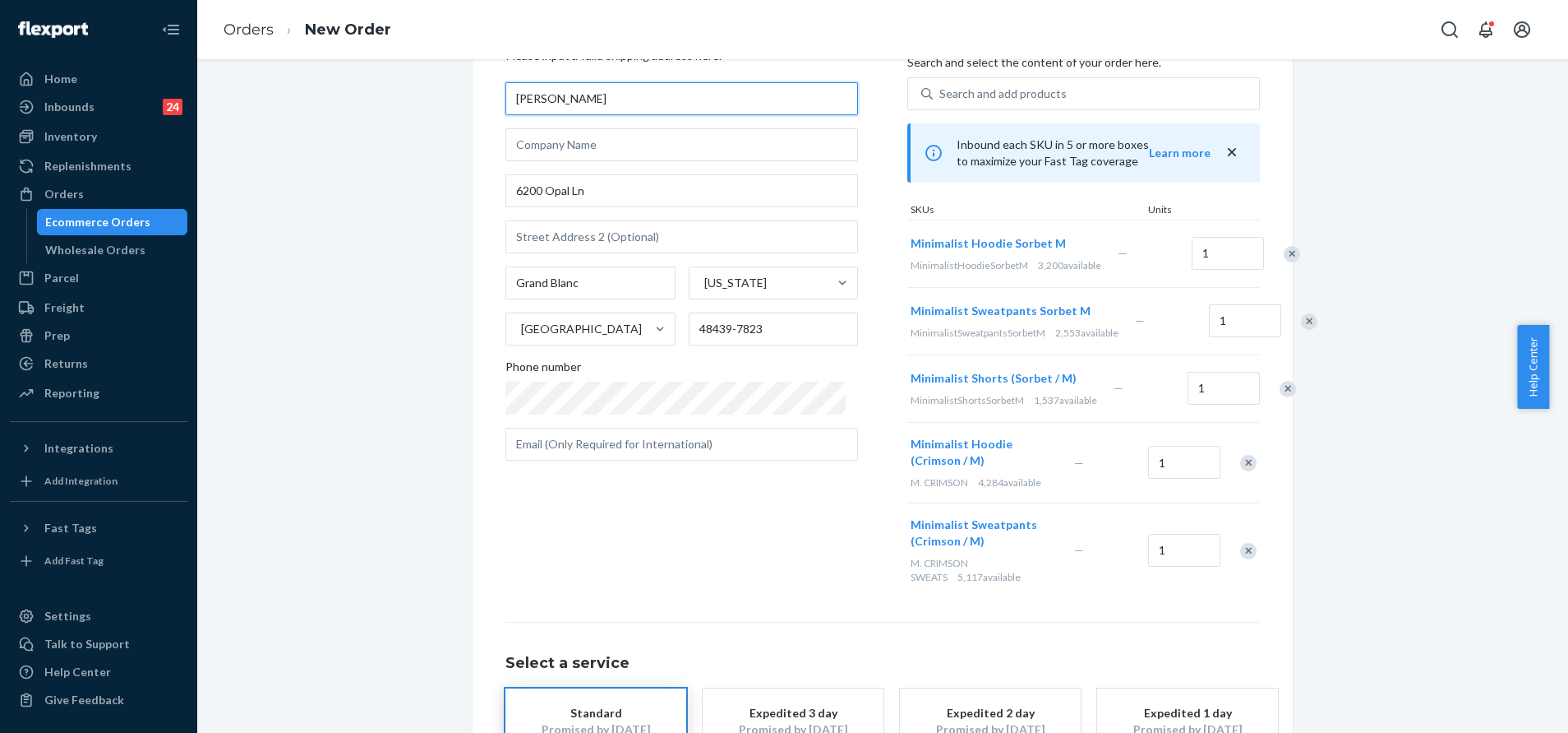
scroll to position [123, 0]
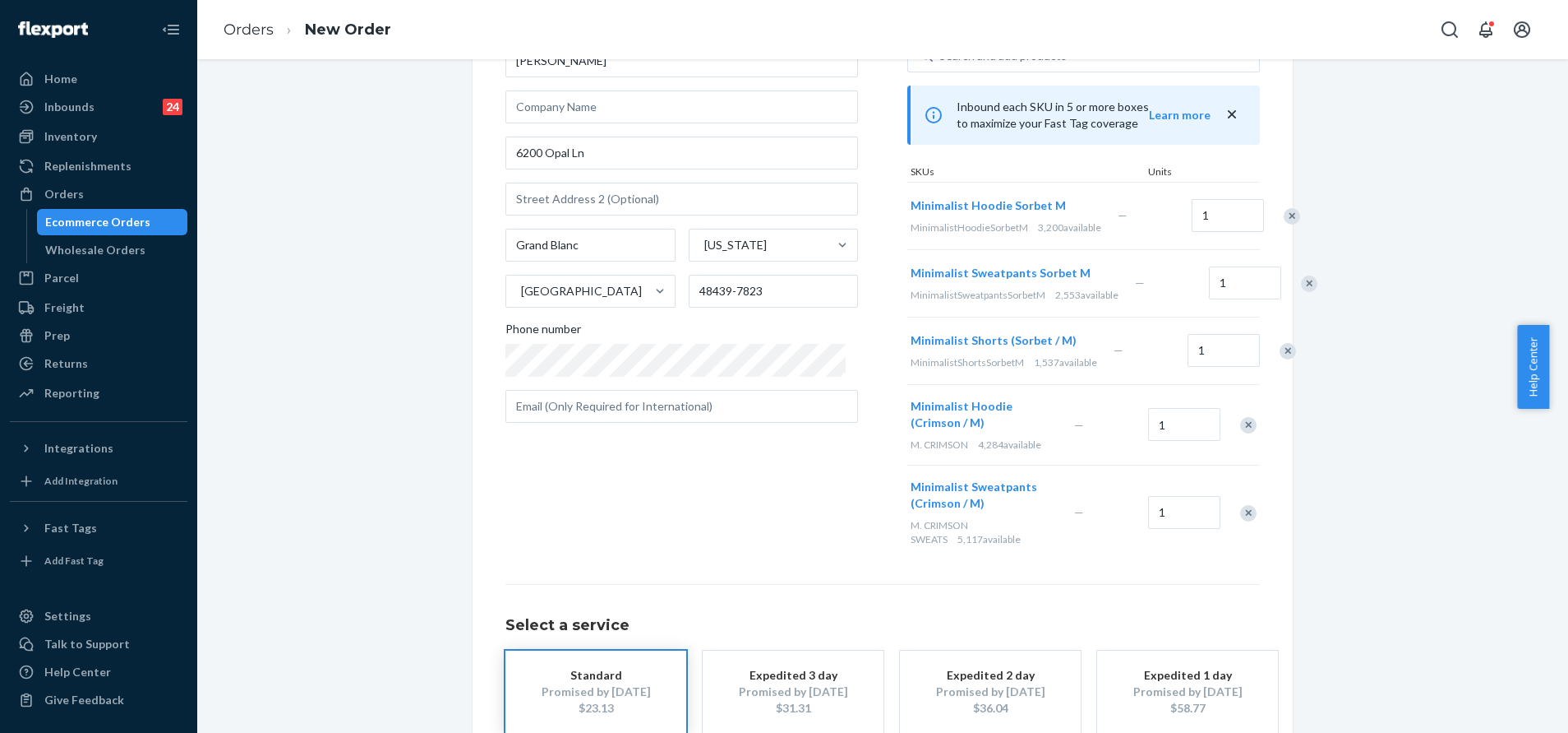
click at [1301, 292] on div "Remove Item" at bounding box center [1309, 283] width 17 height 17
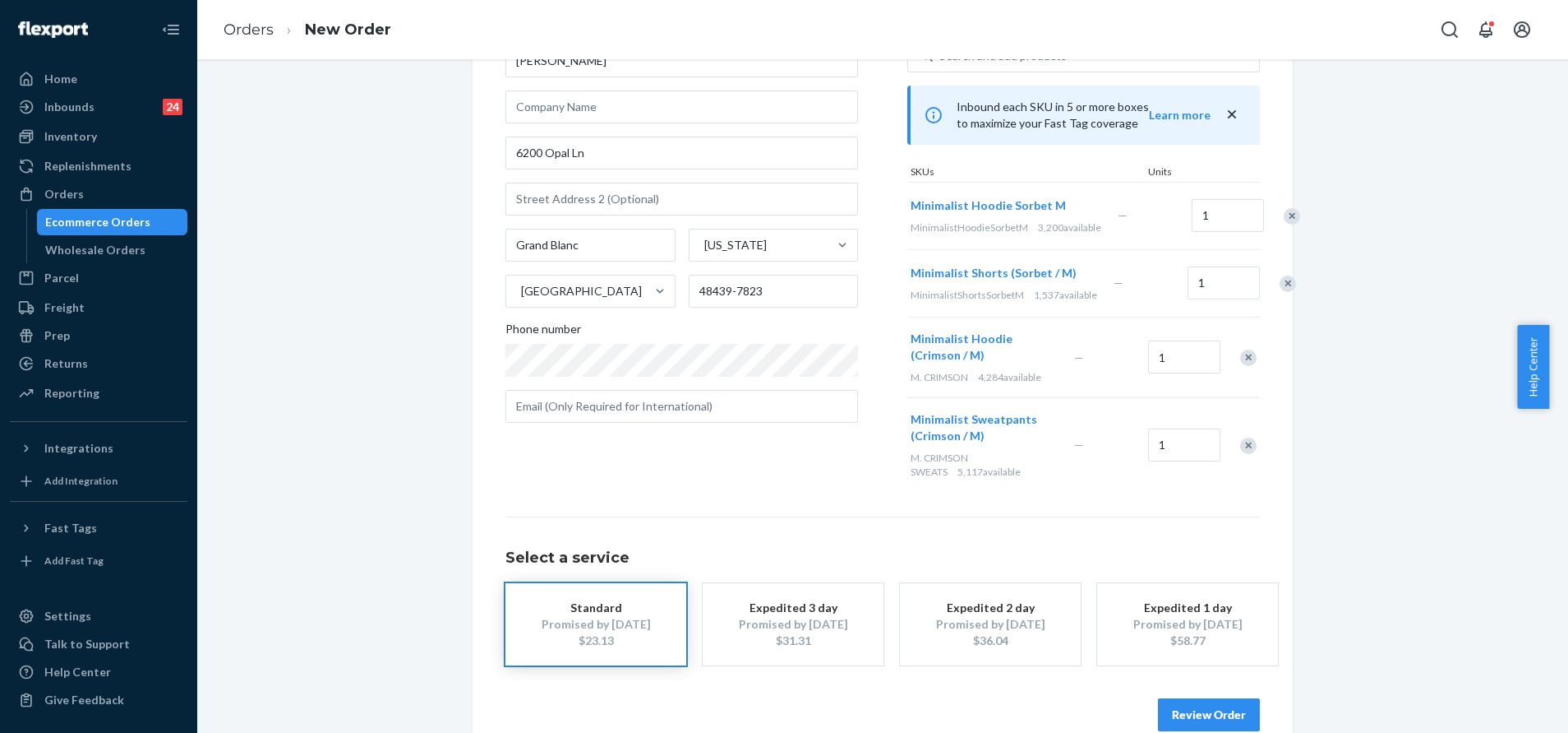
click at [1258, 305] on div at bounding box center [1278, 283] width 41 height 44
click at [1279, 292] on div "Remove Item" at bounding box center [1287, 283] width 17 height 17
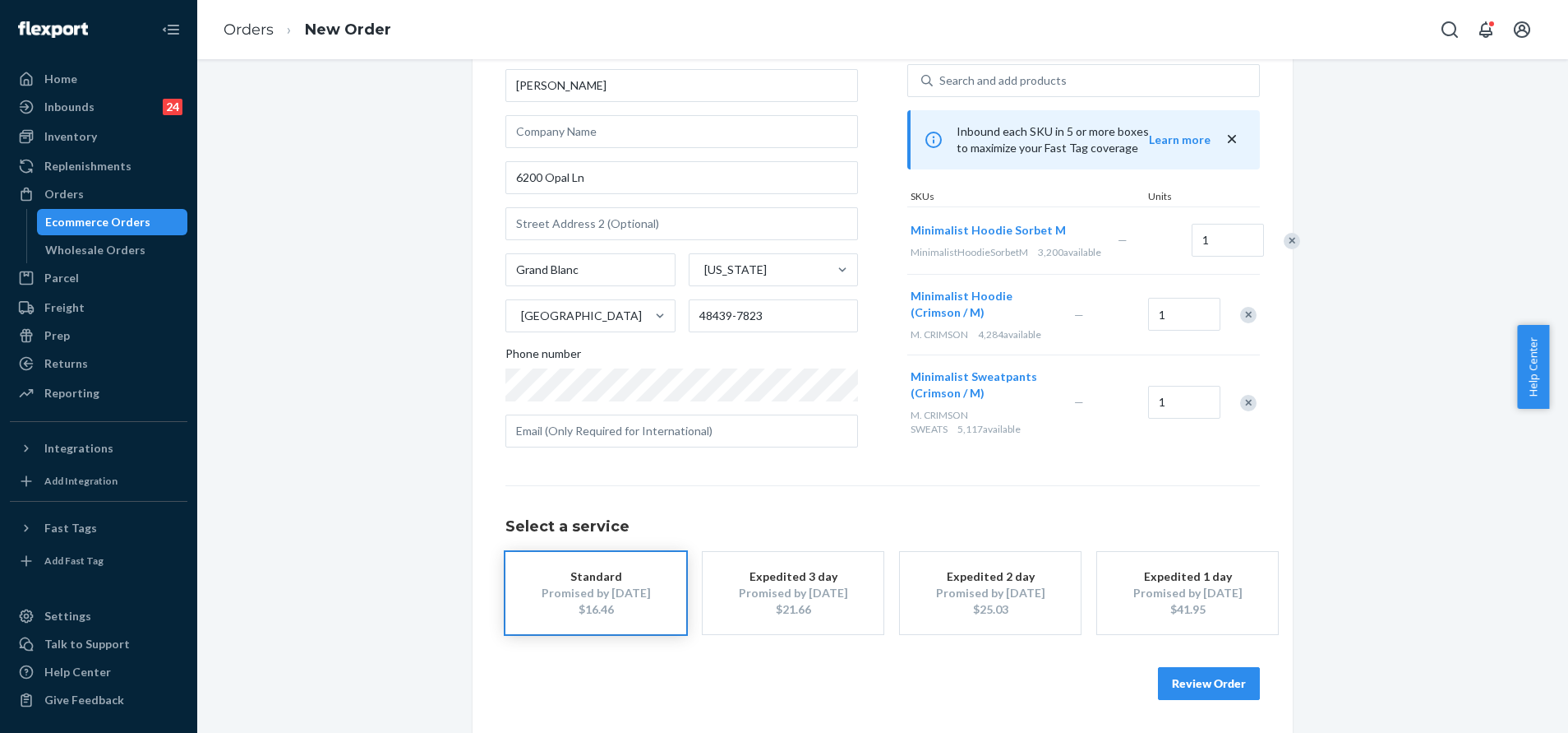
click at [1240, 320] on div "Remove Item" at bounding box center [1248, 314] width 17 height 17
click at [1240, 331] on div "Remove Item" at bounding box center [1248, 322] width 17 height 17
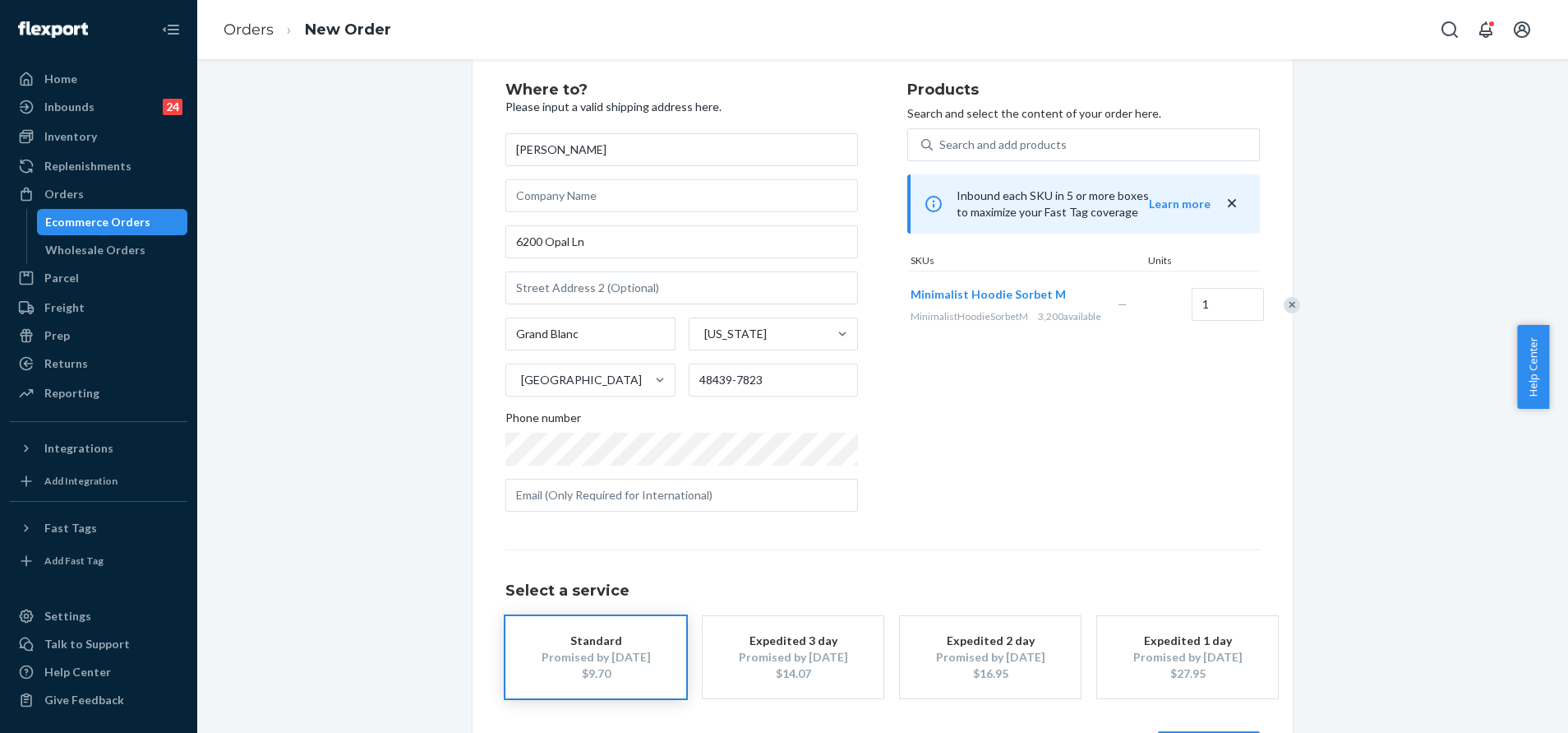
scroll to position [0, 0]
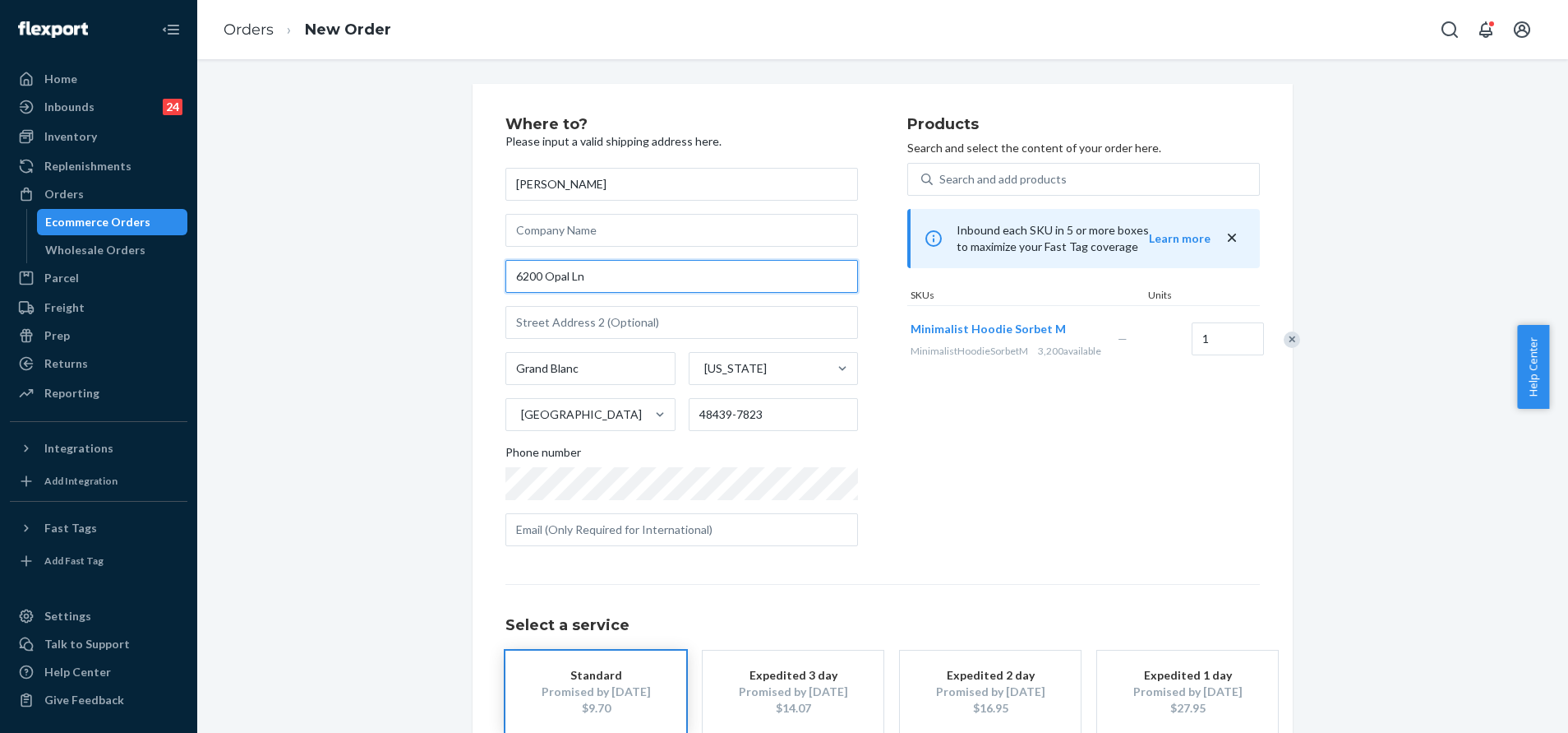
click at [612, 282] on input "6200 Opal Ln" at bounding box center [682, 276] width 352 height 33
paste input "ln Grand Blanc mi 48439"
type input "6200 Opal ln Grand Blanc mi 48439"
type input "48439"
type input "6200 Opal Ln"
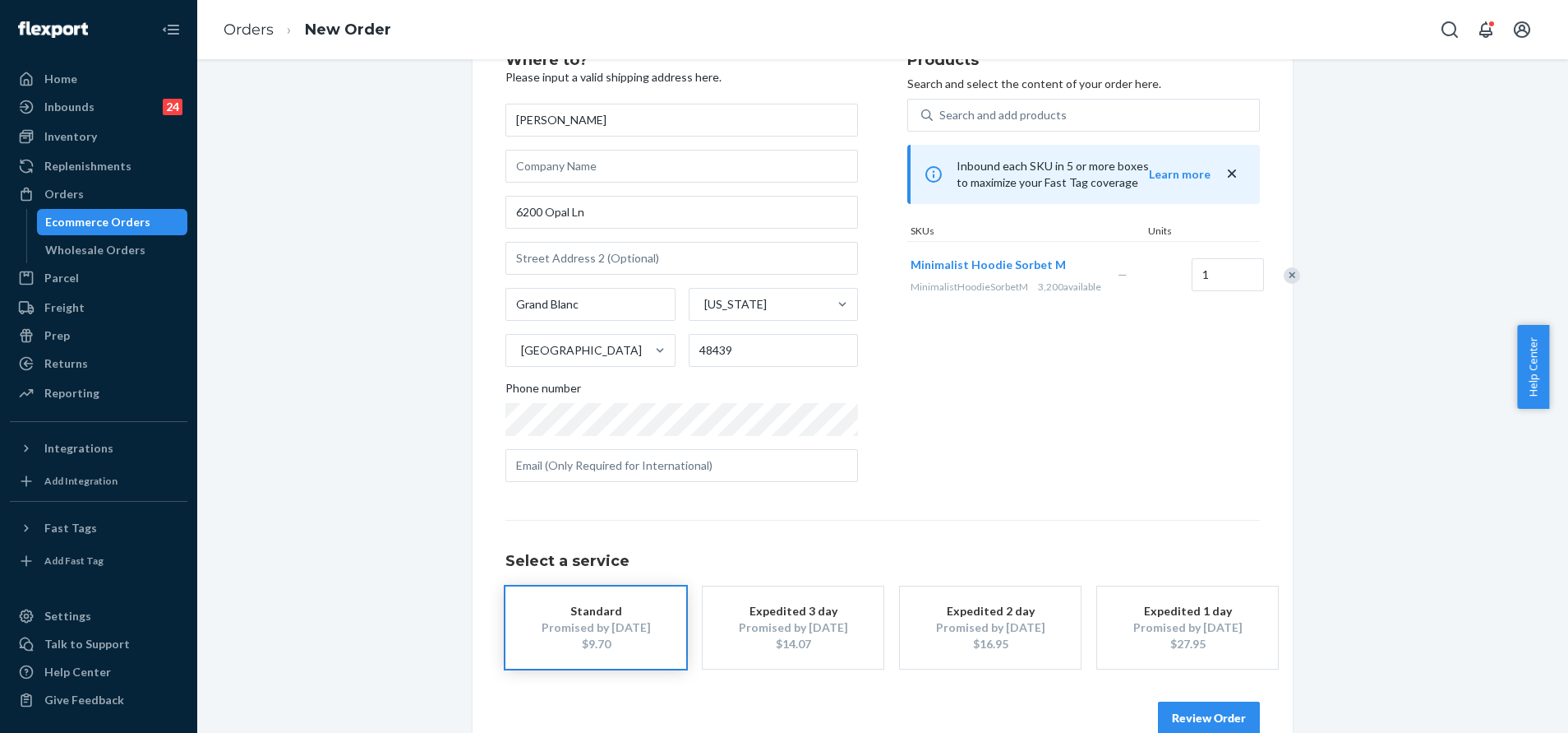
scroll to position [99, 0]
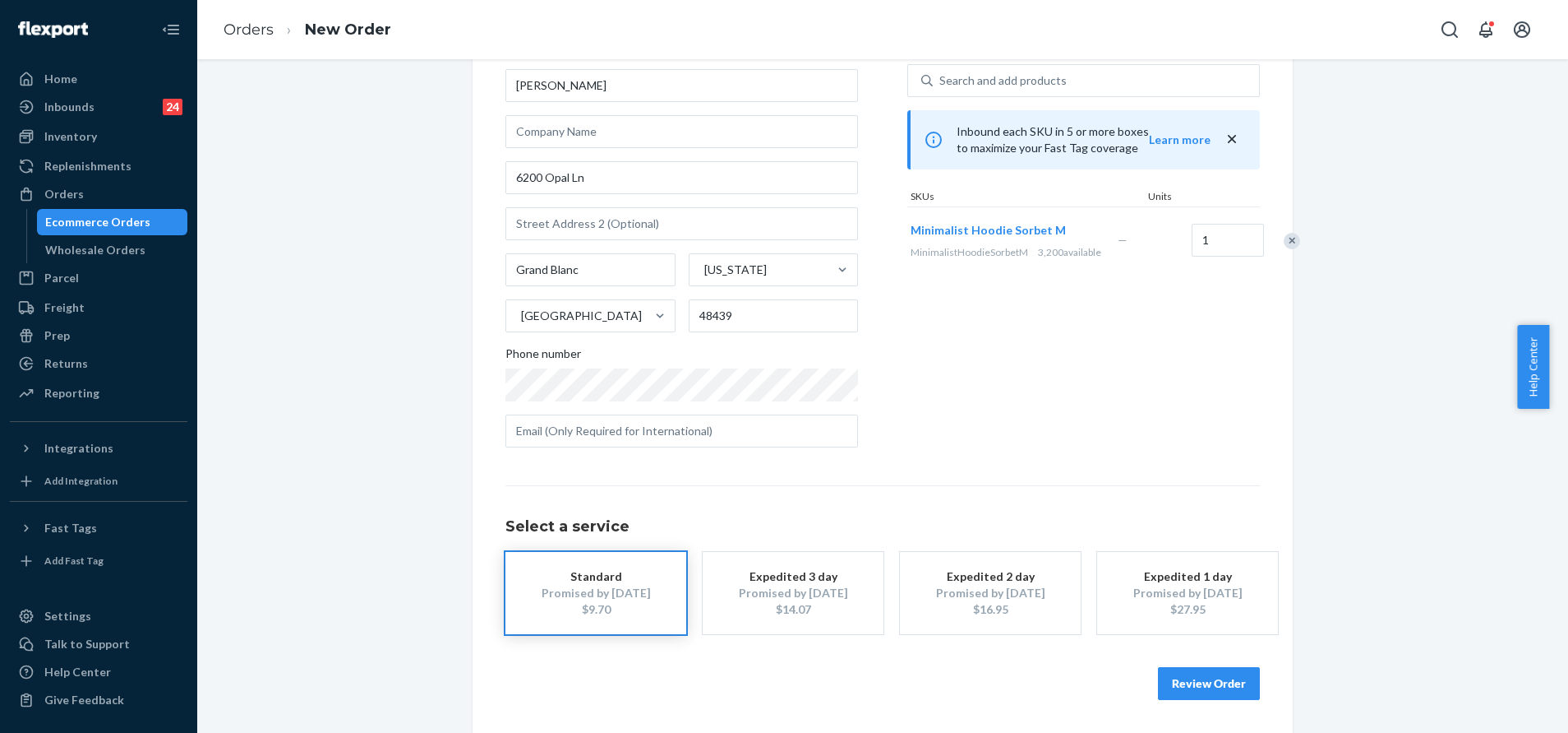
click at [701, 409] on div "[PERSON_NAME] [STREET_ADDRESS][PERSON_NAME][US_STATE] Phone number" at bounding box center [682, 258] width 352 height 378
click at [701, 404] on div "[PERSON_NAME] [STREET_ADDRESS][PERSON_NAME][US_STATE] Phone number" at bounding box center [682, 258] width 352 height 378
click at [1222, 685] on button "Review Order" at bounding box center [1209, 683] width 102 height 33
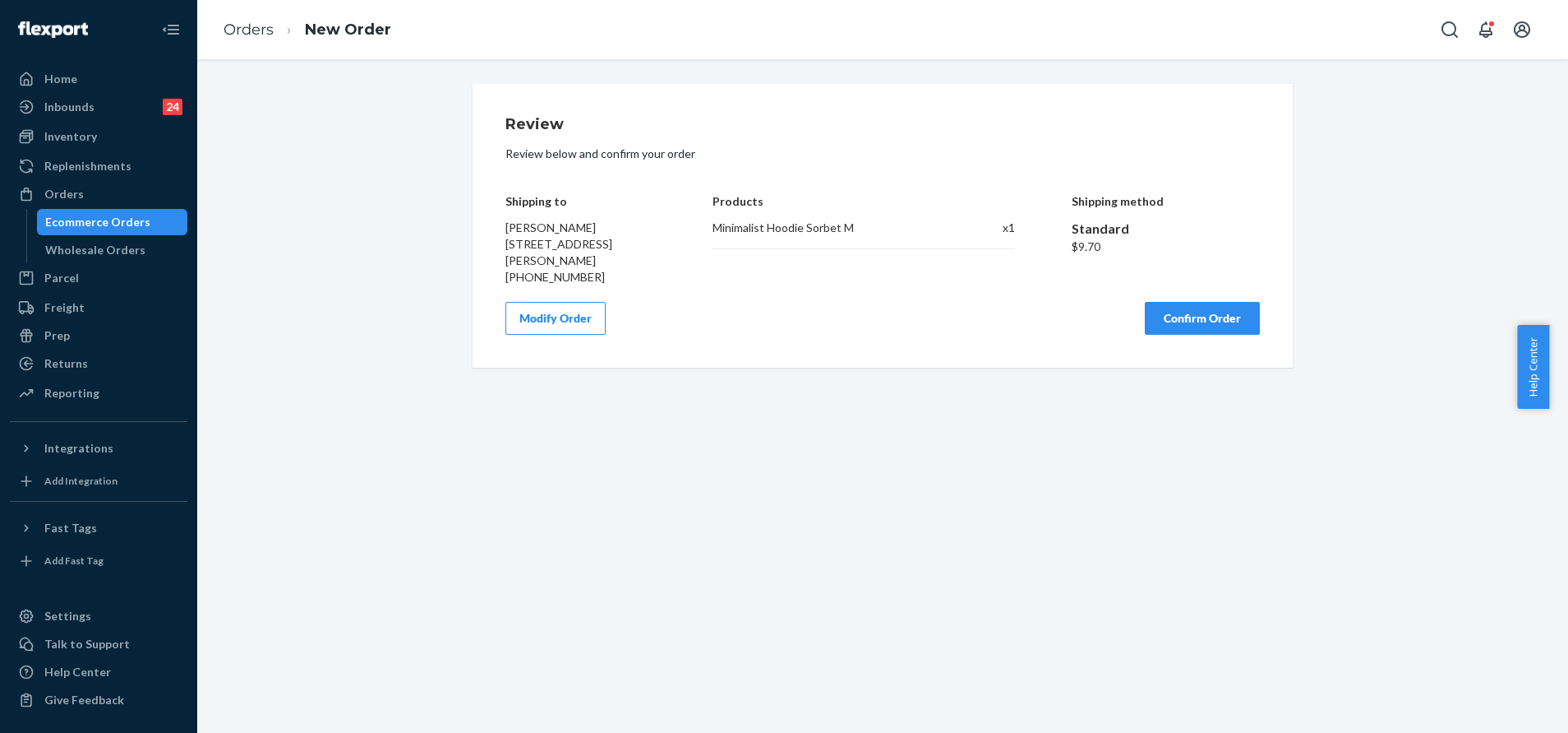
scroll to position [0, 0]
click at [1186, 328] on button "Confirm Order" at bounding box center [1202, 318] width 115 height 33
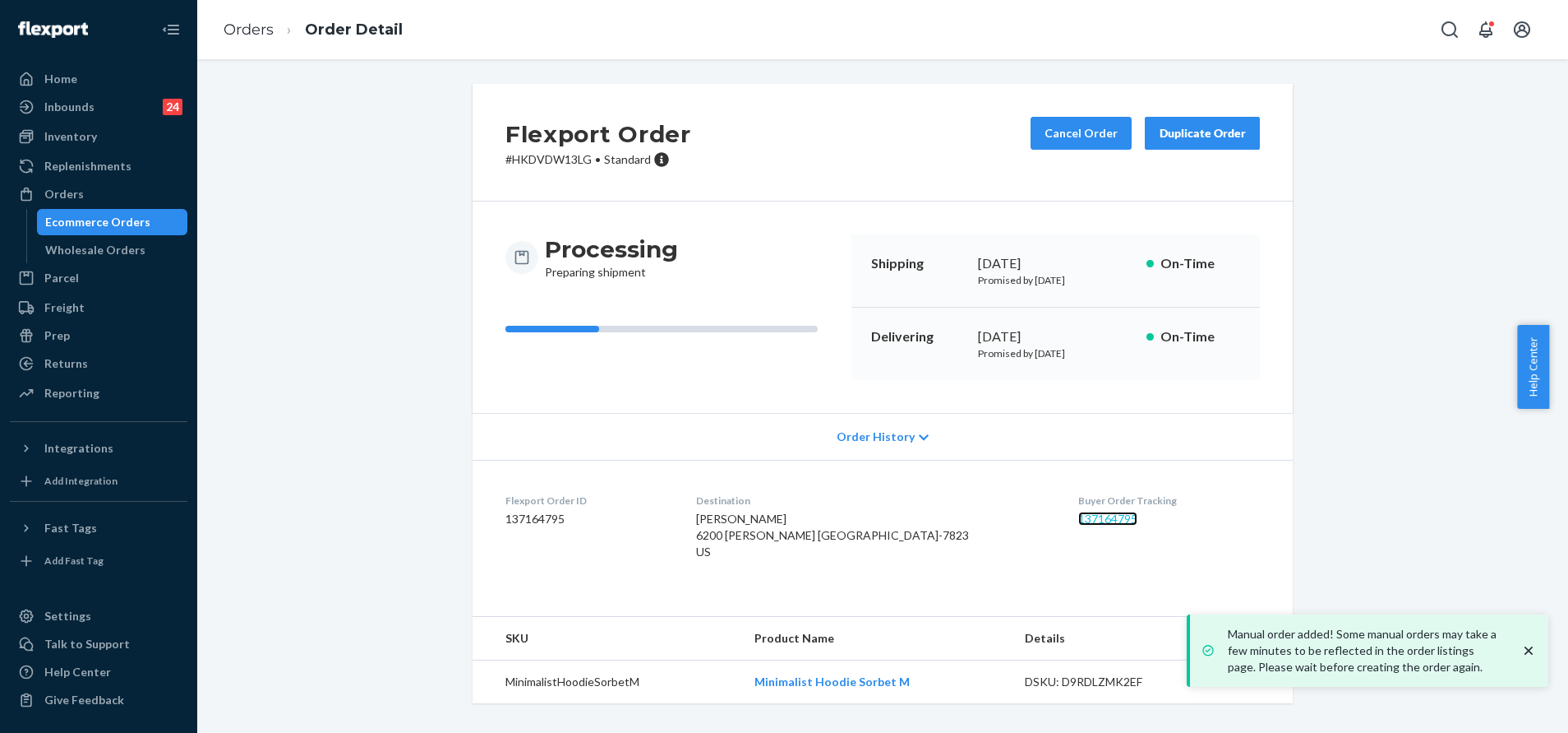
click at [1078, 516] on link "137164795" at bounding box center [1107, 519] width 59 height 14
